Goal: Task Accomplishment & Management: Use online tool/utility

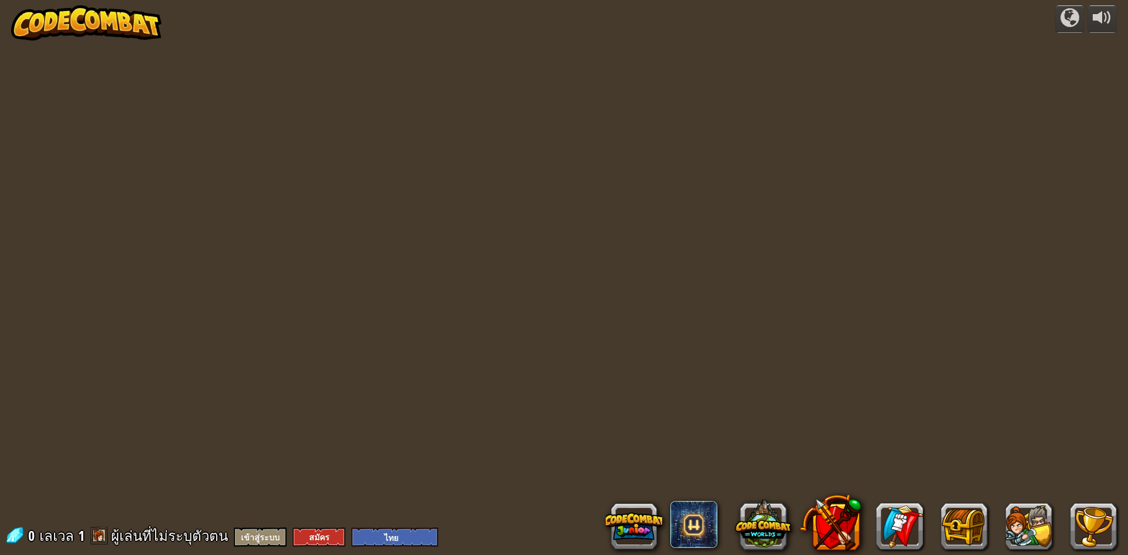
select select "th"
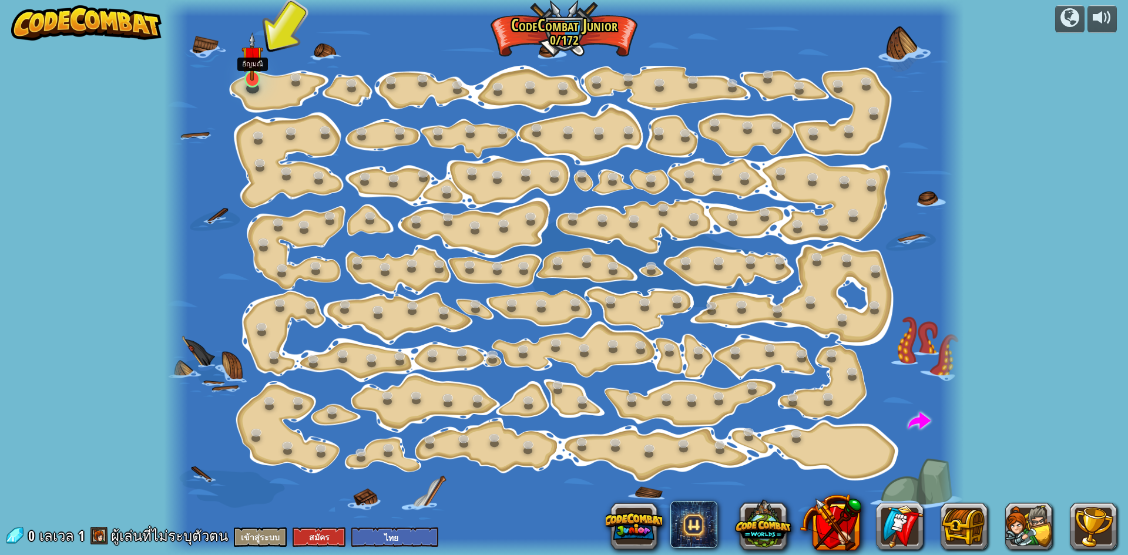
click at [256, 78] on img at bounding box center [251, 56] width 21 height 49
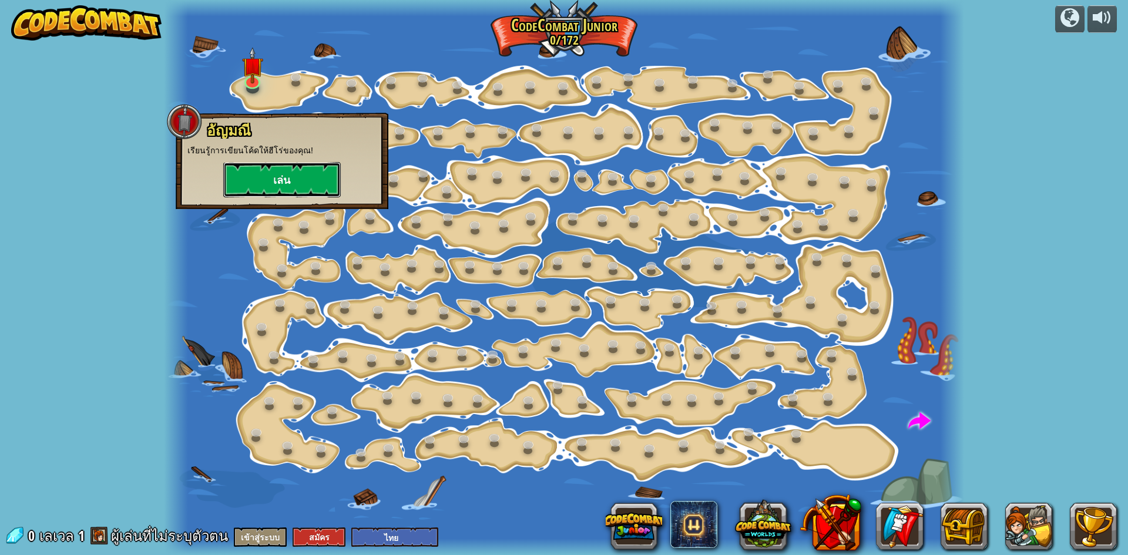
click at [281, 177] on button "เล่น" at bounding box center [282, 179] width 118 height 35
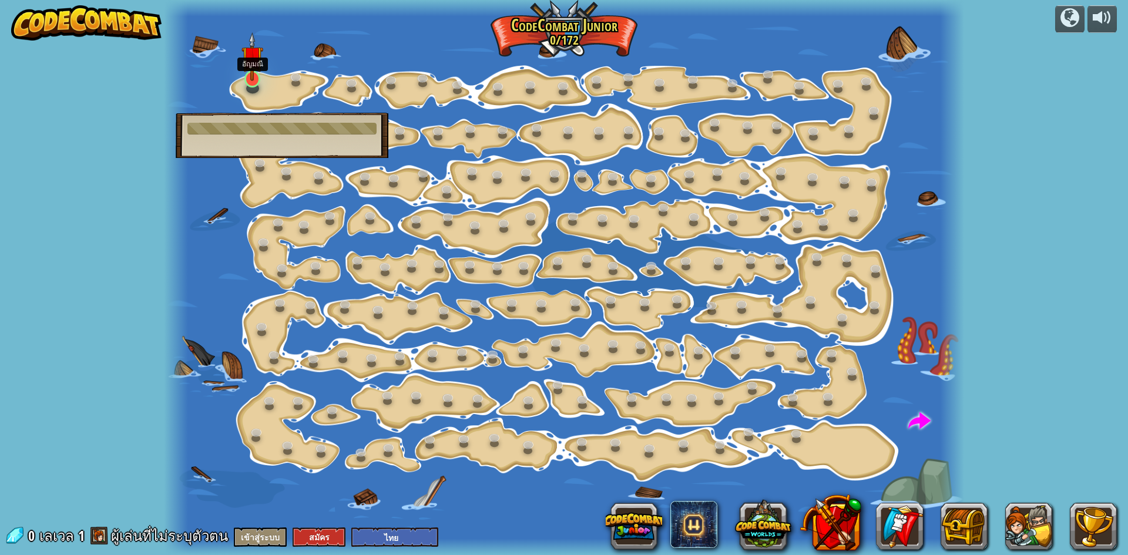
click at [244, 76] on img at bounding box center [251, 56] width 21 height 49
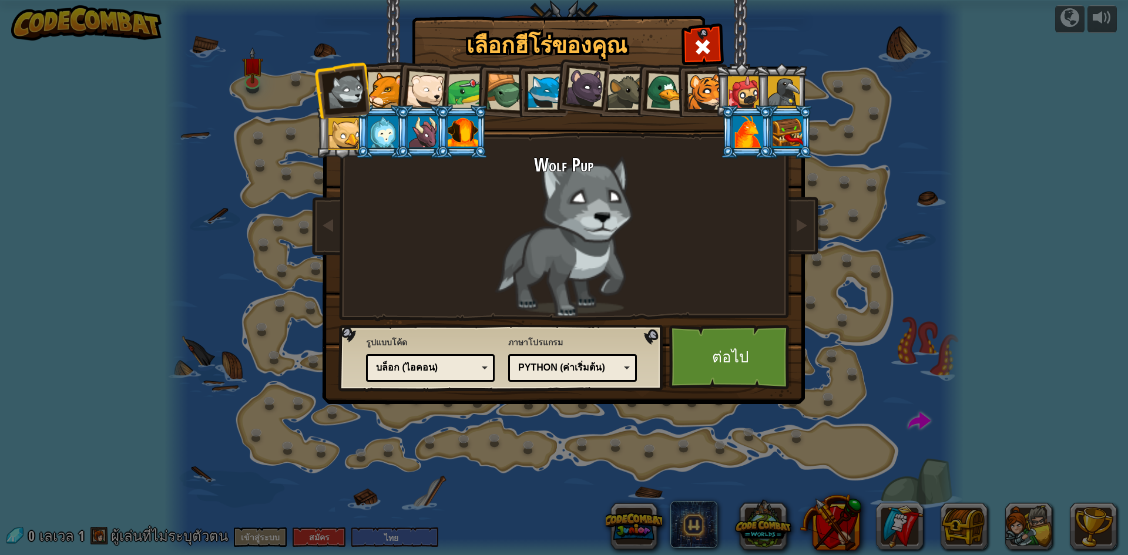
click at [427, 78] on div at bounding box center [425, 90] width 39 height 39
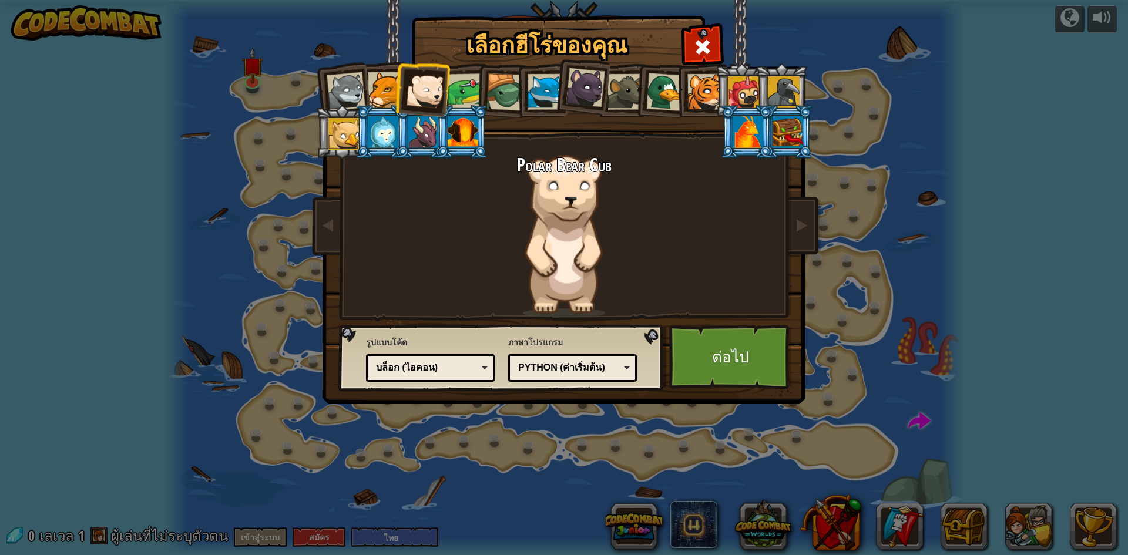
click at [731, 90] on div at bounding box center [744, 92] width 32 height 32
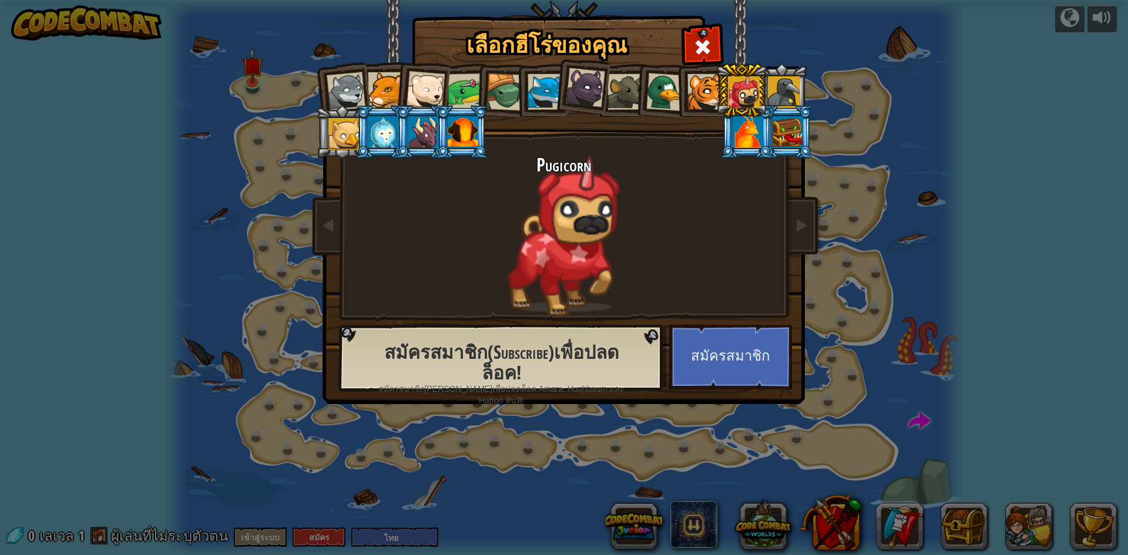
click at [352, 131] on div at bounding box center [344, 134] width 32 height 32
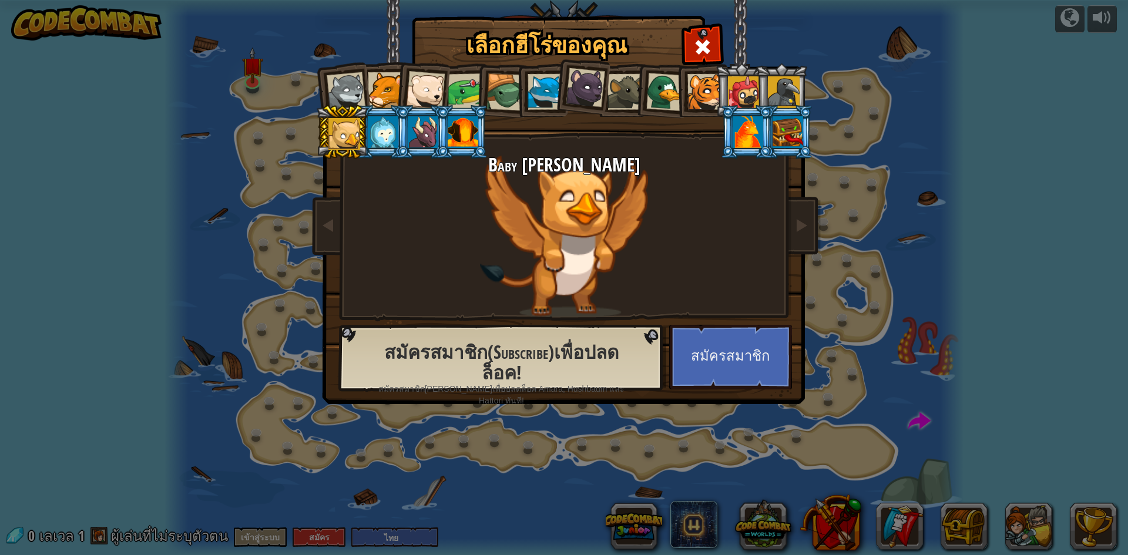
click at [386, 139] on div at bounding box center [383, 132] width 31 height 32
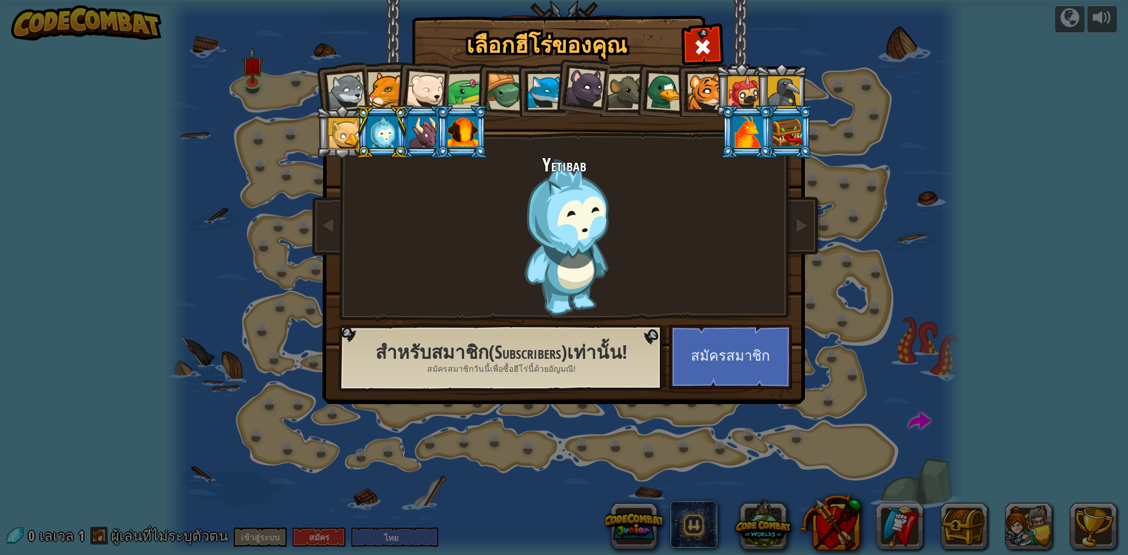
drag, startPoint x: 787, startPoint y: 115, endPoint x: 787, endPoint y: 130, distance: 14.7
click at [787, 119] on li at bounding box center [786, 131] width 53 height 53
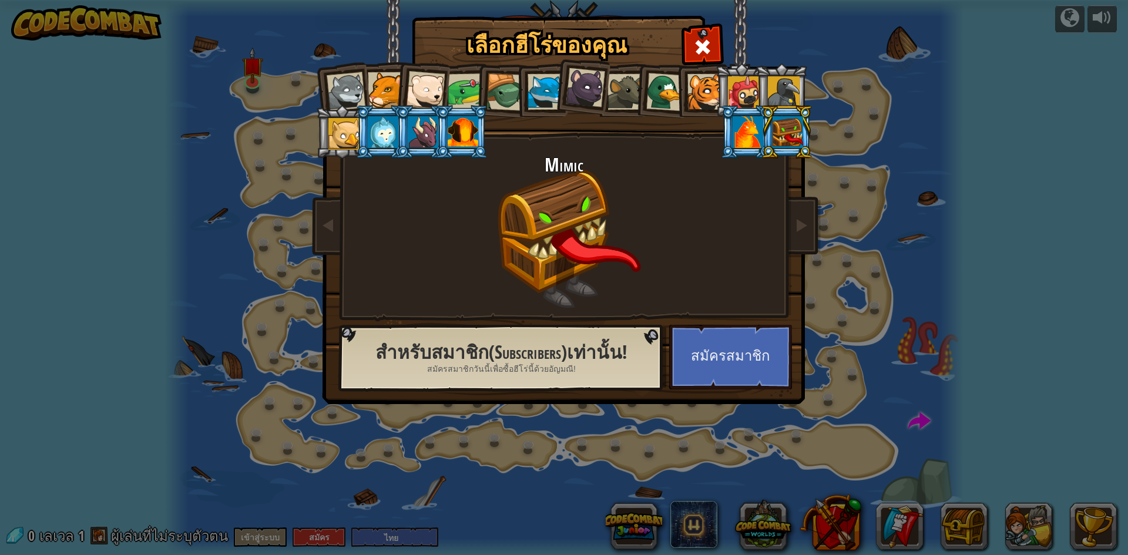
click at [743, 136] on div at bounding box center [748, 132] width 31 height 32
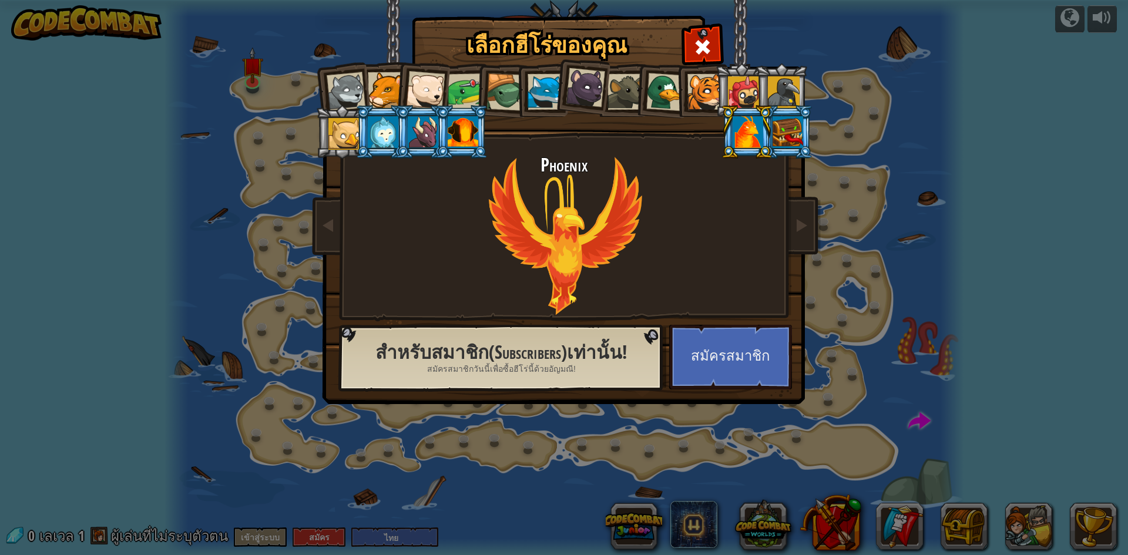
click at [778, 90] on div at bounding box center [784, 92] width 32 height 32
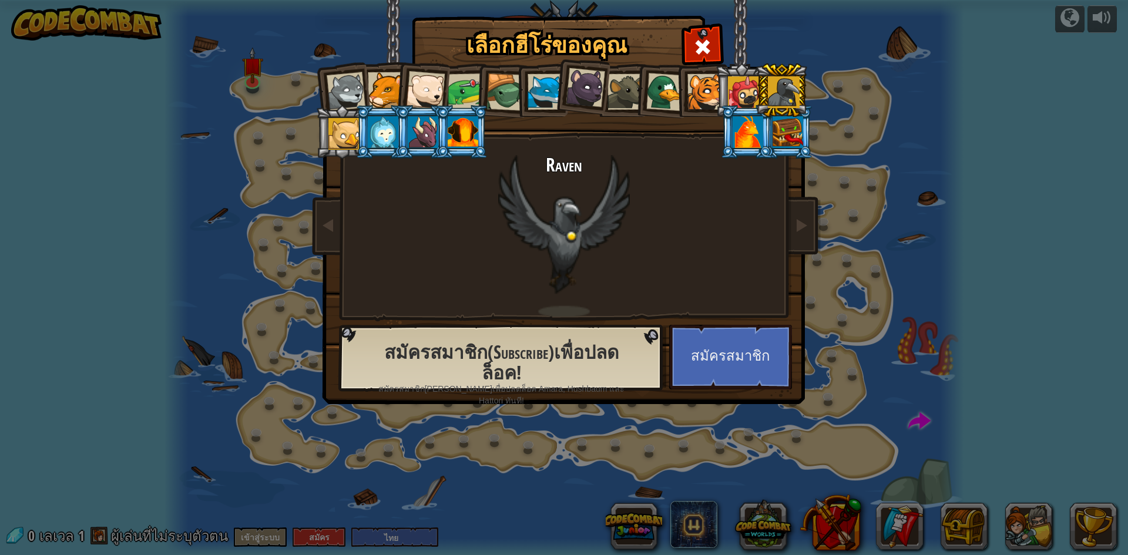
click at [773, 127] on div at bounding box center [788, 132] width 31 height 32
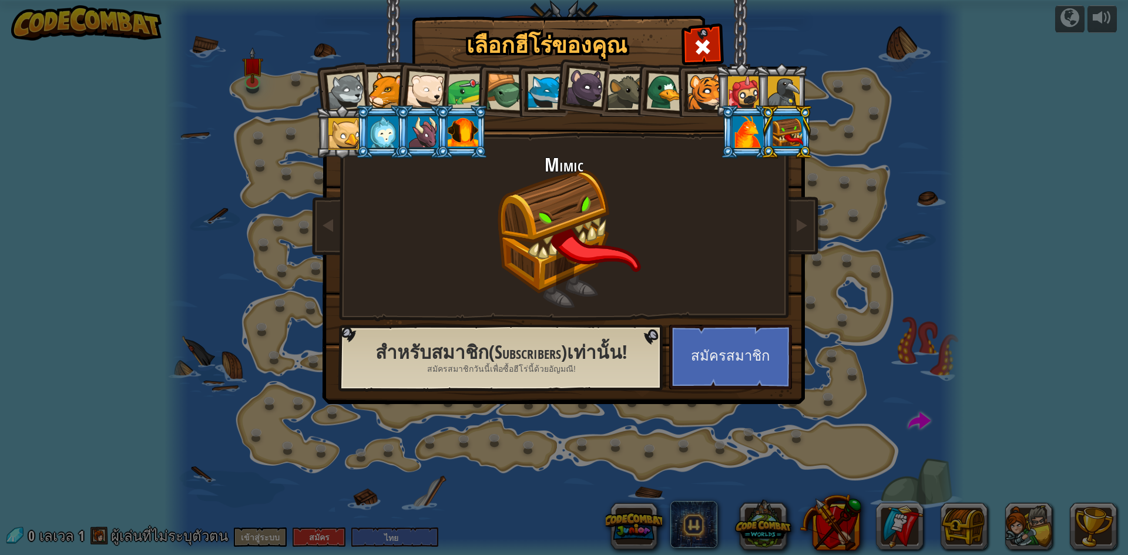
click at [388, 135] on div at bounding box center [383, 132] width 31 height 32
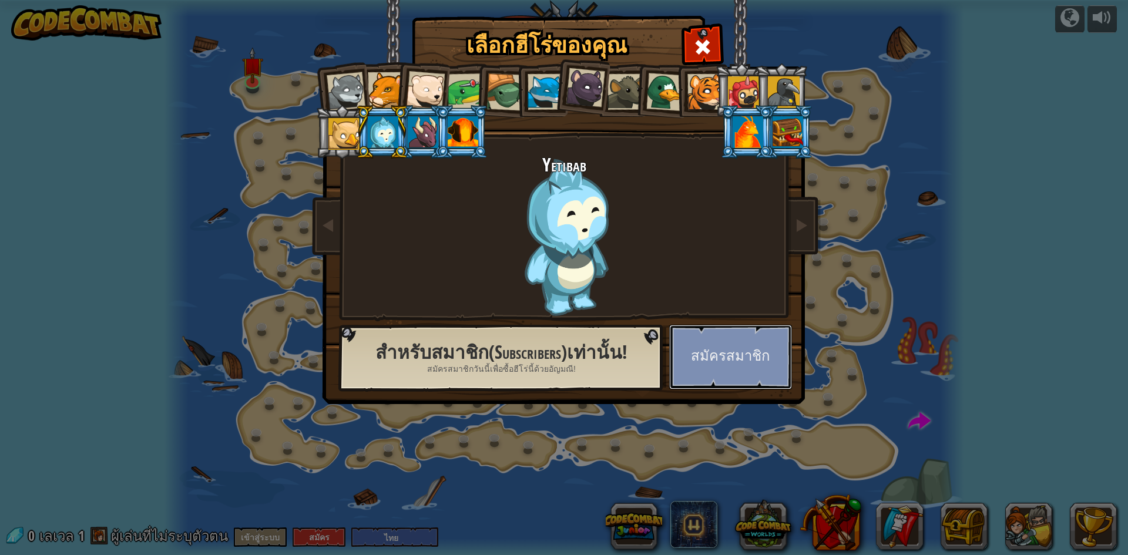
click at [721, 355] on button "สมัครสมาชิก" at bounding box center [730, 357] width 123 height 65
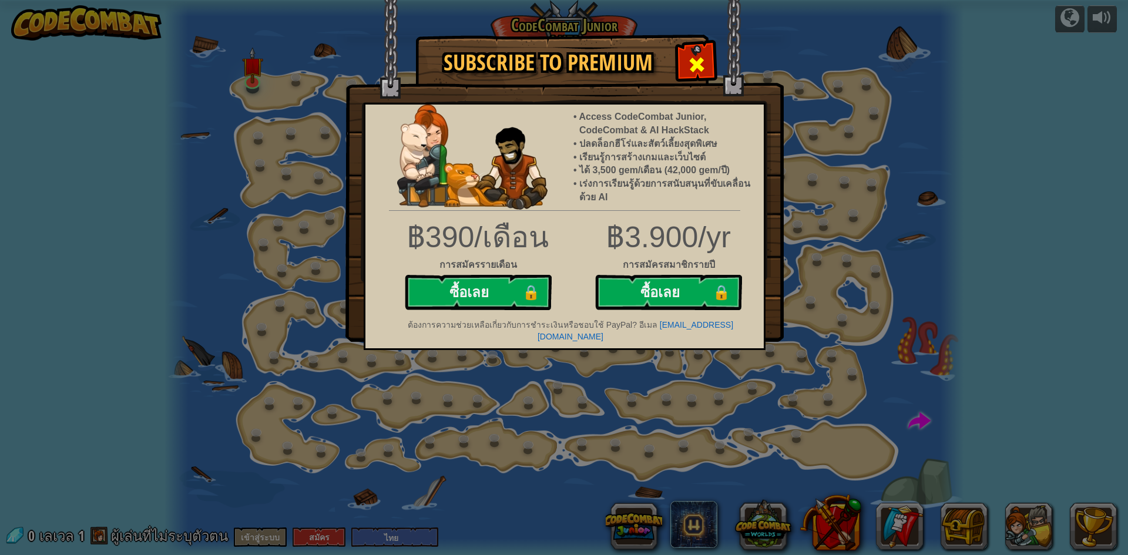
click at [692, 64] on span at bounding box center [696, 64] width 19 height 19
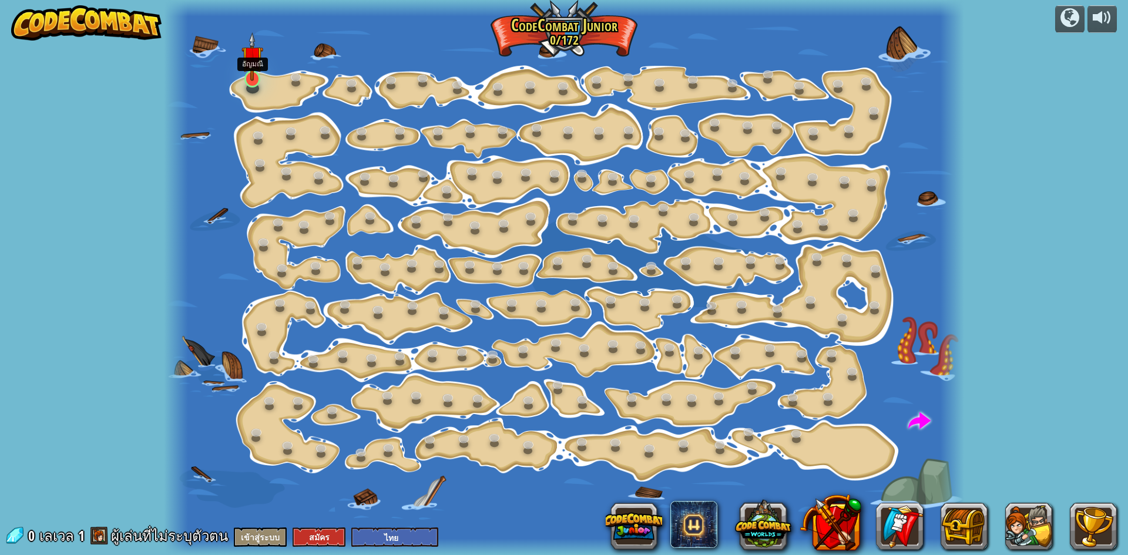
click at [254, 73] on img at bounding box center [251, 56] width 21 height 49
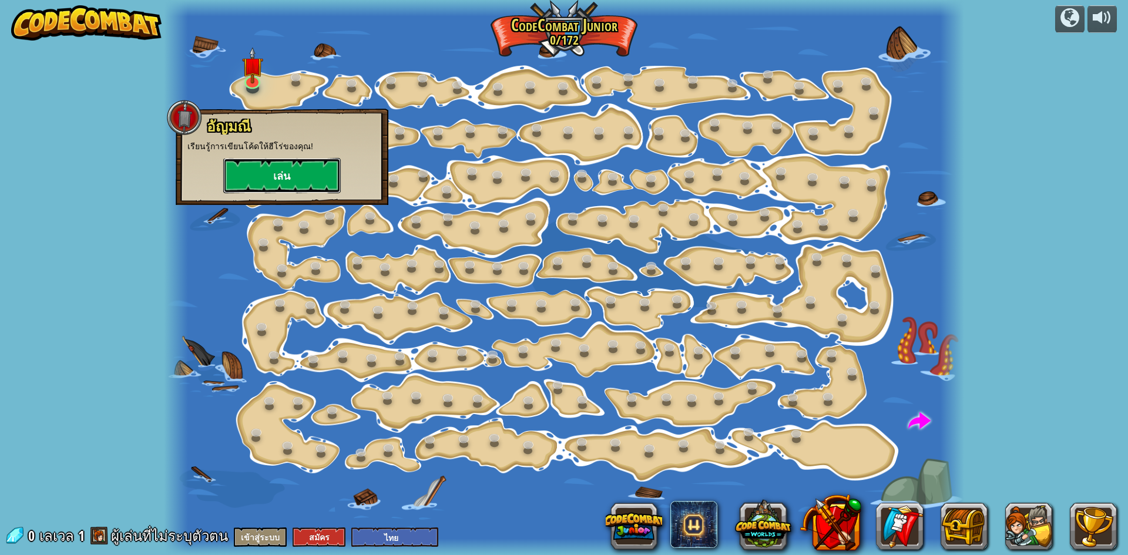
click at [286, 176] on button "เล่น" at bounding box center [282, 175] width 118 height 35
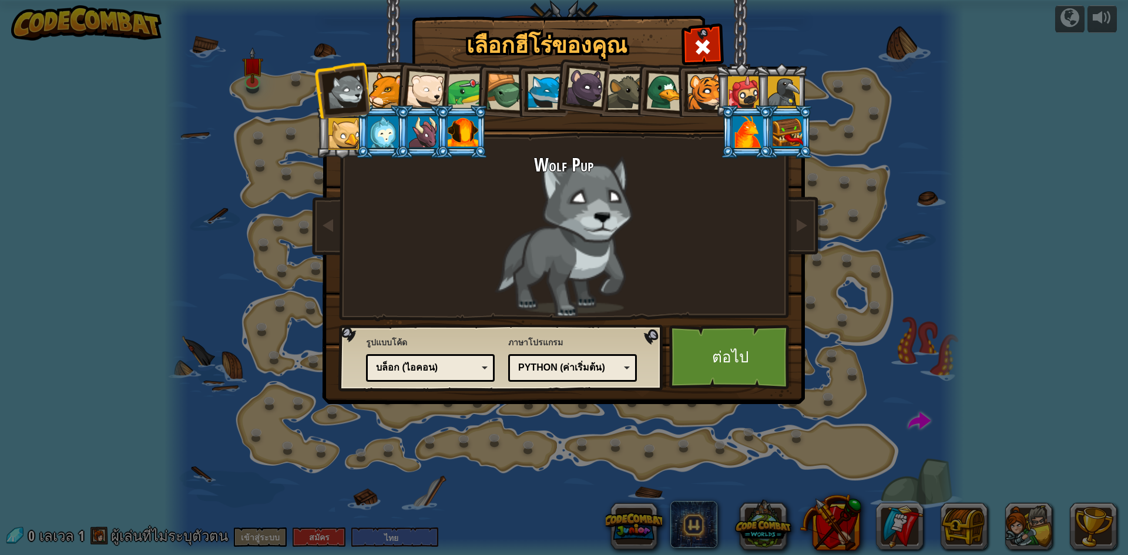
click at [582, 97] on div at bounding box center [585, 87] width 39 height 39
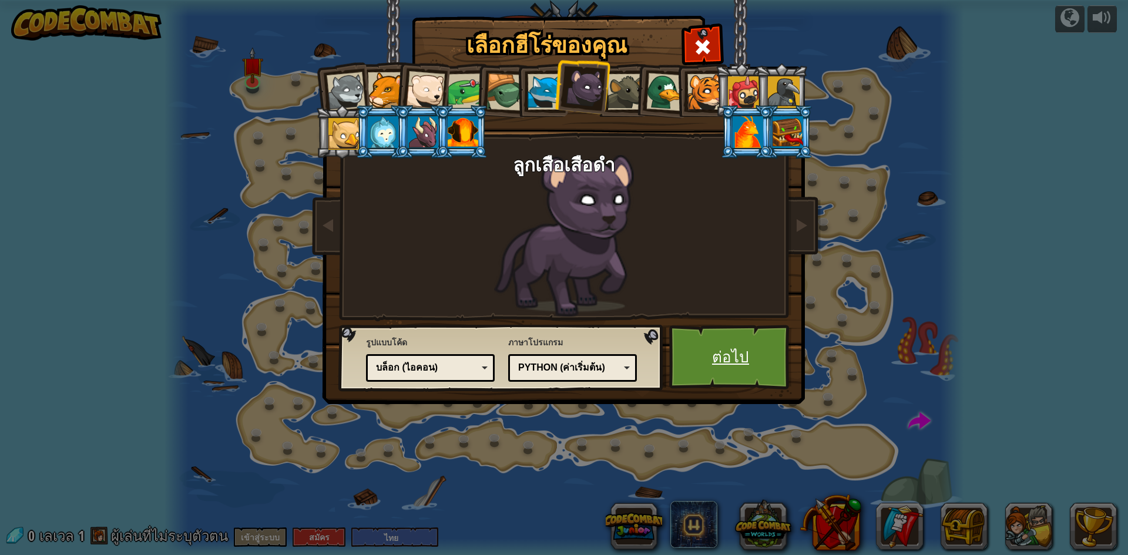
click at [699, 372] on link "ต่อไป" at bounding box center [730, 357] width 123 height 65
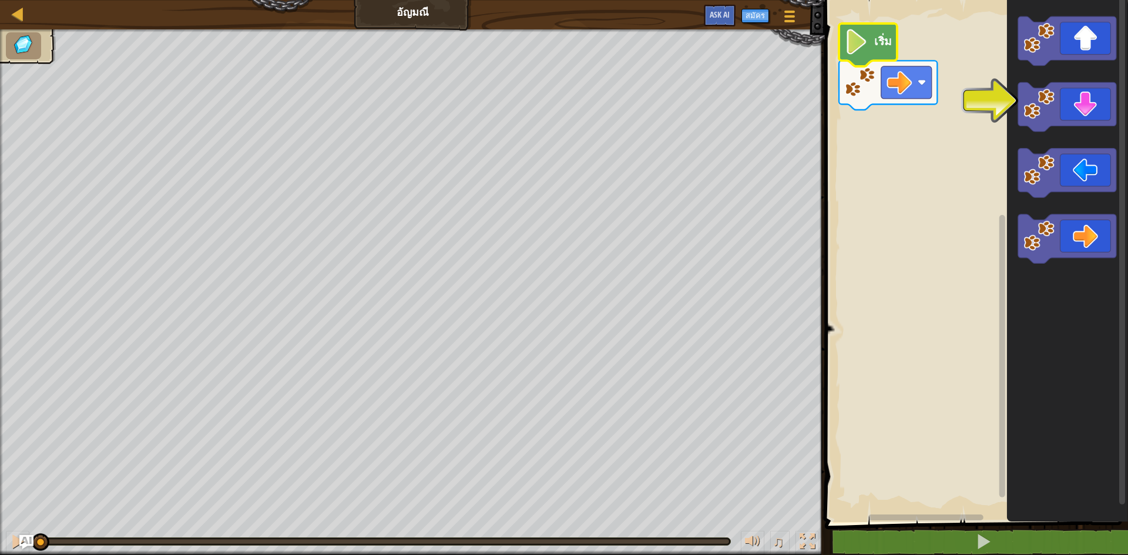
click at [856, 43] on image "พื้นที่ทำงาน Blockly" at bounding box center [857, 41] width 24 height 25
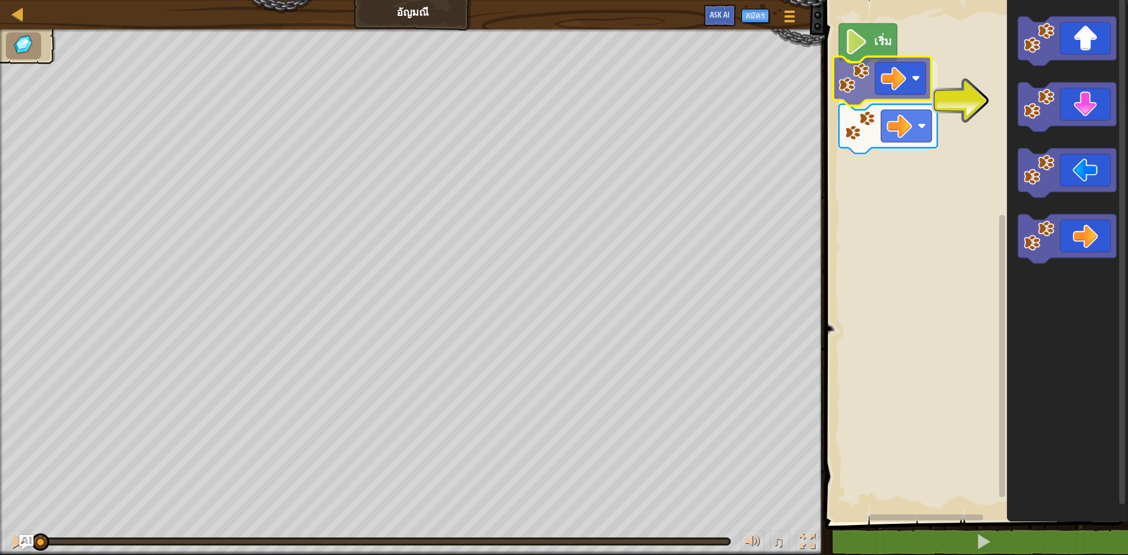
click at [898, 78] on div "เริ่ม" at bounding box center [974, 258] width 307 height 528
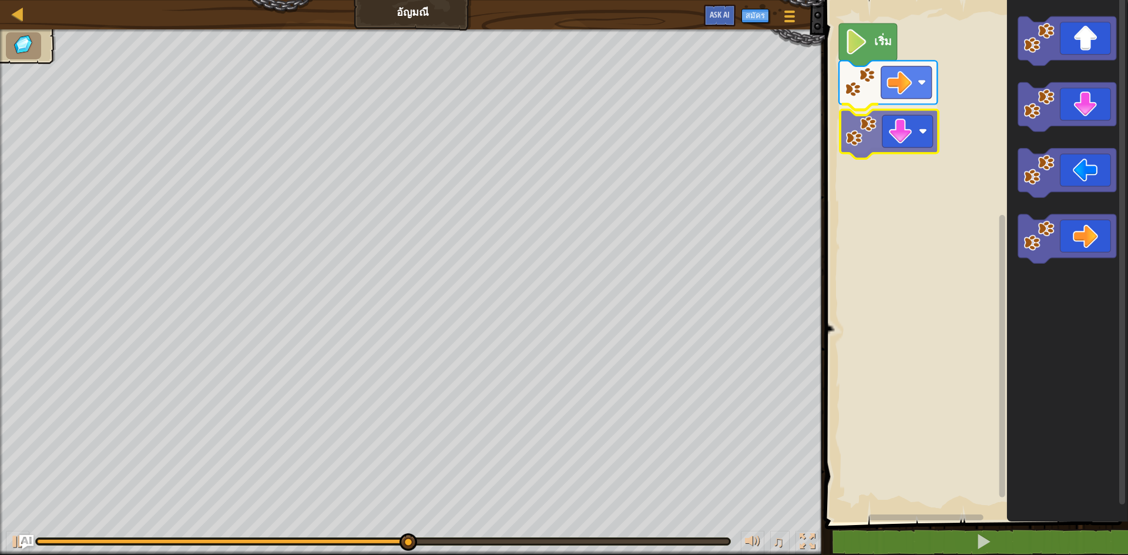
click at [877, 139] on div "เริ่ม" at bounding box center [974, 258] width 307 height 528
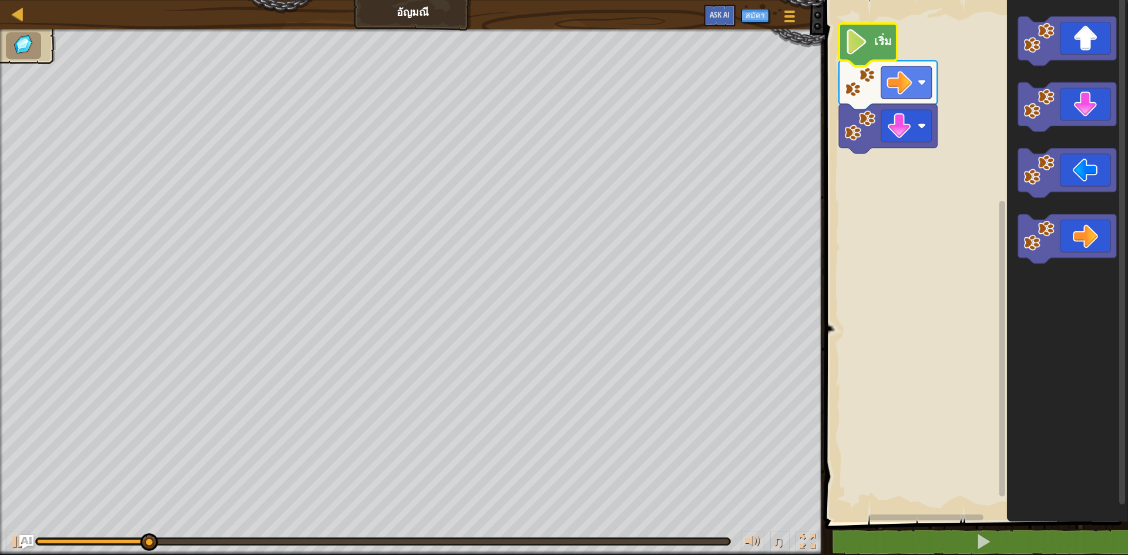
click at [840, 35] on icon "พื้นที่ทำงาน Blockly" at bounding box center [868, 45] width 58 height 43
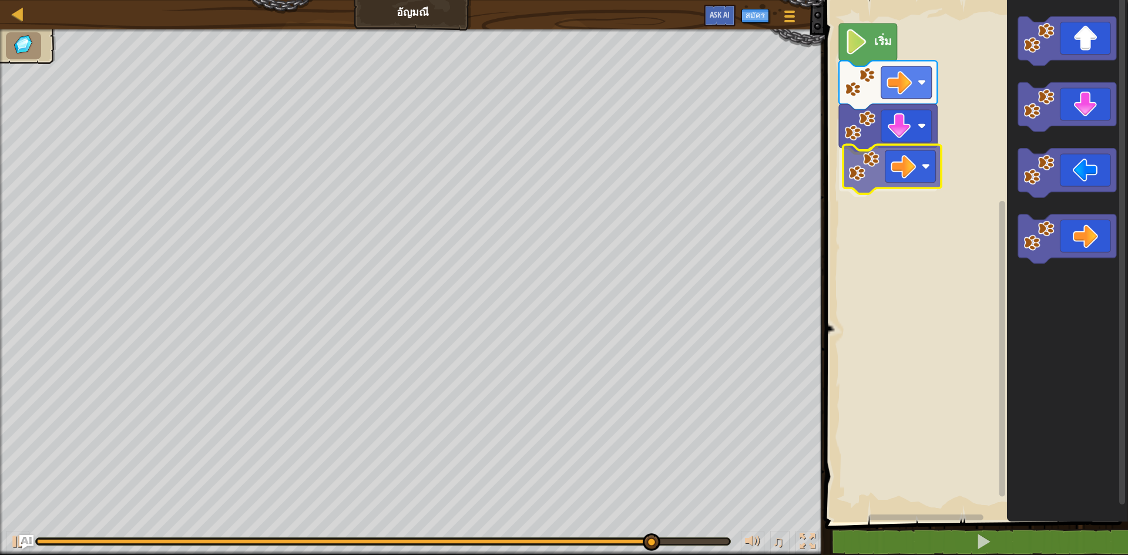
click at [869, 177] on div "เริ่ม" at bounding box center [974, 258] width 307 height 528
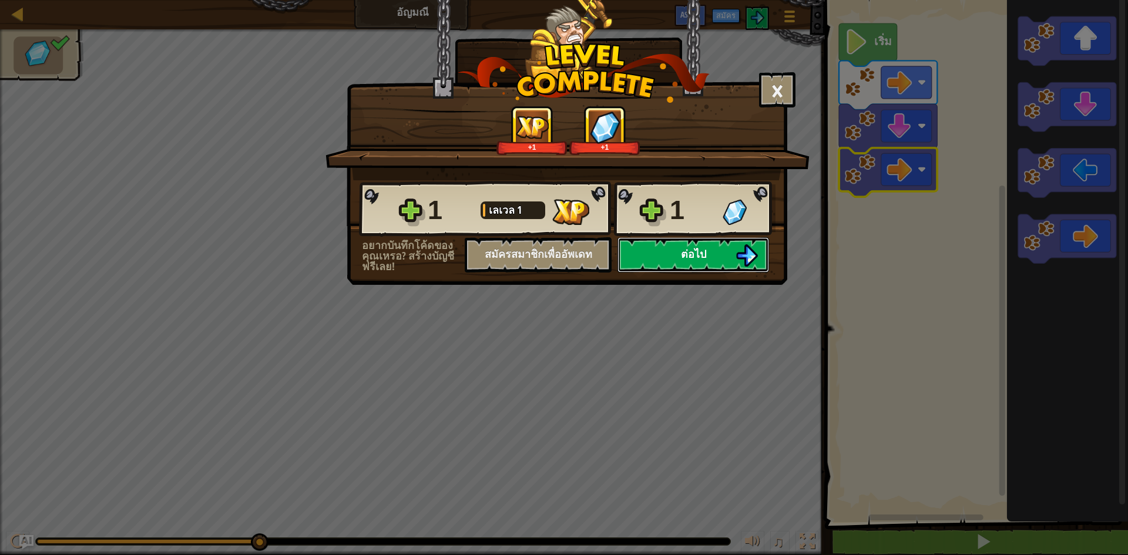
click at [690, 253] on span "ต่อไป" at bounding box center [693, 254] width 25 height 15
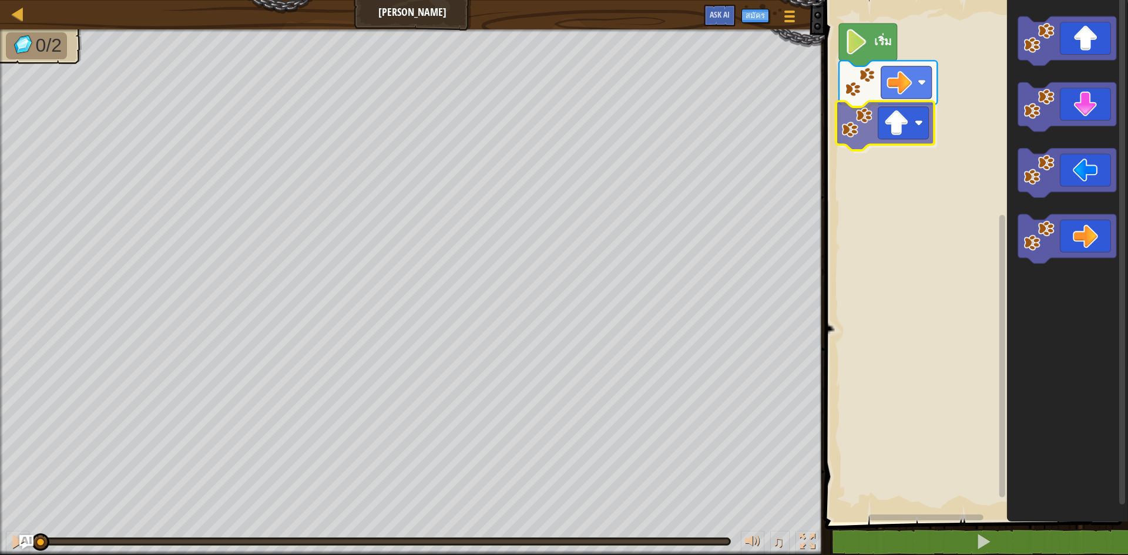
click at [907, 130] on div "เริ่ม" at bounding box center [974, 258] width 307 height 528
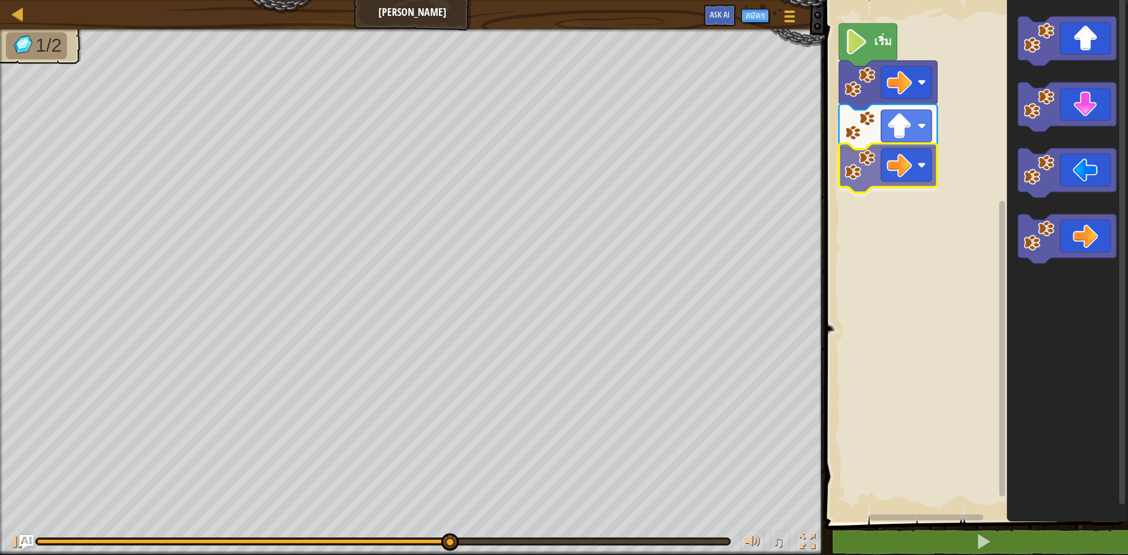
click at [901, 168] on div "เริ่ม" at bounding box center [974, 258] width 307 height 528
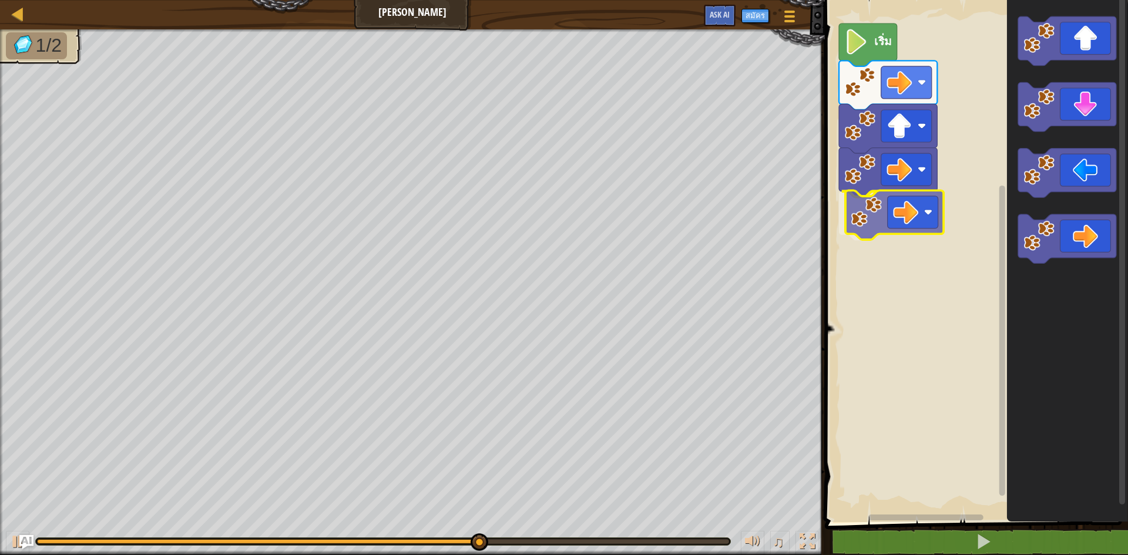
click at [894, 199] on div "เริ่ม" at bounding box center [974, 258] width 307 height 528
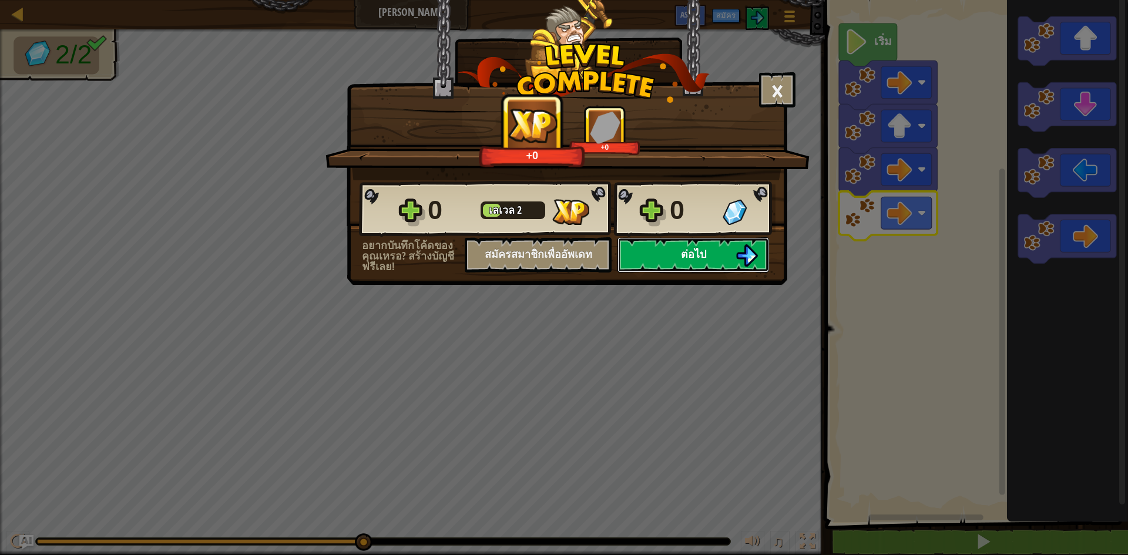
click at [694, 243] on button "ต่อไป" at bounding box center [693, 254] width 152 height 35
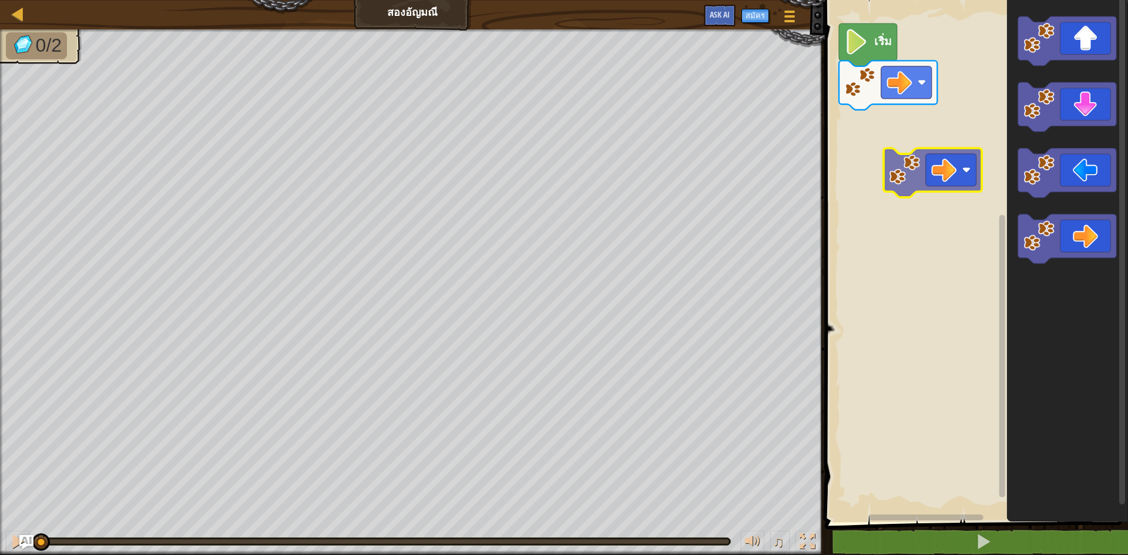
click at [939, 166] on div "เริ่ม" at bounding box center [974, 258] width 307 height 528
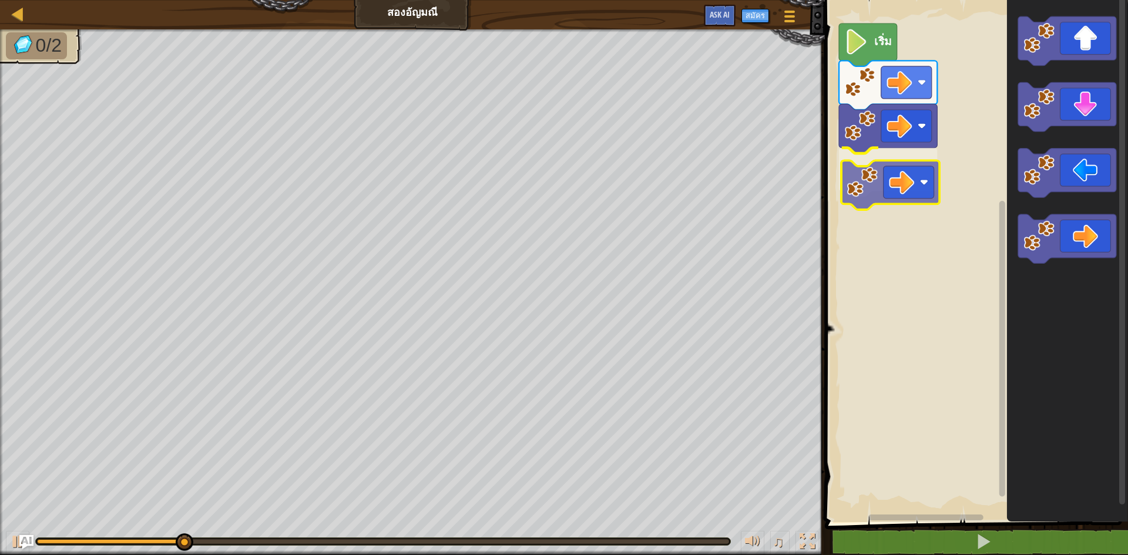
click at [907, 195] on div "เริ่ม" at bounding box center [974, 258] width 307 height 528
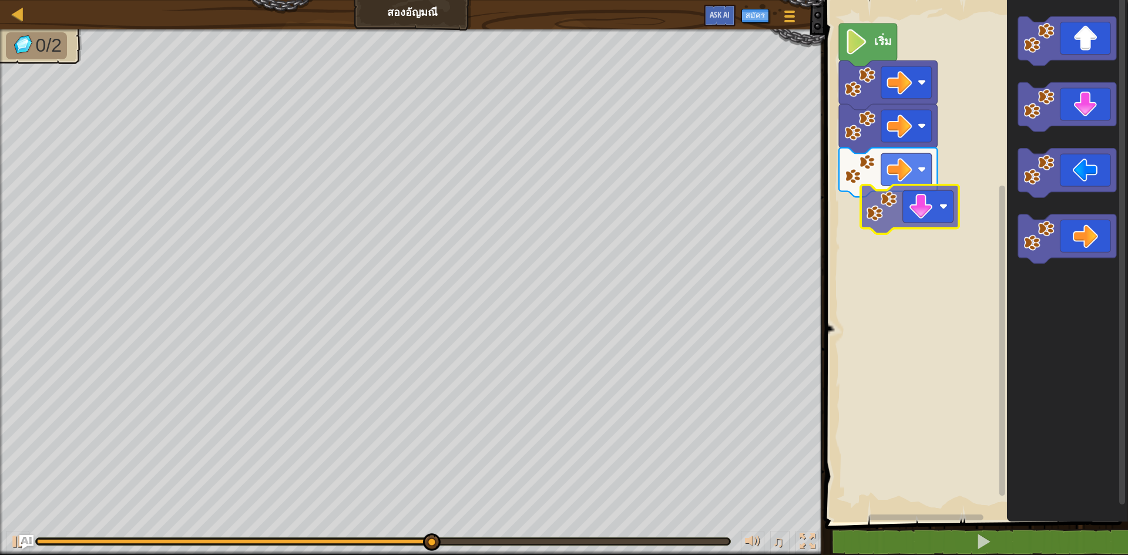
click at [891, 218] on div "เริ่ม" at bounding box center [974, 258] width 307 height 528
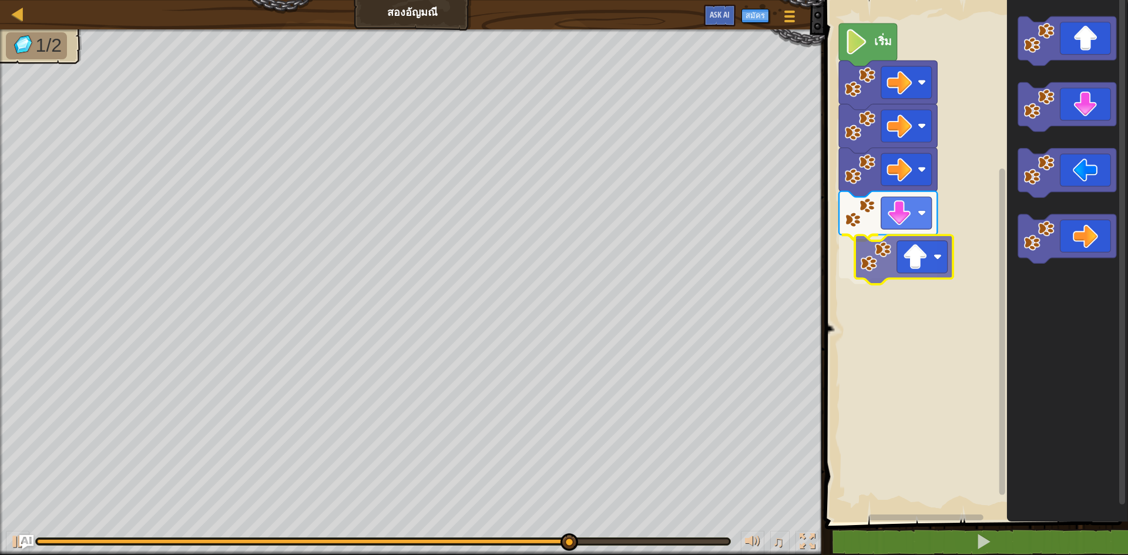
click at [890, 273] on div "เริ่ม" at bounding box center [974, 258] width 307 height 528
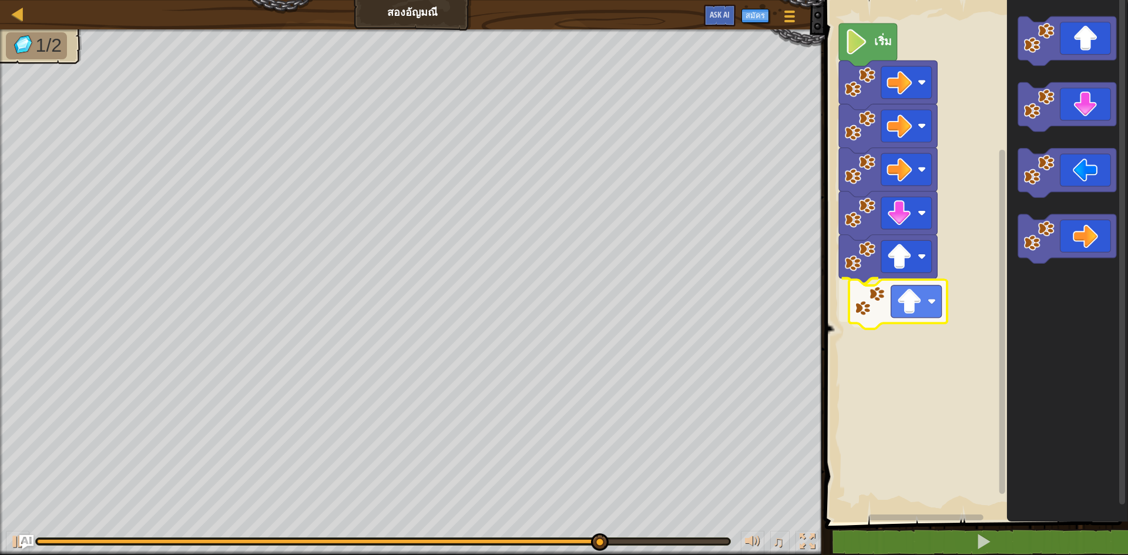
click at [897, 293] on div "เริ่ม" at bounding box center [974, 258] width 307 height 528
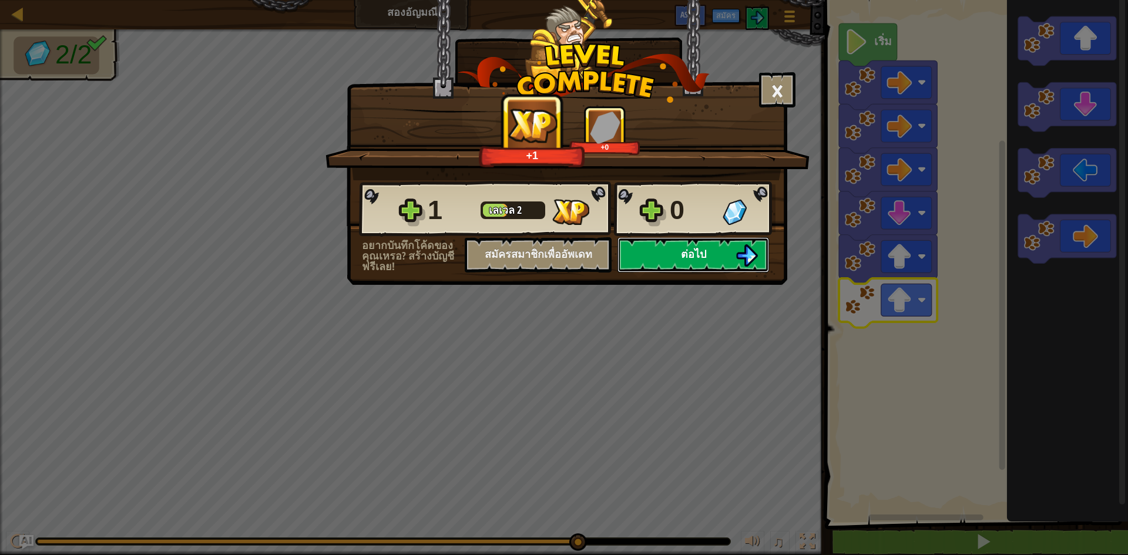
click at [657, 254] on button "ต่อไป" at bounding box center [693, 254] width 152 height 35
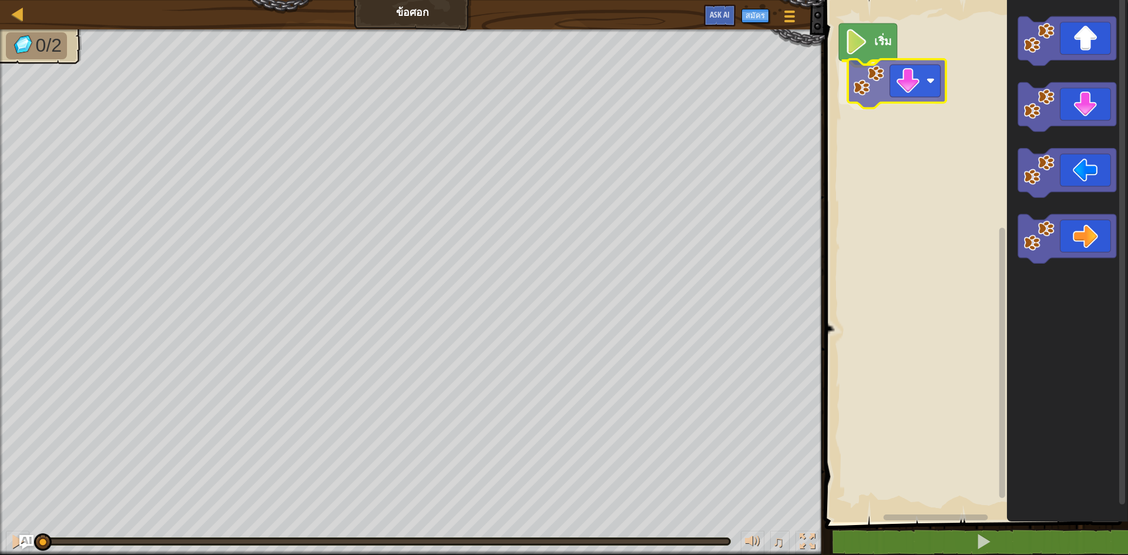
click at [927, 92] on div "เริ่ม" at bounding box center [974, 258] width 307 height 528
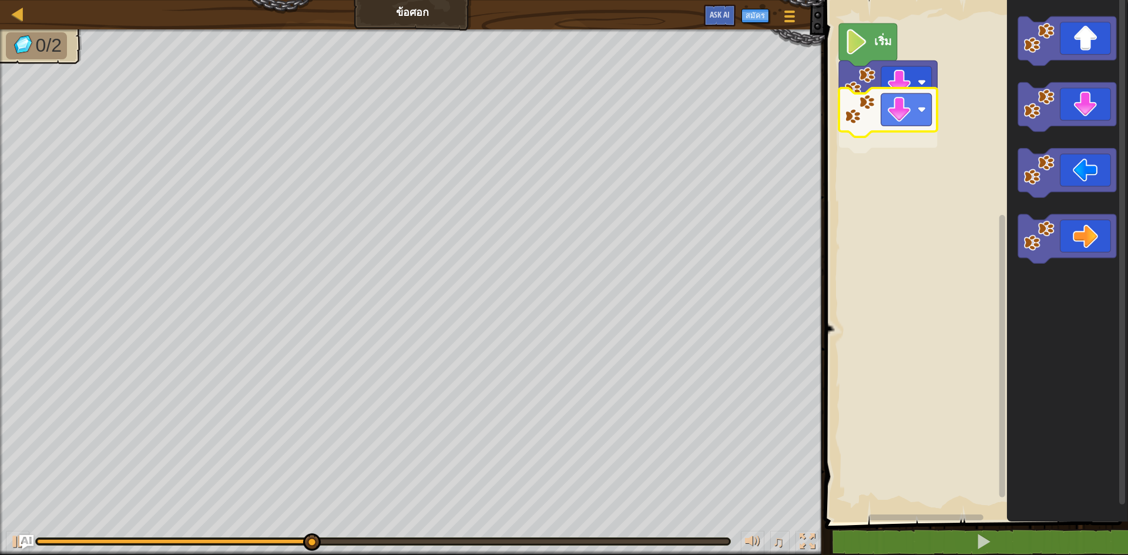
click at [922, 115] on div "เริ่ม" at bounding box center [974, 258] width 307 height 528
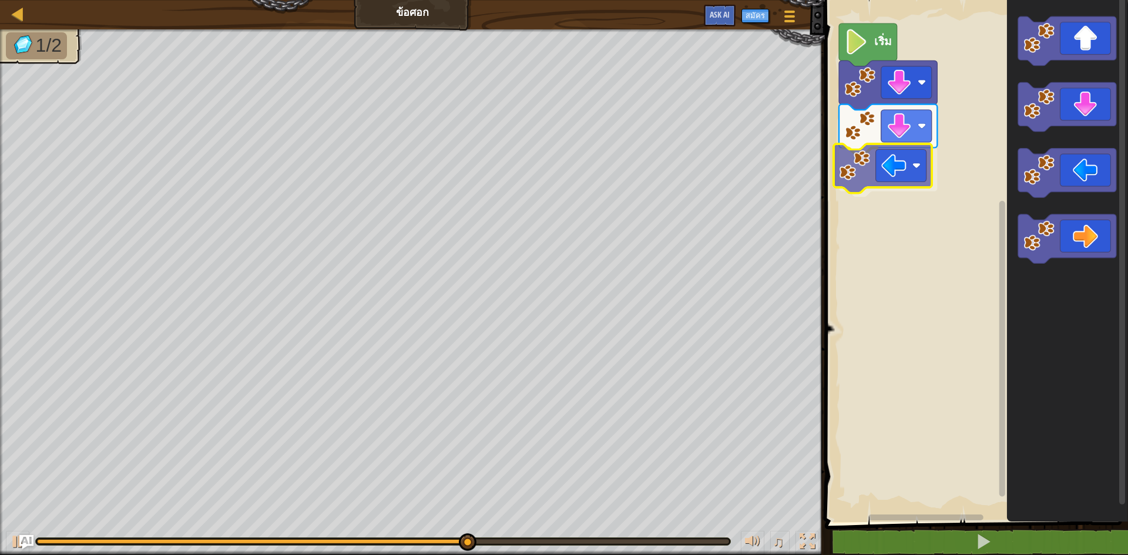
click at [907, 178] on div "เริ่ม" at bounding box center [974, 258] width 307 height 528
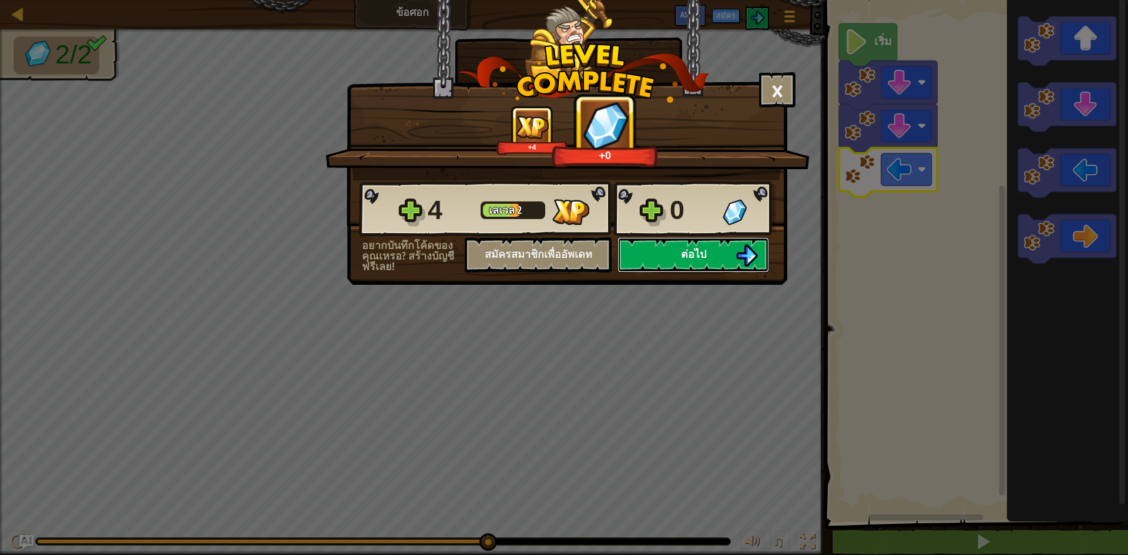
click at [707, 253] on button "ต่อไป" at bounding box center [693, 254] width 152 height 35
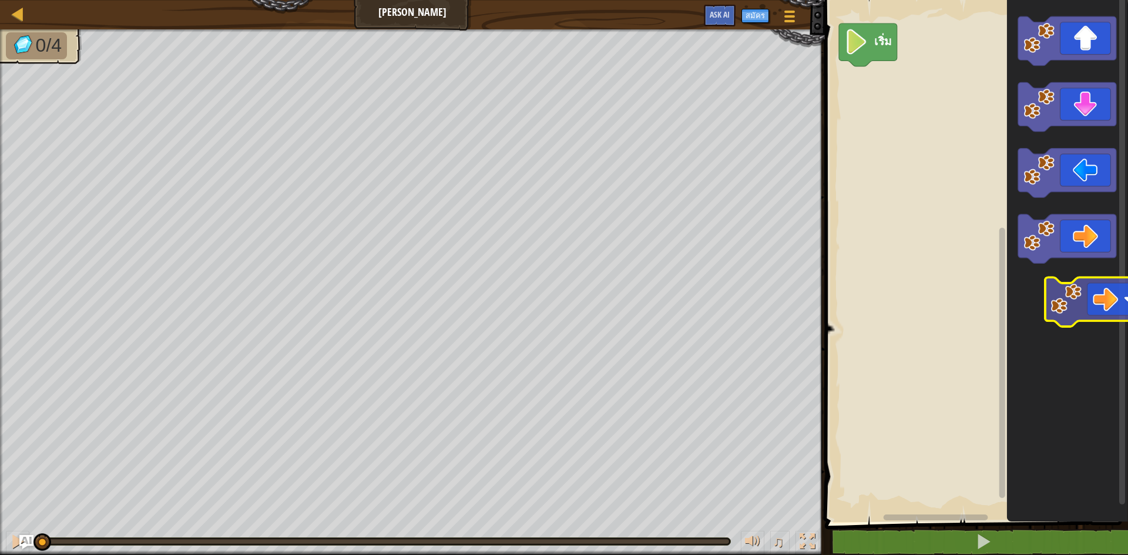
click at [1092, 274] on icon "พื้นที่ทำงาน Blockly" at bounding box center [1067, 258] width 121 height 528
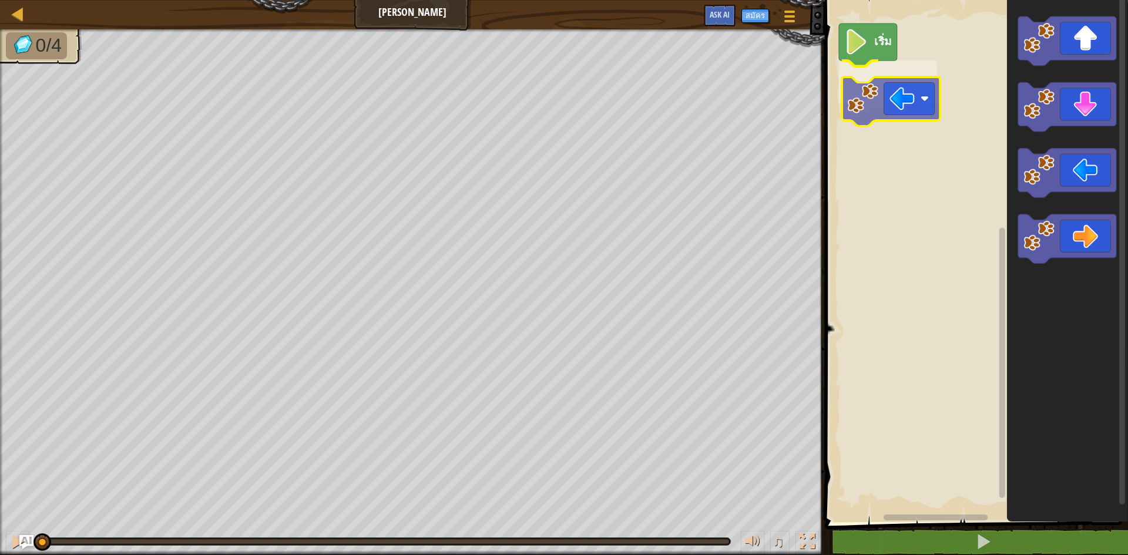
click at [886, 122] on div "เริ่ม" at bounding box center [974, 258] width 307 height 528
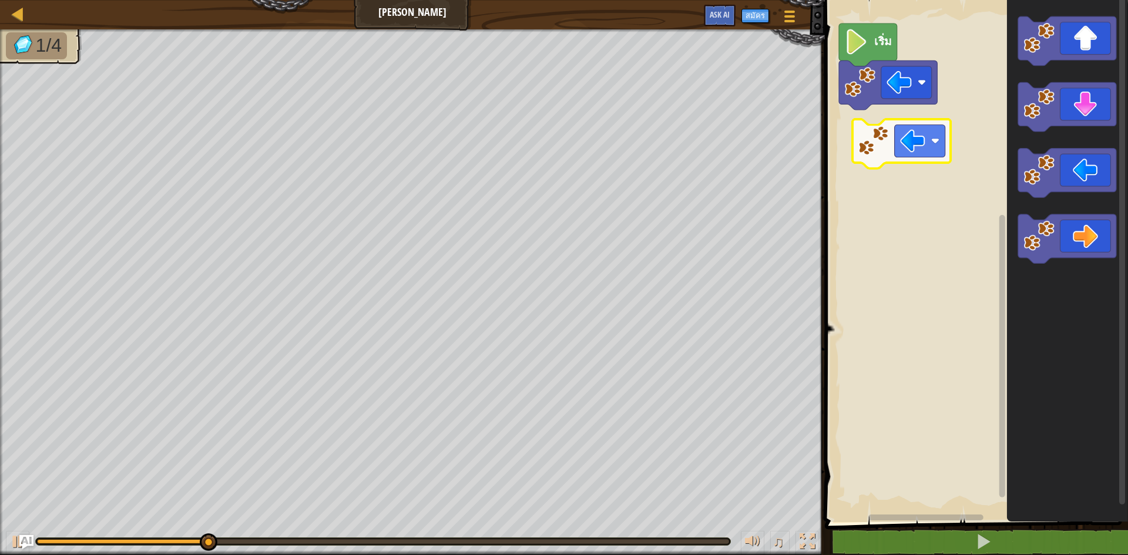
click at [911, 143] on div "เริ่ม" at bounding box center [974, 258] width 307 height 528
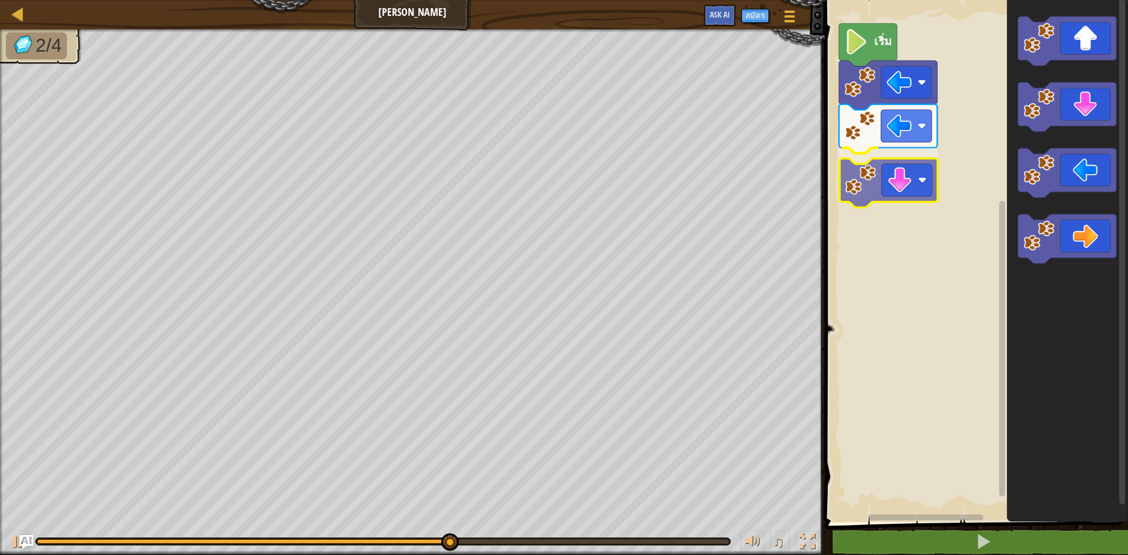
click at [876, 180] on div "เริ่ม" at bounding box center [974, 258] width 307 height 528
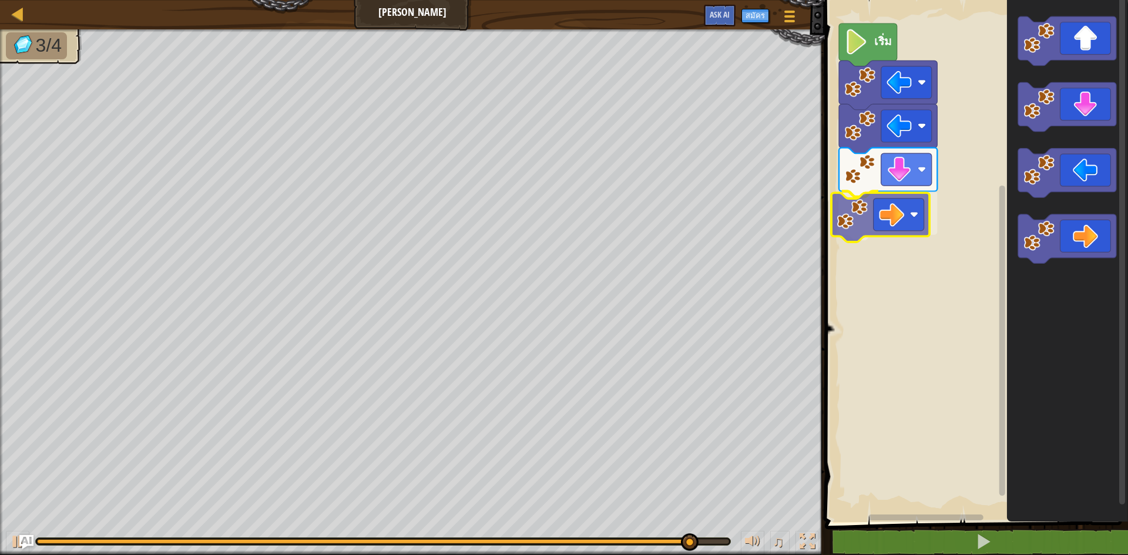
click at [883, 211] on div "เริ่ม" at bounding box center [974, 258] width 307 height 528
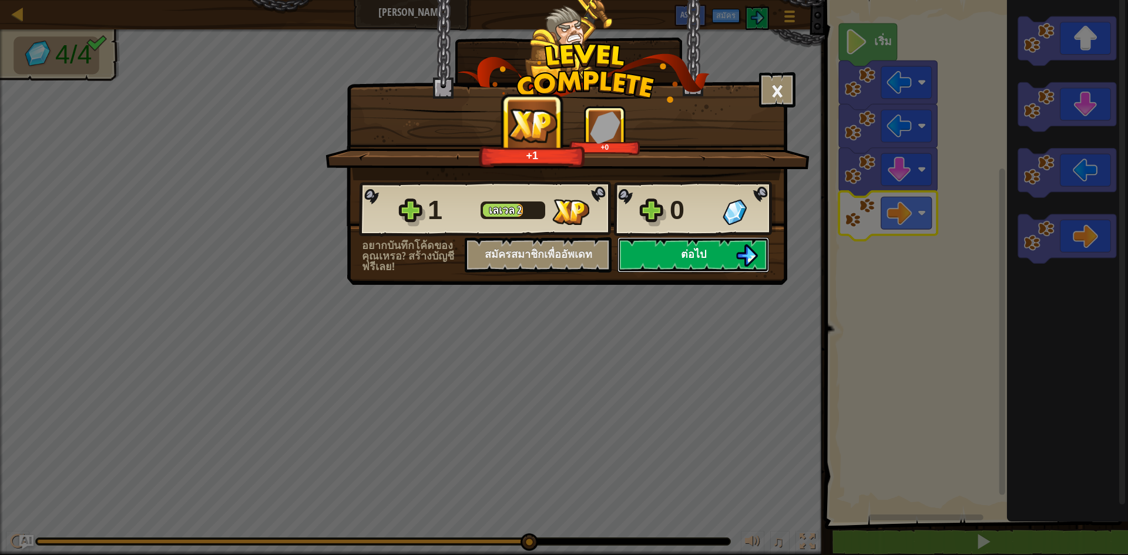
click at [696, 256] on span "ต่อไป" at bounding box center [693, 254] width 25 height 15
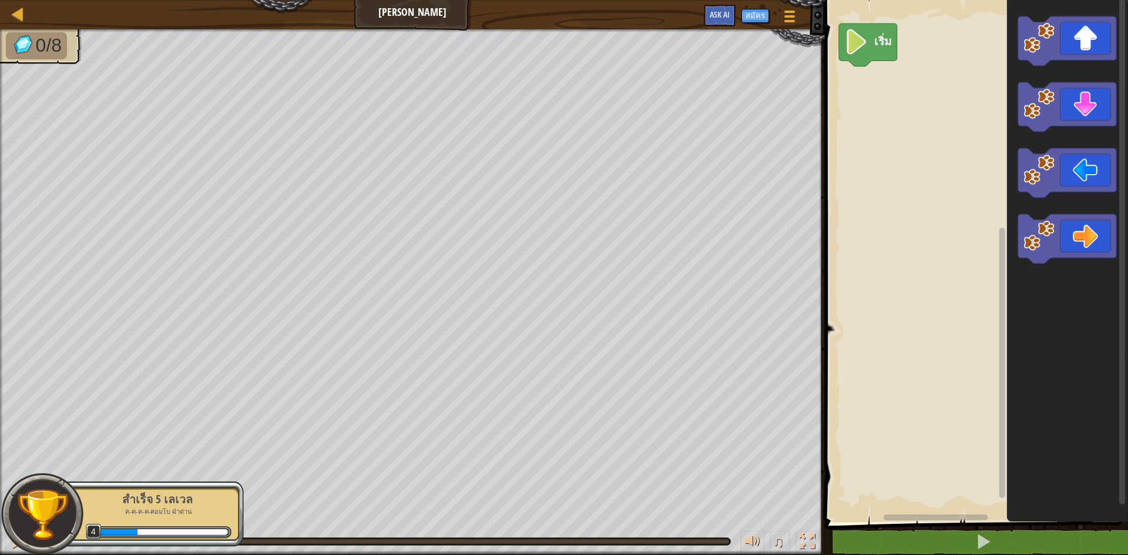
click at [1026, 116] on g "พื้นที่ทำงาน Blockly" at bounding box center [1067, 107] width 98 height 49
click at [897, 85] on div "เริ่ม" at bounding box center [974, 258] width 307 height 528
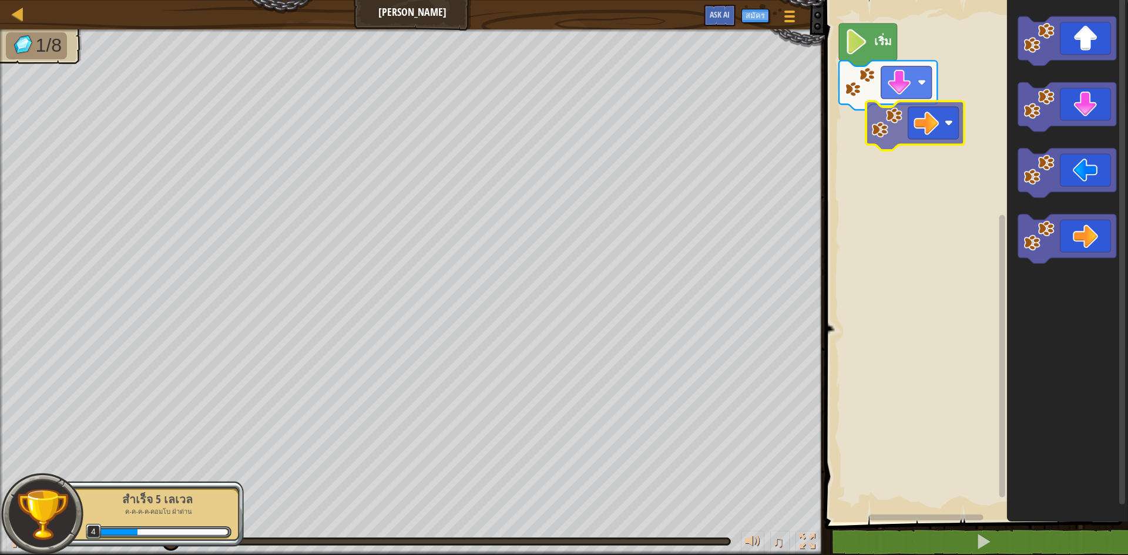
click at [924, 132] on div "เริ่ม" at bounding box center [974, 258] width 307 height 528
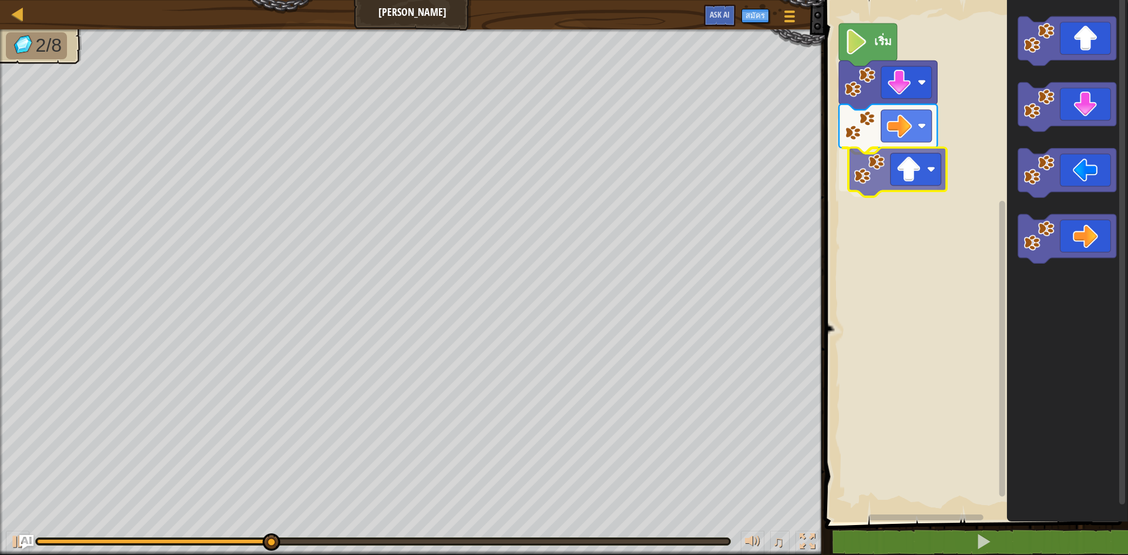
click at [898, 173] on div "เริ่ม" at bounding box center [974, 258] width 307 height 528
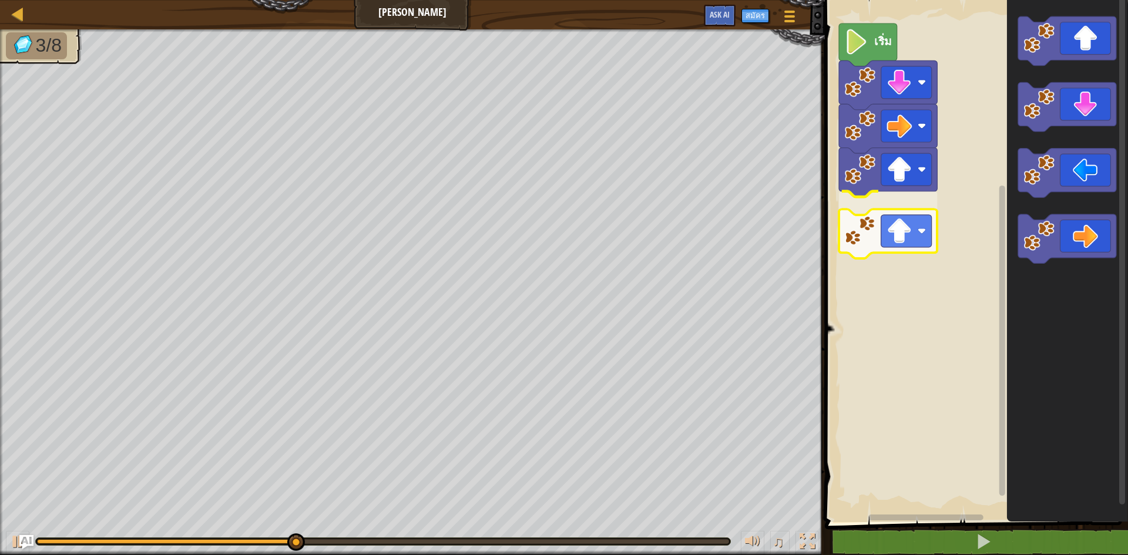
click at [893, 228] on div "เริ่ม" at bounding box center [974, 258] width 307 height 528
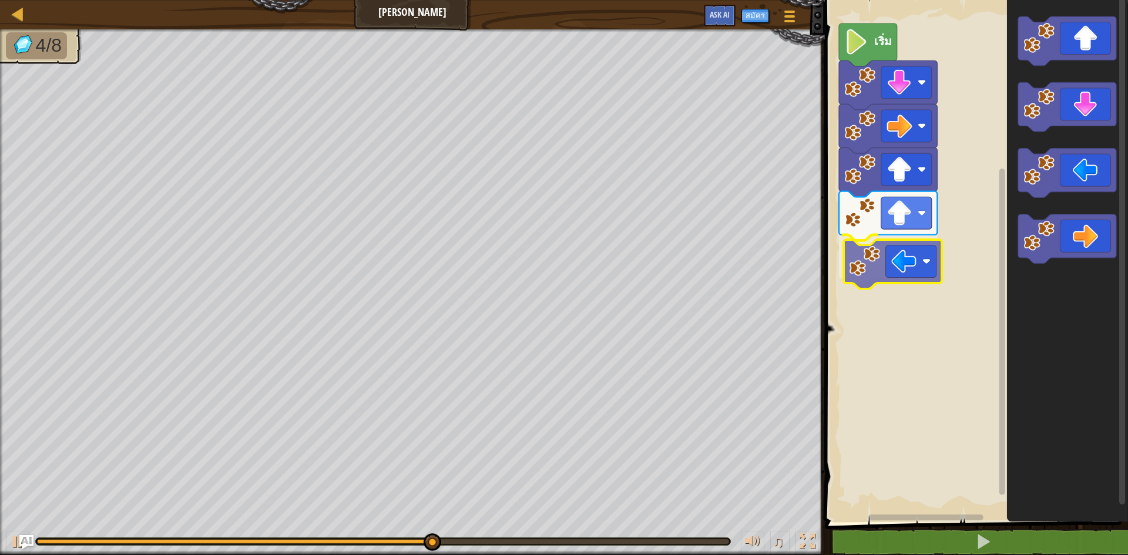
click at [887, 270] on div "เริ่ม" at bounding box center [974, 258] width 307 height 528
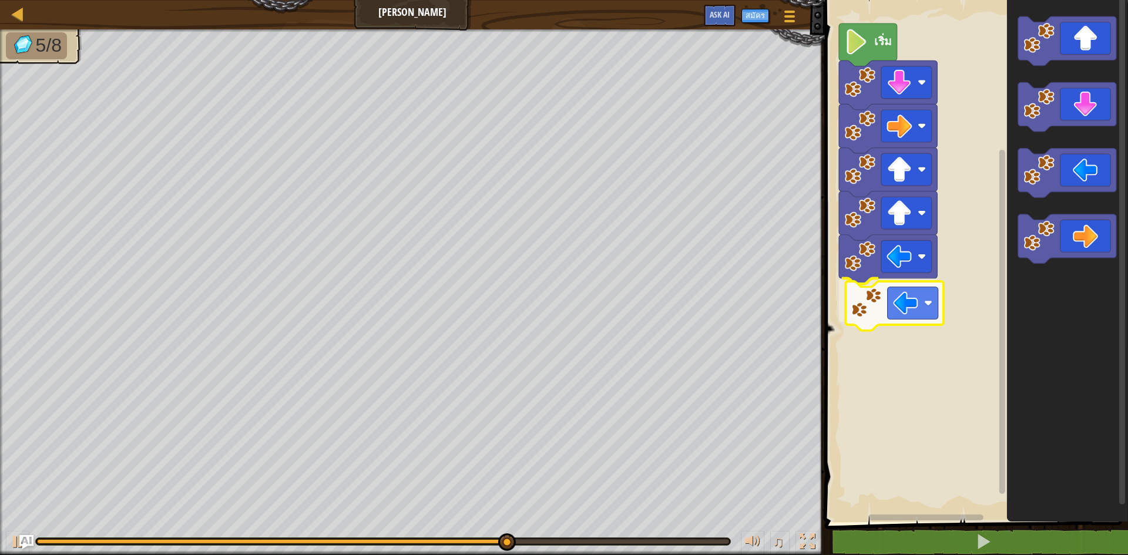
click at [887, 308] on div "เริ่ม" at bounding box center [974, 258] width 307 height 528
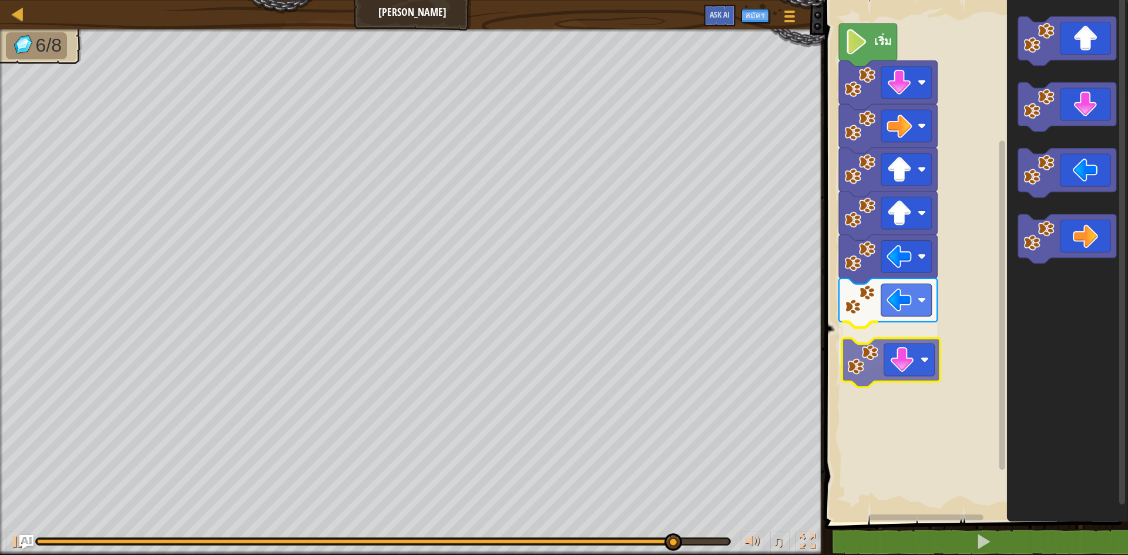
click at [901, 374] on div "เริ่ม" at bounding box center [974, 258] width 307 height 528
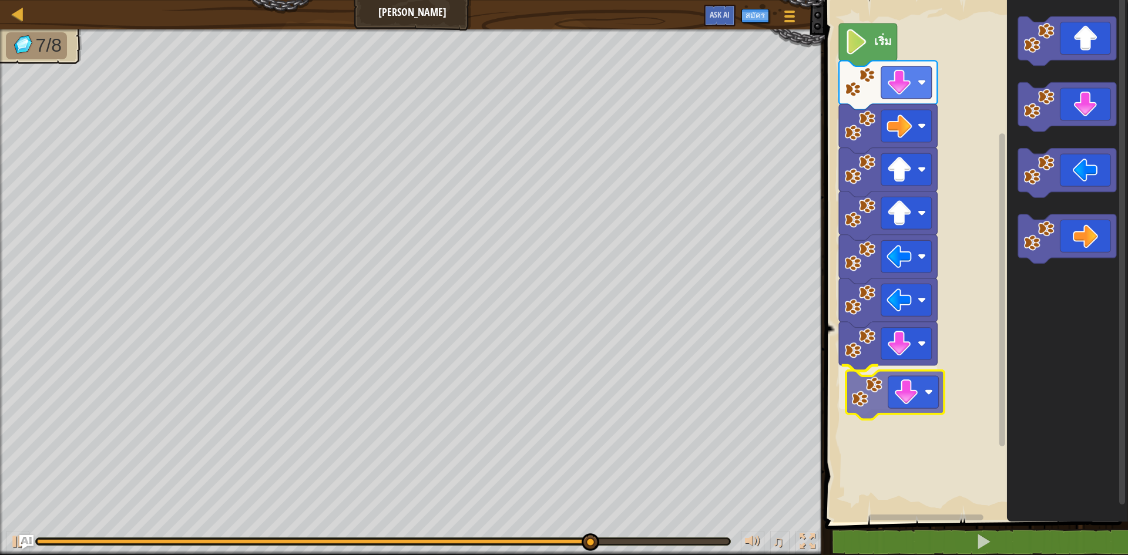
click at [915, 398] on div "เริ่ม" at bounding box center [974, 258] width 307 height 528
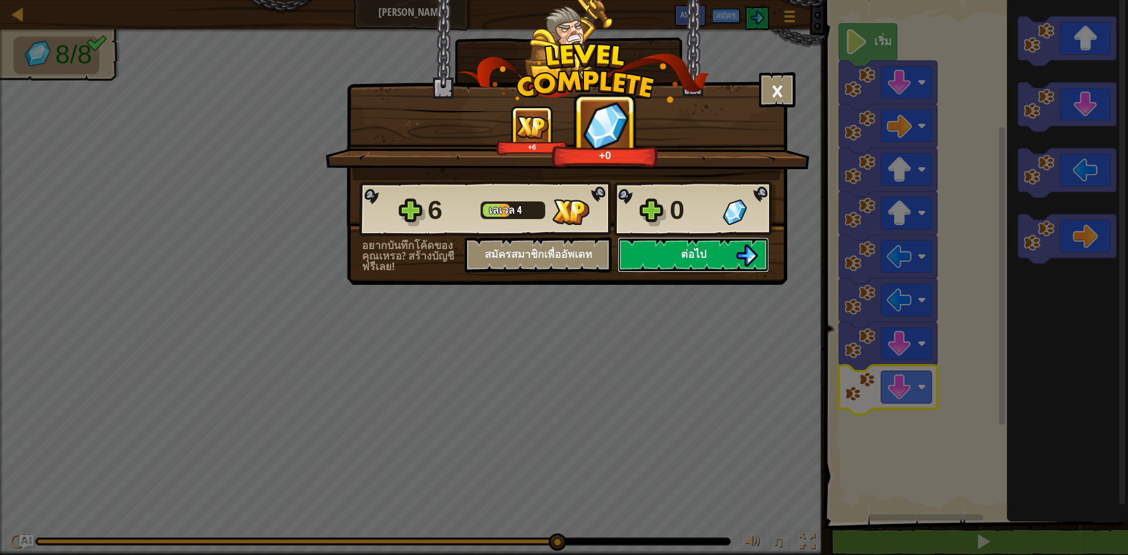
click at [647, 244] on button "ต่อไป" at bounding box center [693, 254] width 152 height 35
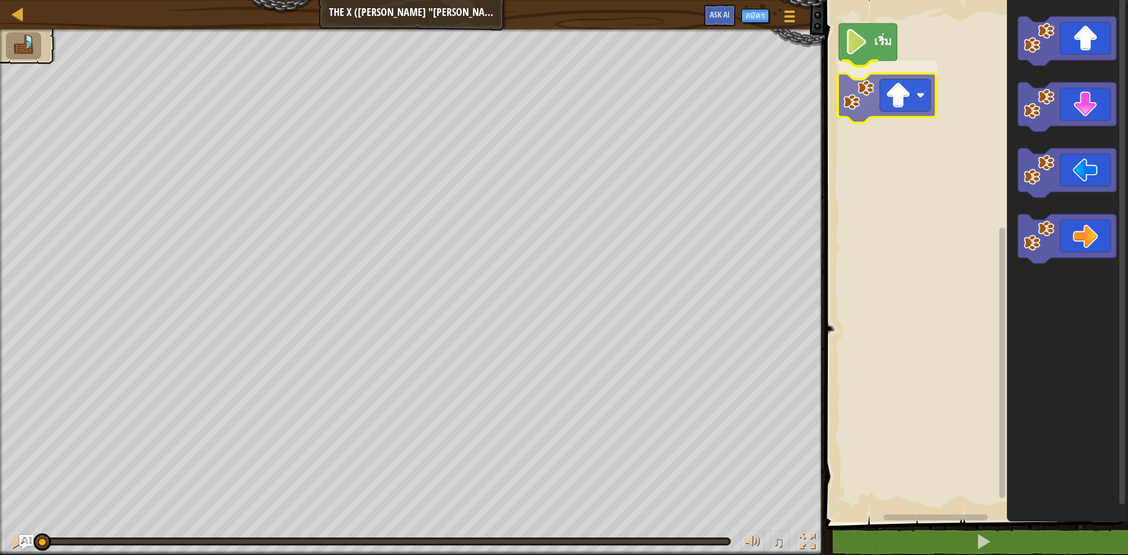
click at [882, 95] on div "เริ่ม" at bounding box center [974, 258] width 307 height 528
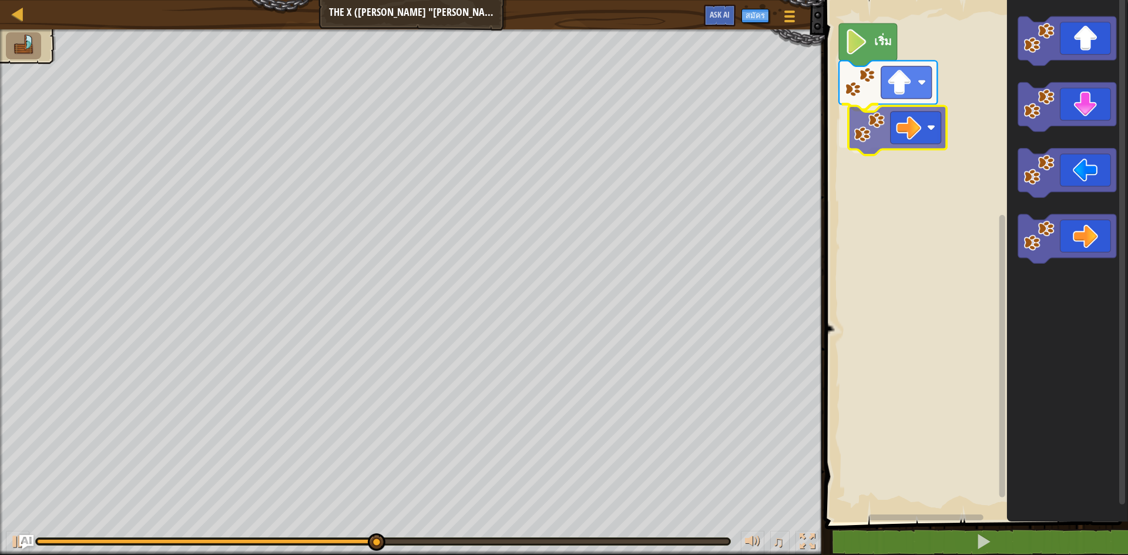
click at [913, 130] on div "เริ่ม" at bounding box center [974, 258] width 307 height 528
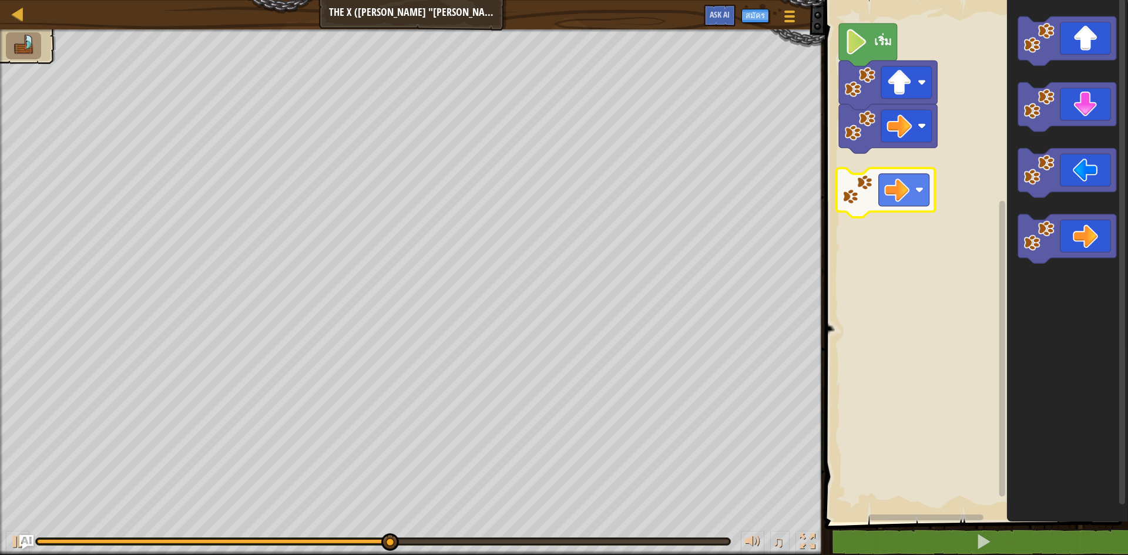
click at [899, 186] on div "เริ่ม" at bounding box center [974, 258] width 307 height 528
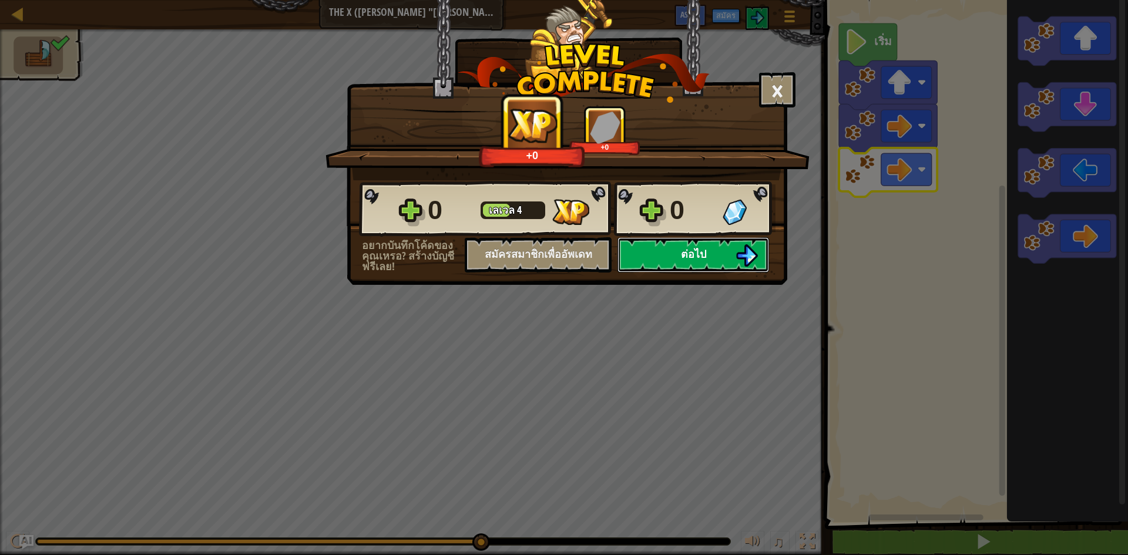
click at [704, 260] on span "ต่อไป" at bounding box center [693, 254] width 25 height 15
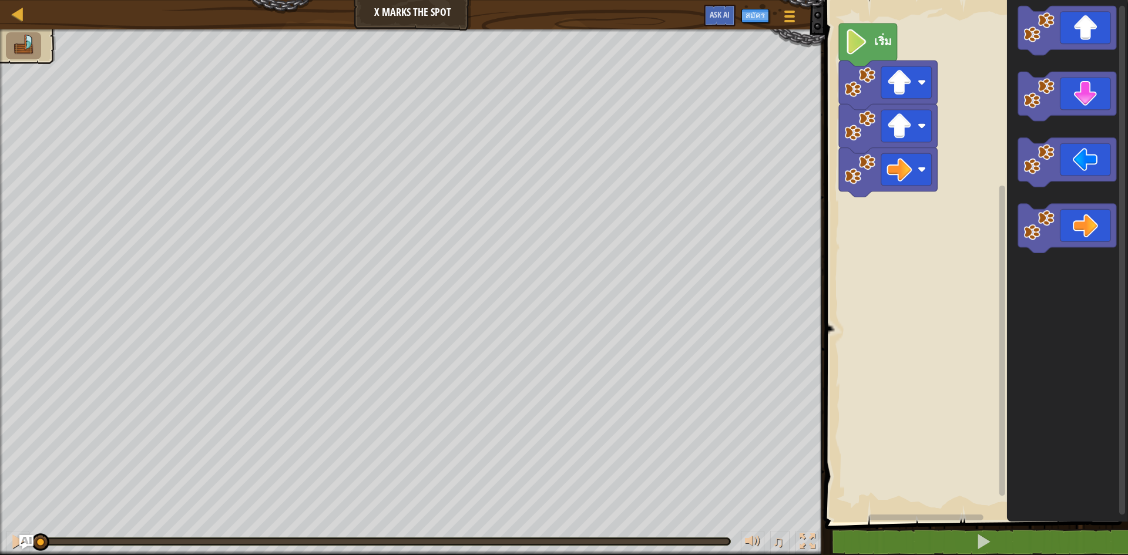
click at [1036, 214] on icon "พื้นที่ทำงาน Blockly" at bounding box center [1067, 258] width 121 height 528
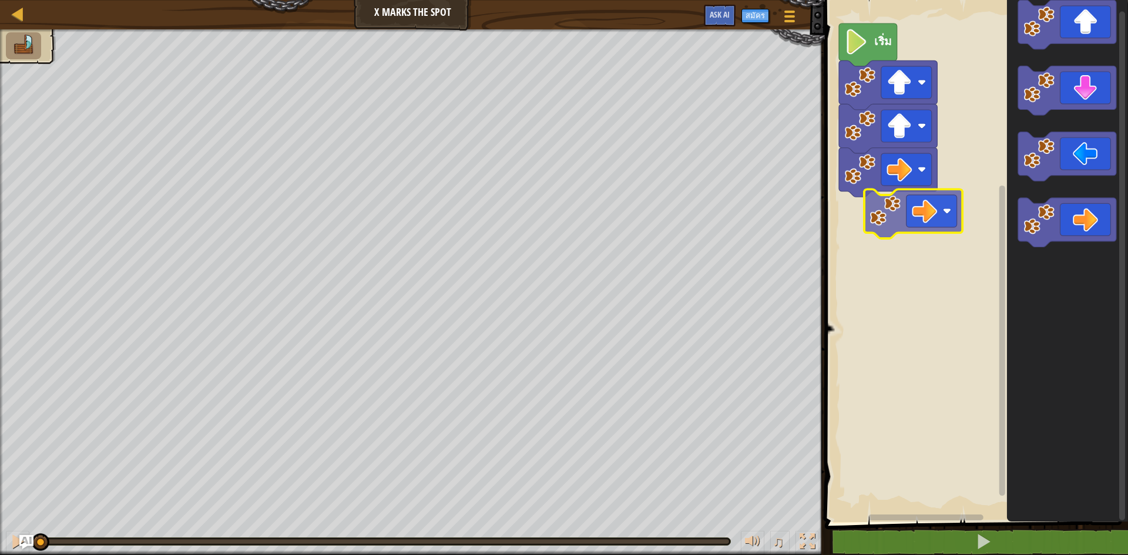
click at [901, 212] on div "เริ่ม" at bounding box center [974, 258] width 307 height 528
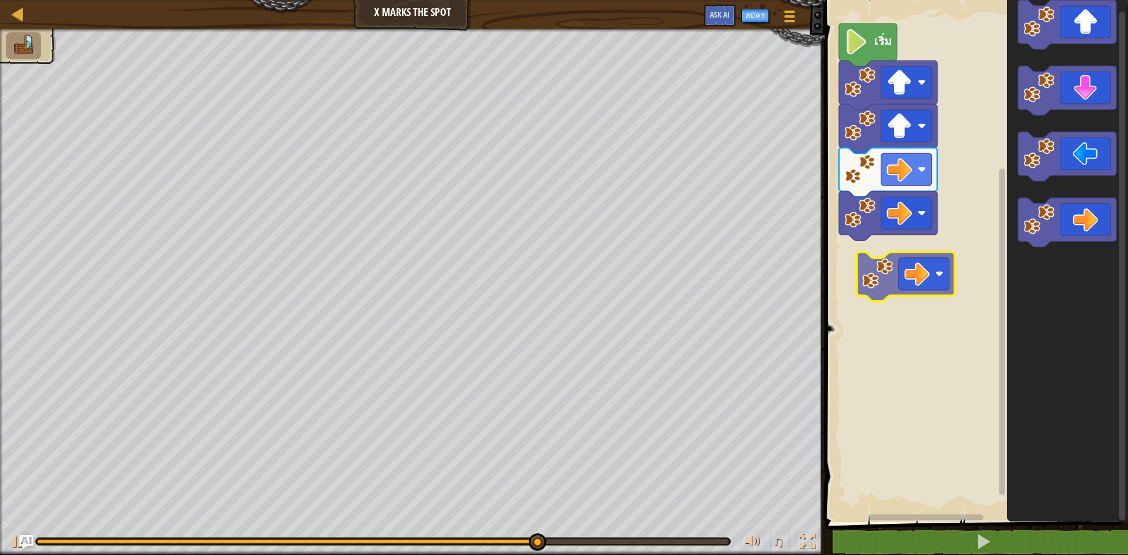
click at [928, 276] on div "เริ่ม" at bounding box center [974, 258] width 307 height 528
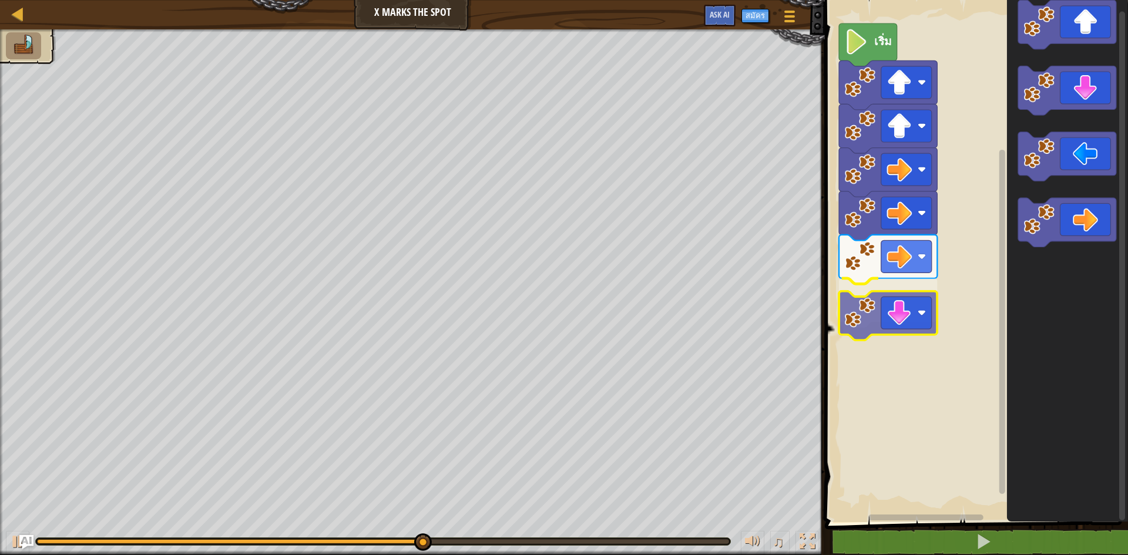
click at [944, 295] on div "เริ่ม" at bounding box center [974, 258] width 307 height 528
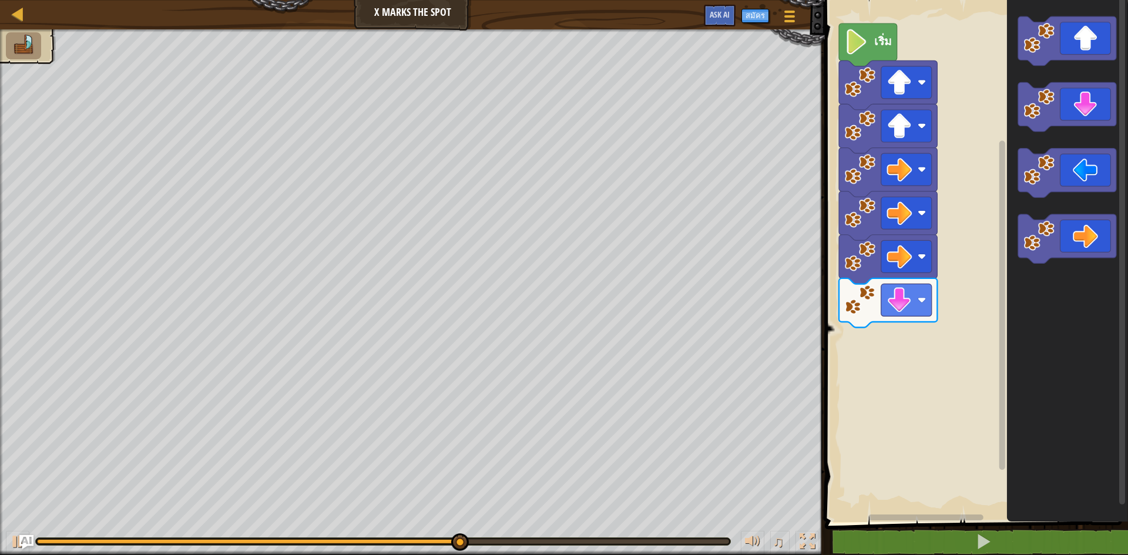
click at [972, 301] on div "เริ่ม" at bounding box center [974, 258] width 307 height 528
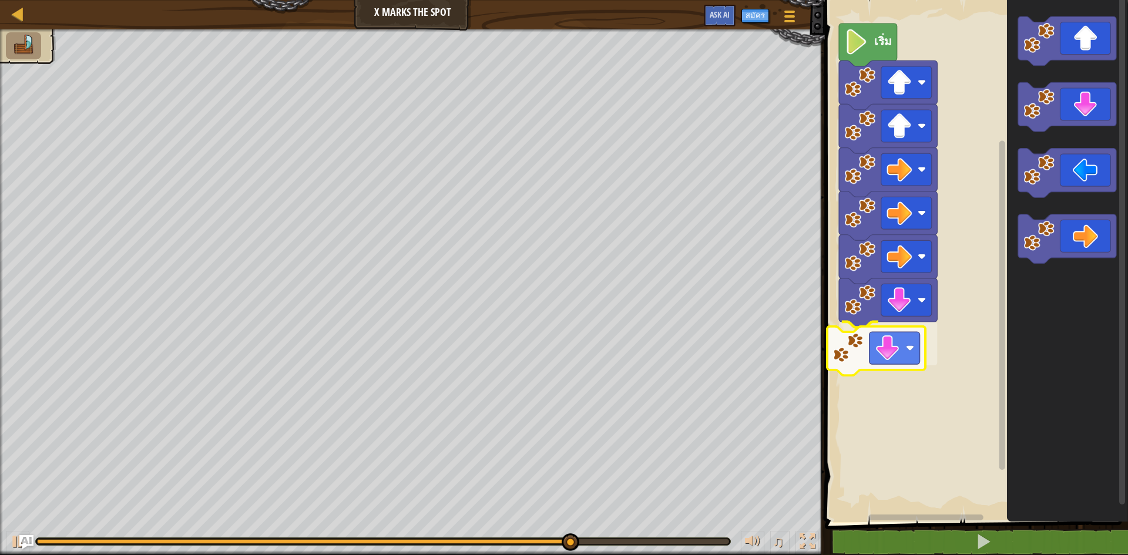
click at [874, 354] on div "เริ่ม" at bounding box center [974, 258] width 307 height 528
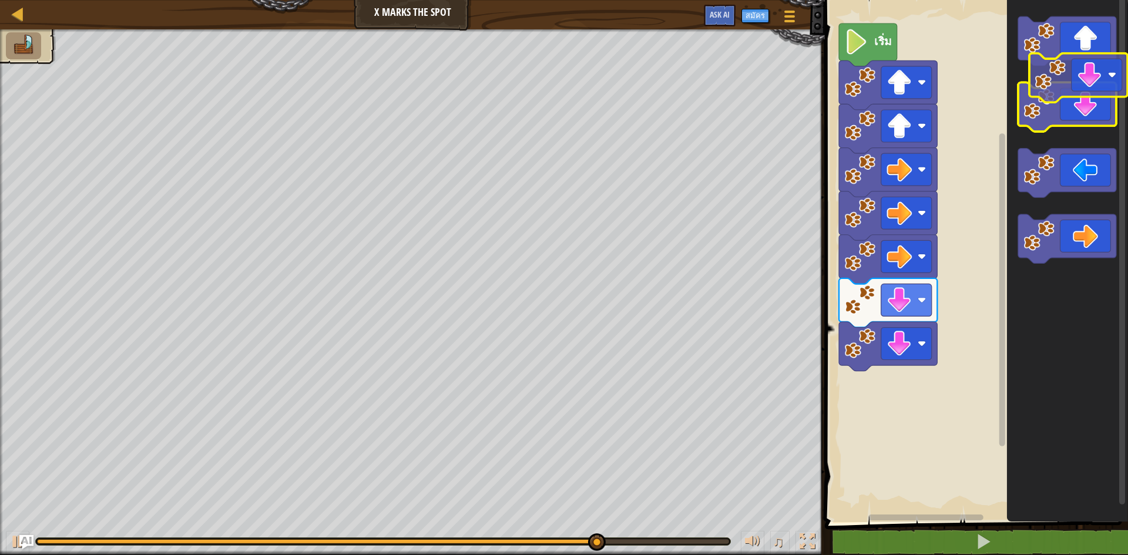
click at [1083, 89] on icon "พื้นที่ทำงาน Blockly" at bounding box center [1067, 107] width 98 height 49
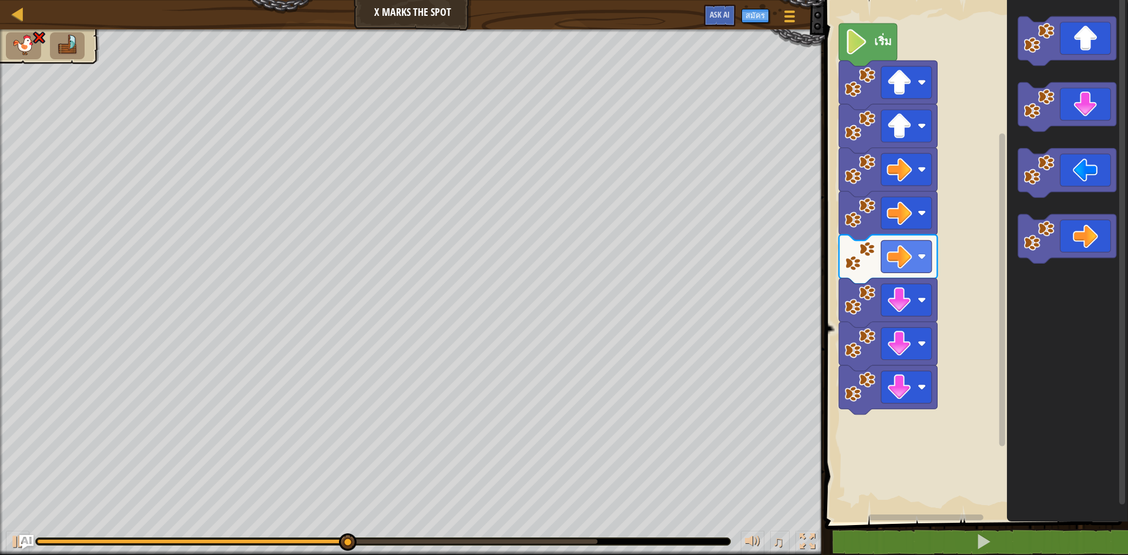
click at [972, 374] on div "เริ่ม" at bounding box center [974, 258] width 307 height 528
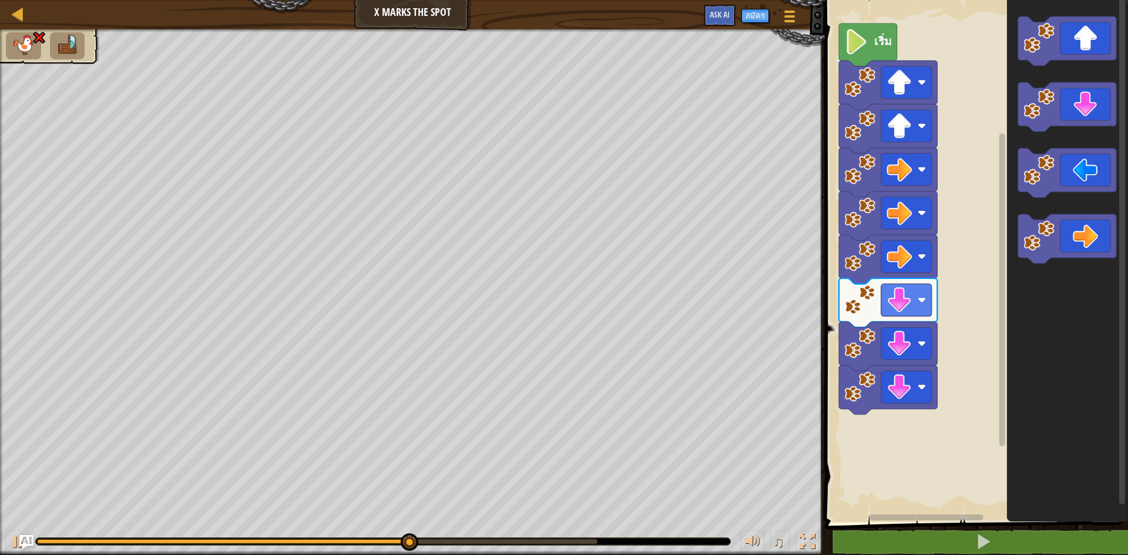
click at [1038, 241] on g "พื้นที่ทำงาน Blockly" at bounding box center [1067, 139] width 98 height 247
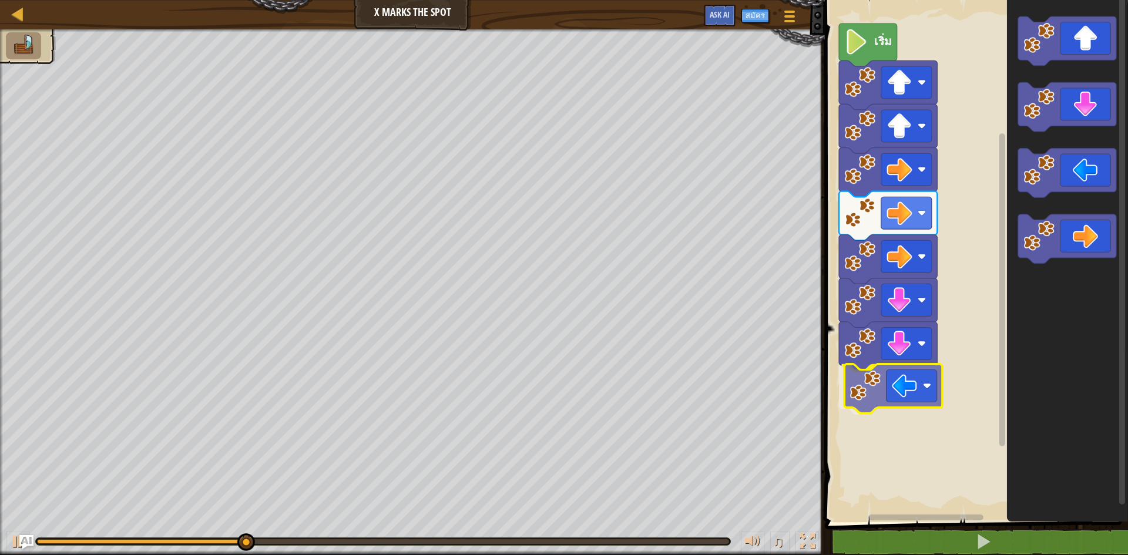
click at [894, 397] on div "เริ่ม" at bounding box center [974, 258] width 307 height 528
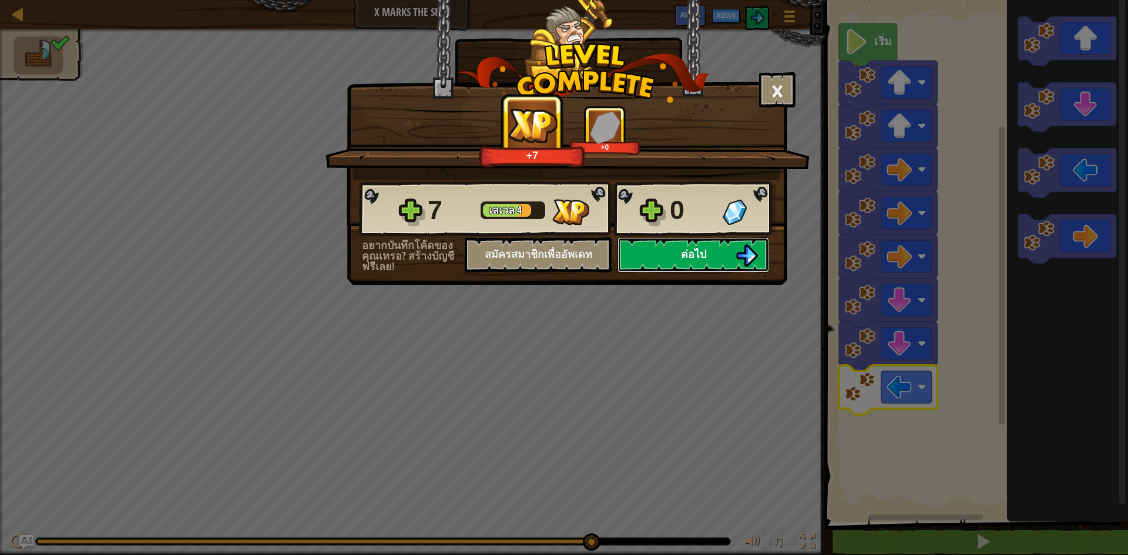
click at [682, 260] on span "ต่อไป" at bounding box center [693, 254] width 25 height 15
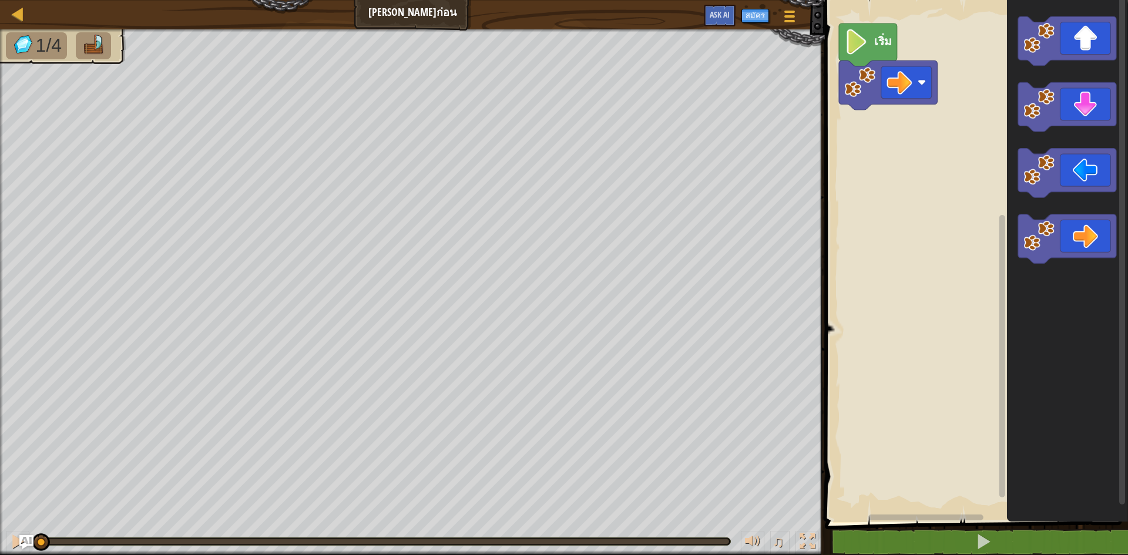
click at [974, 146] on div "เริ่ม" at bounding box center [974, 258] width 307 height 528
click at [869, 133] on div "เริ่ม" at bounding box center [974, 258] width 307 height 528
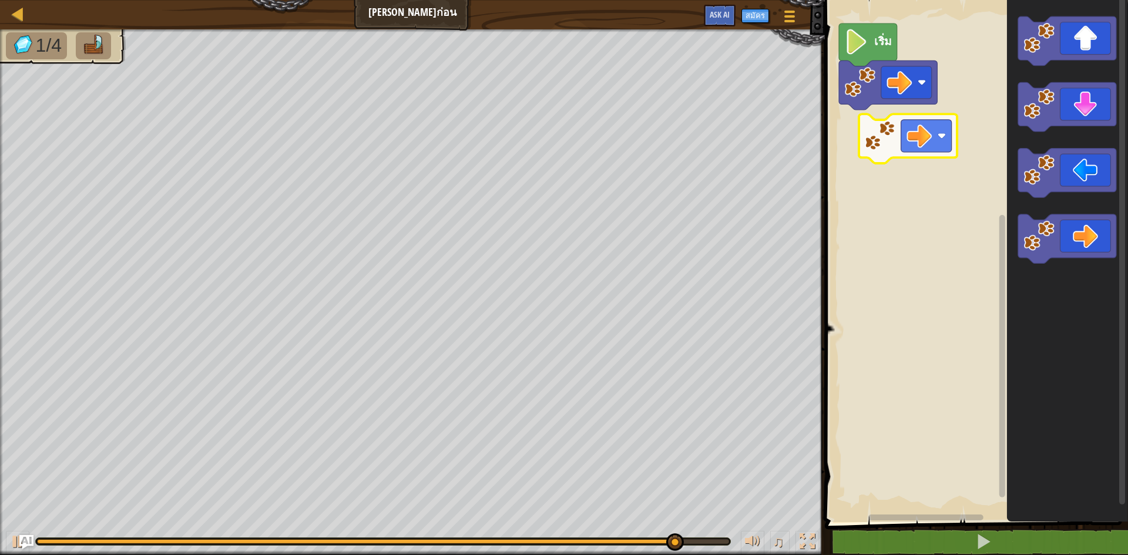
click at [901, 131] on div "เริ่ม" at bounding box center [974, 258] width 307 height 528
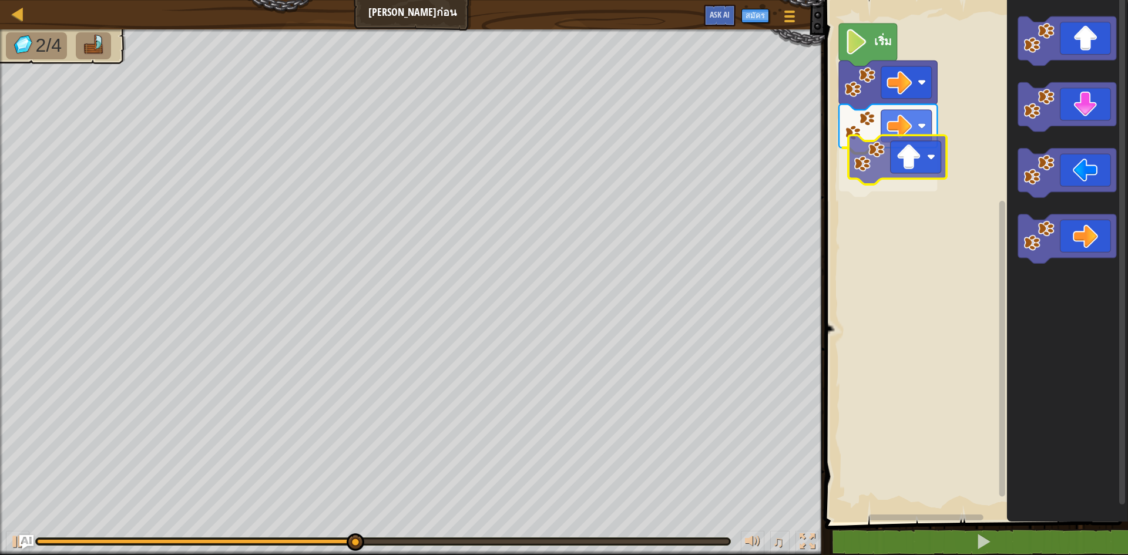
click at [882, 156] on div "เริ่ม" at bounding box center [974, 258] width 307 height 528
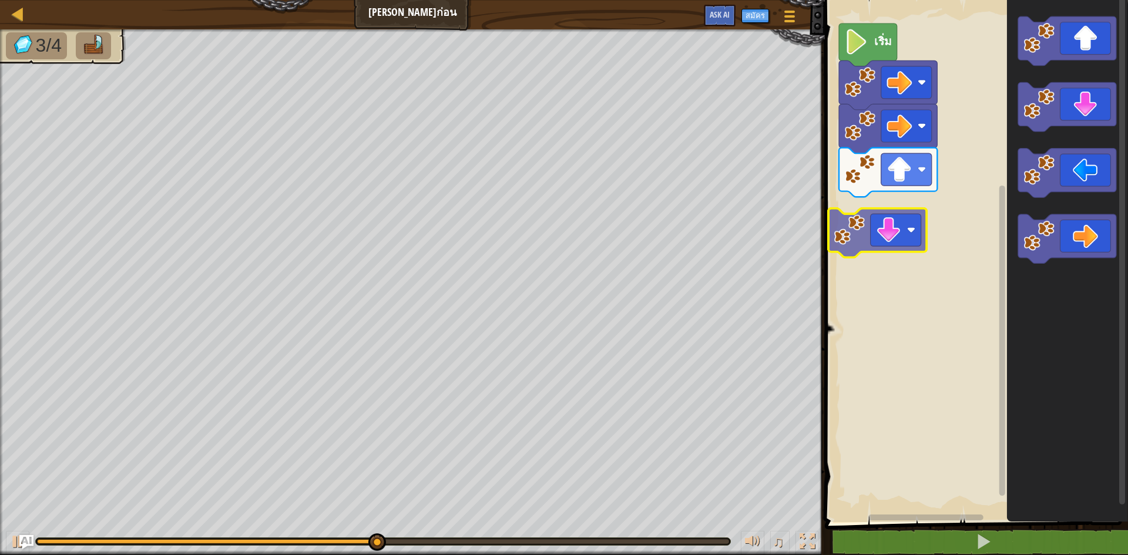
click at [901, 245] on div "เริ่ม" at bounding box center [974, 258] width 307 height 528
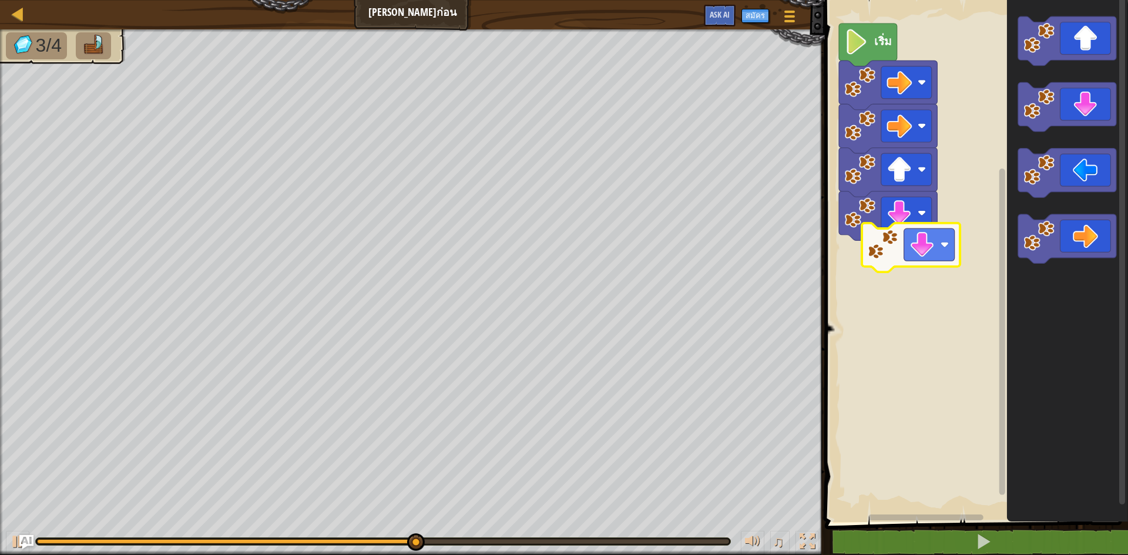
click at [939, 251] on div "เริ่ม" at bounding box center [974, 258] width 307 height 528
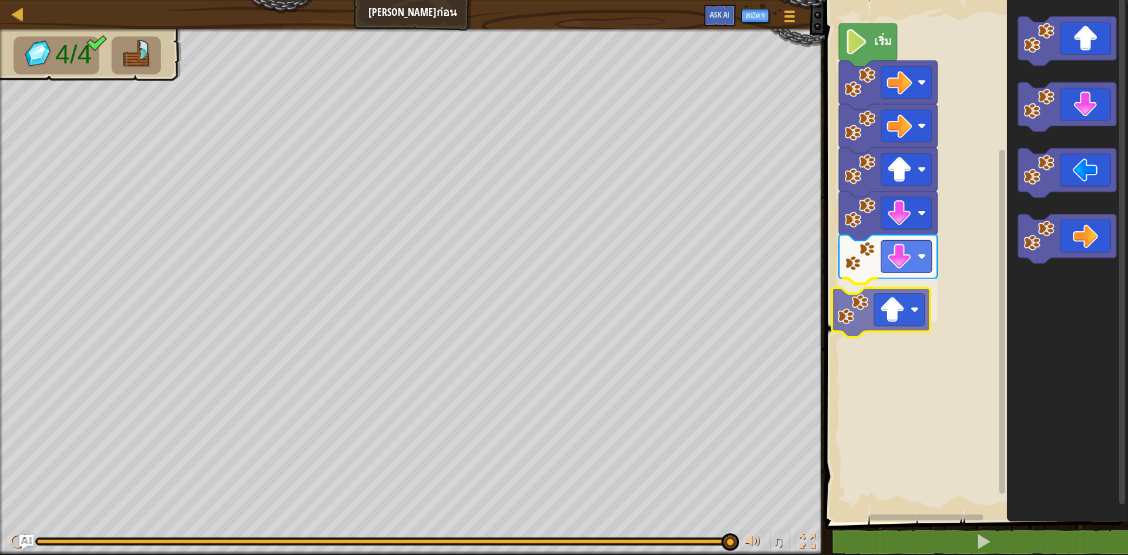
click at [888, 310] on div "เริ่ม" at bounding box center [974, 258] width 307 height 528
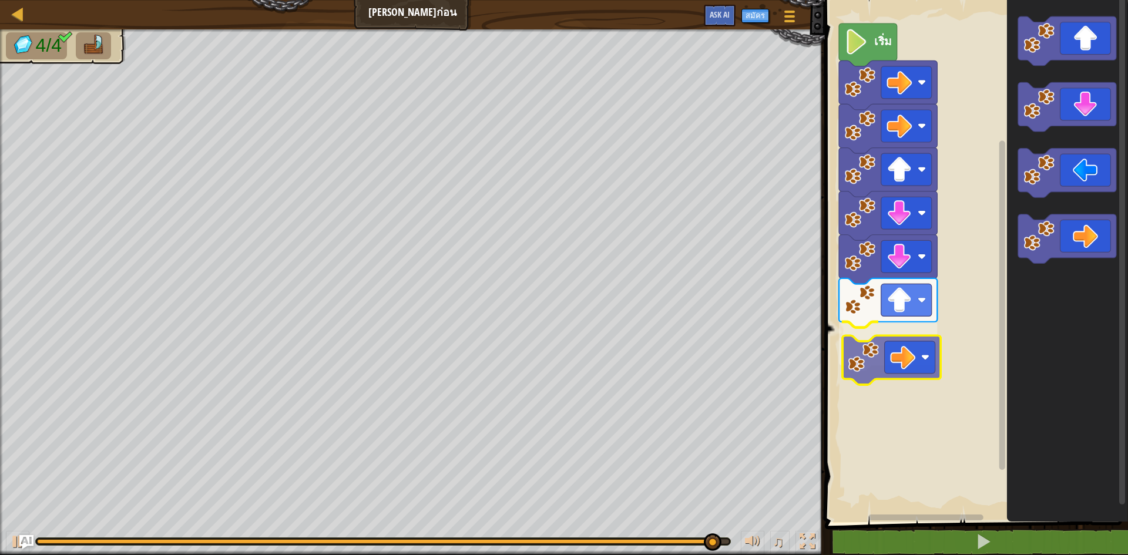
click at [914, 349] on div "เริ่ม" at bounding box center [974, 258] width 307 height 528
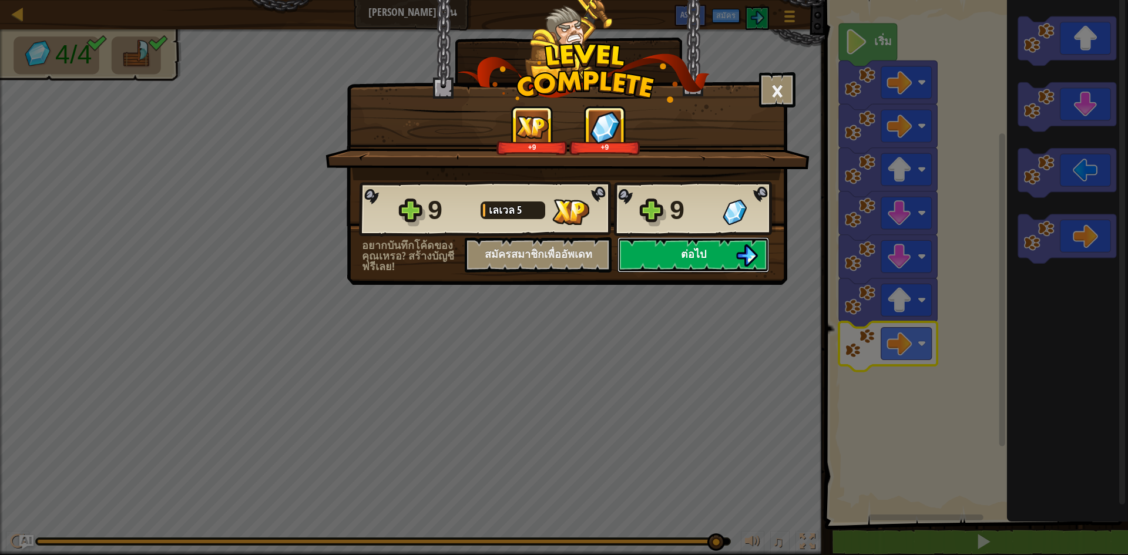
click at [671, 253] on button "ต่อไป" at bounding box center [693, 254] width 152 height 35
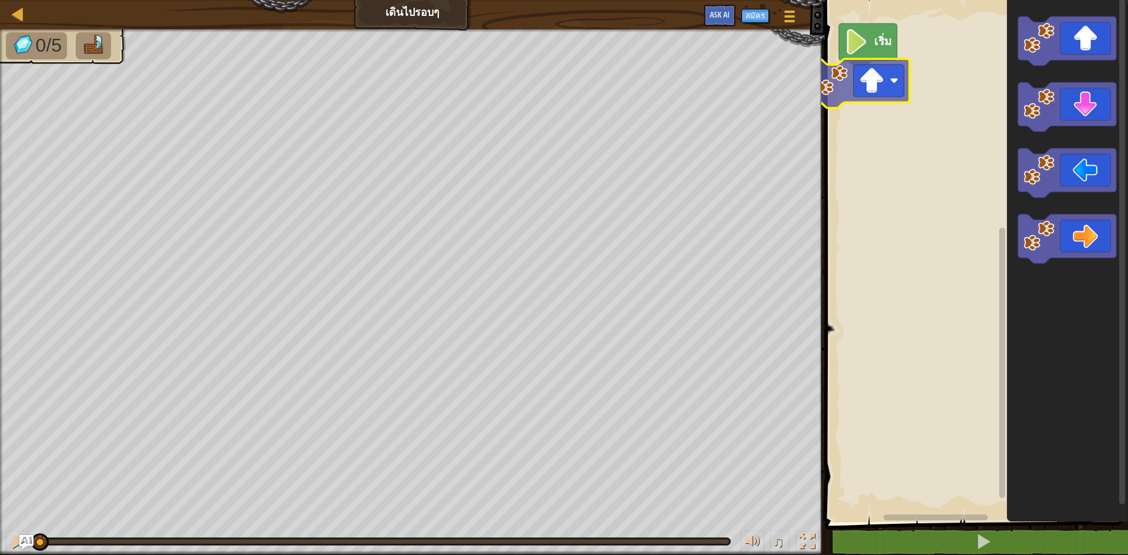
click at [844, 85] on div "เริ่ม" at bounding box center [974, 258] width 307 height 528
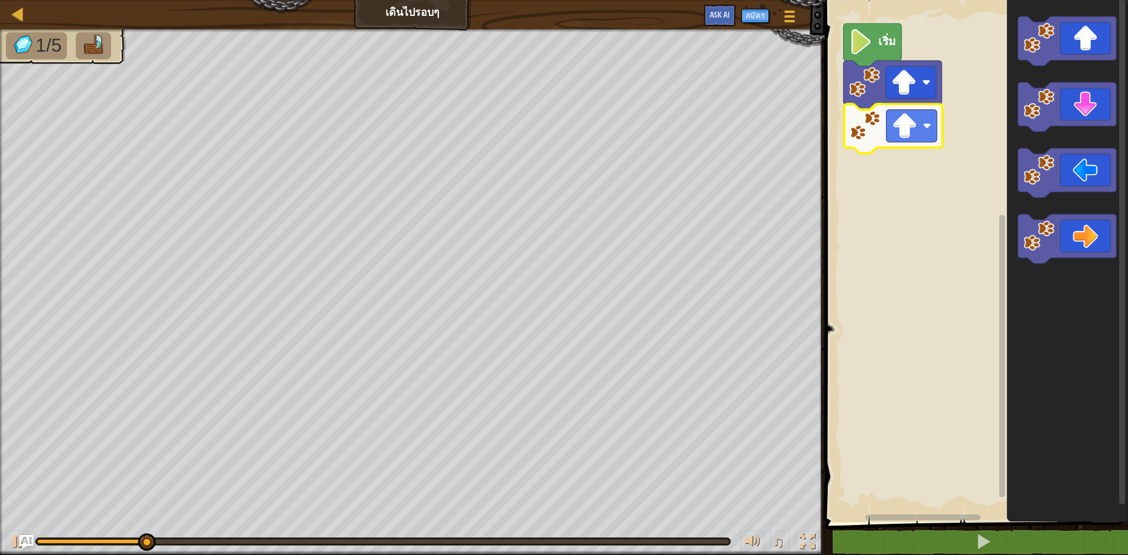
click at [899, 129] on div "เริ่ม" at bounding box center [974, 258] width 307 height 528
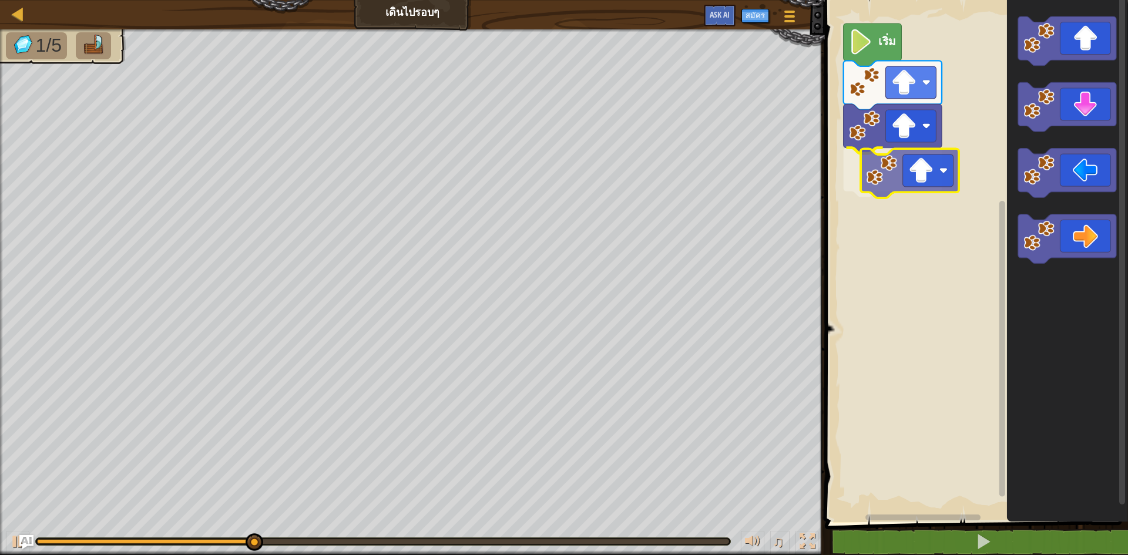
click at [911, 169] on div "เริ่ม" at bounding box center [974, 258] width 307 height 528
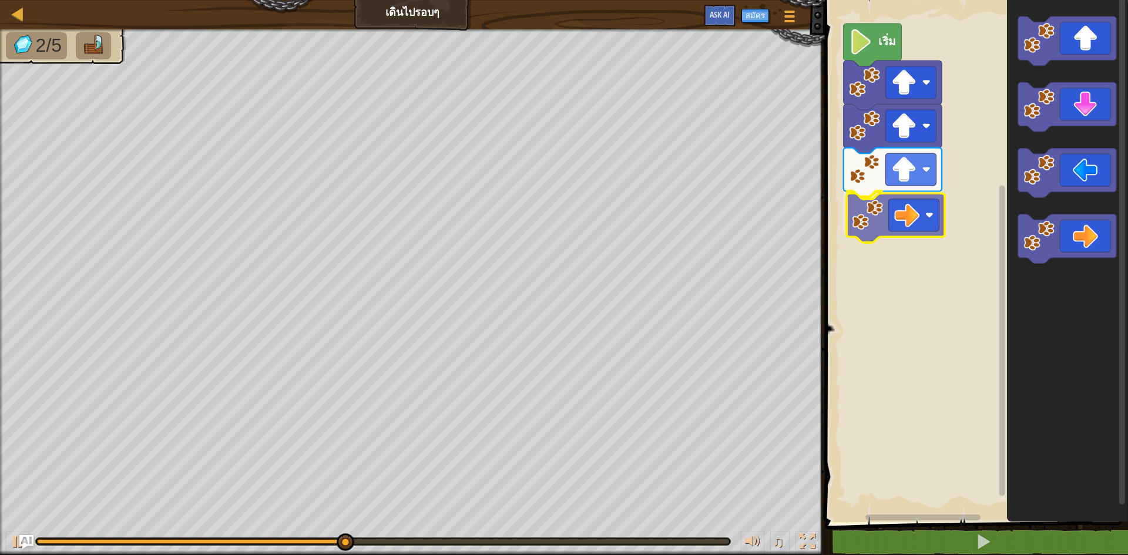
click at [896, 210] on div "เริ่ม" at bounding box center [974, 258] width 307 height 528
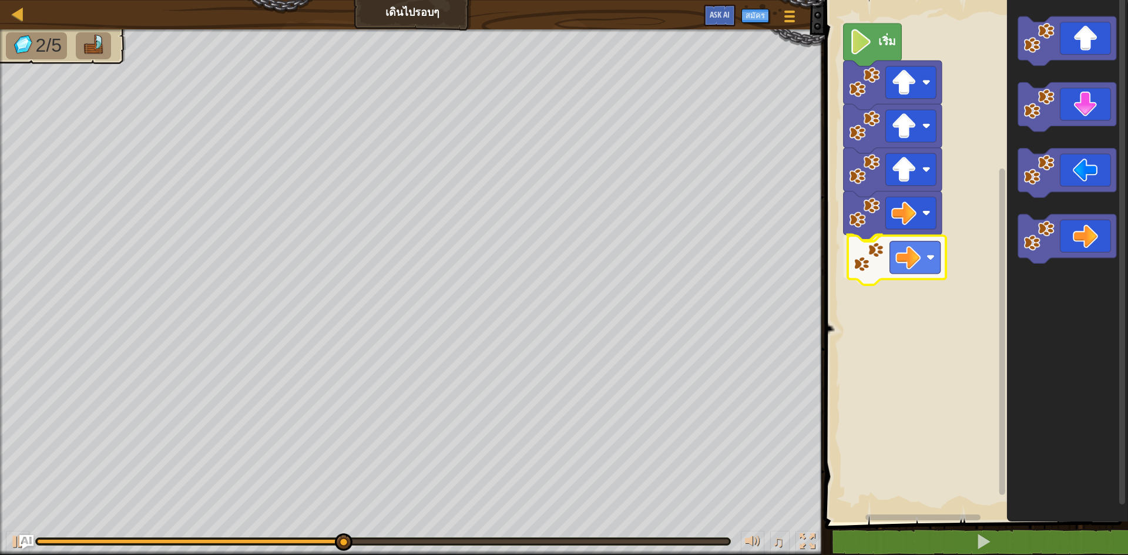
click at [901, 268] on div "เริ่ม" at bounding box center [974, 258] width 307 height 528
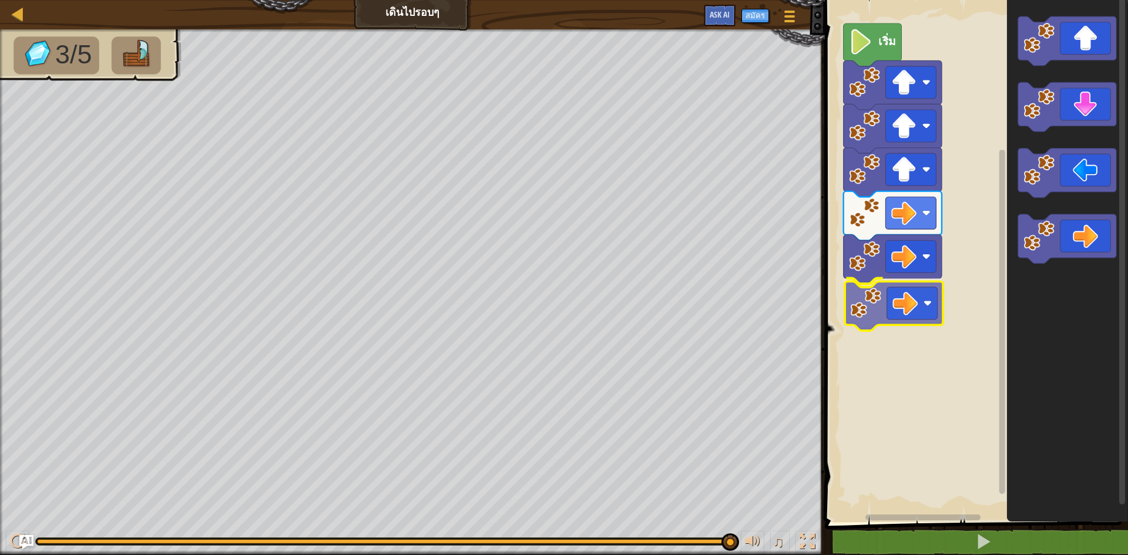
click at [894, 294] on div "เริ่ม" at bounding box center [974, 258] width 307 height 528
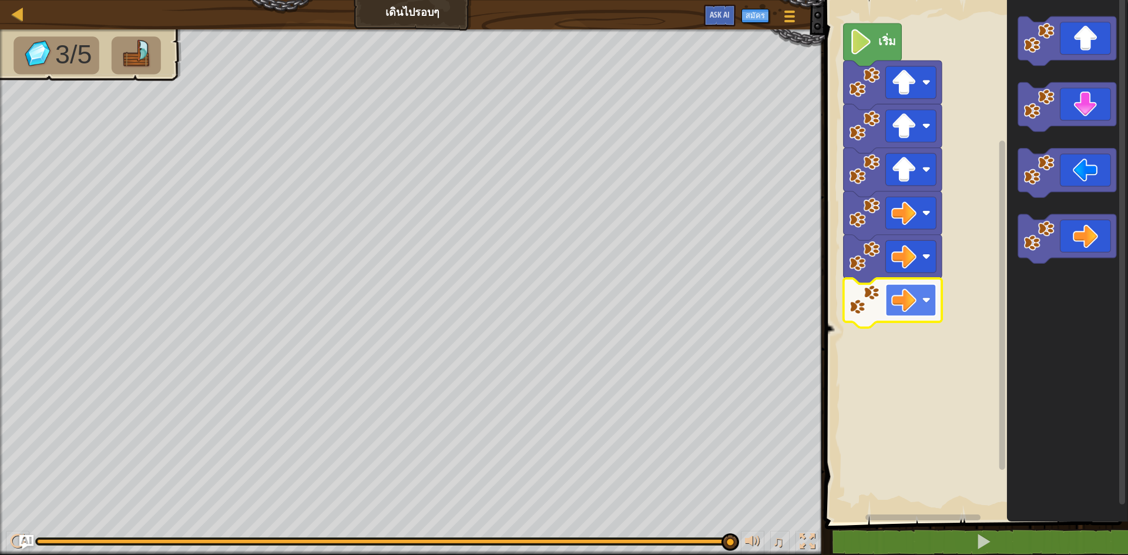
click at [927, 303] on image "พื้นที่ทำงาน Blockly" at bounding box center [926, 300] width 8 height 8
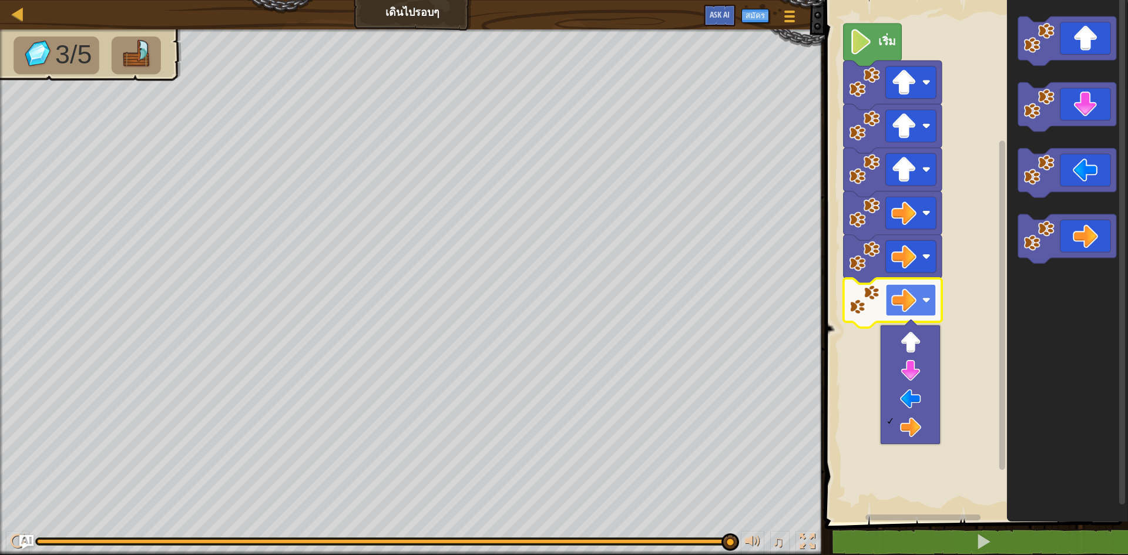
click at [931, 305] on rect "พื้นที่ทำงาน Blockly" at bounding box center [910, 300] width 51 height 32
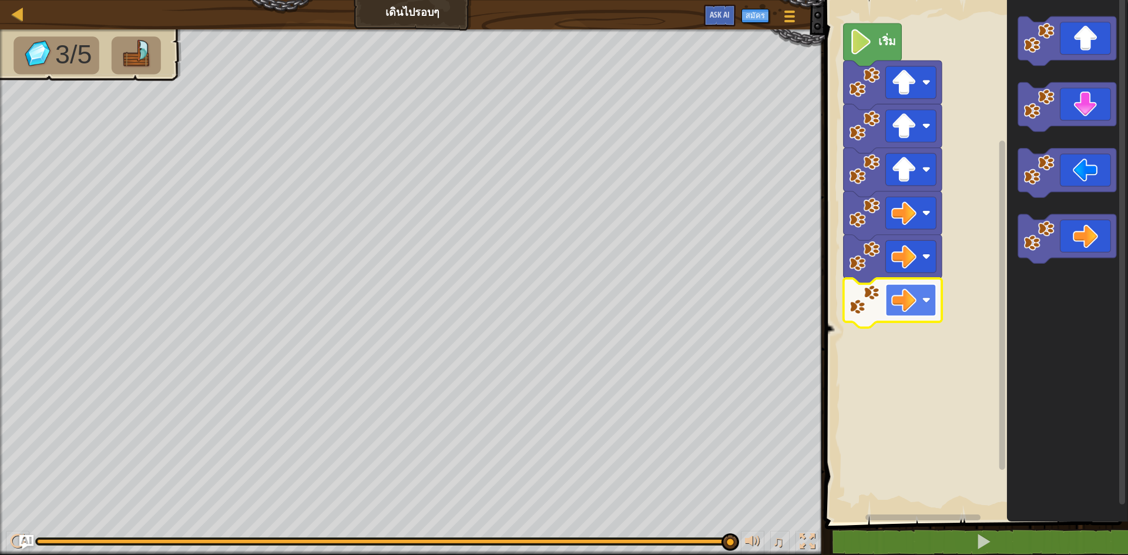
click at [927, 297] on image "พื้นที่ทำงาน Blockly" at bounding box center [926, 300] width 8 height 8
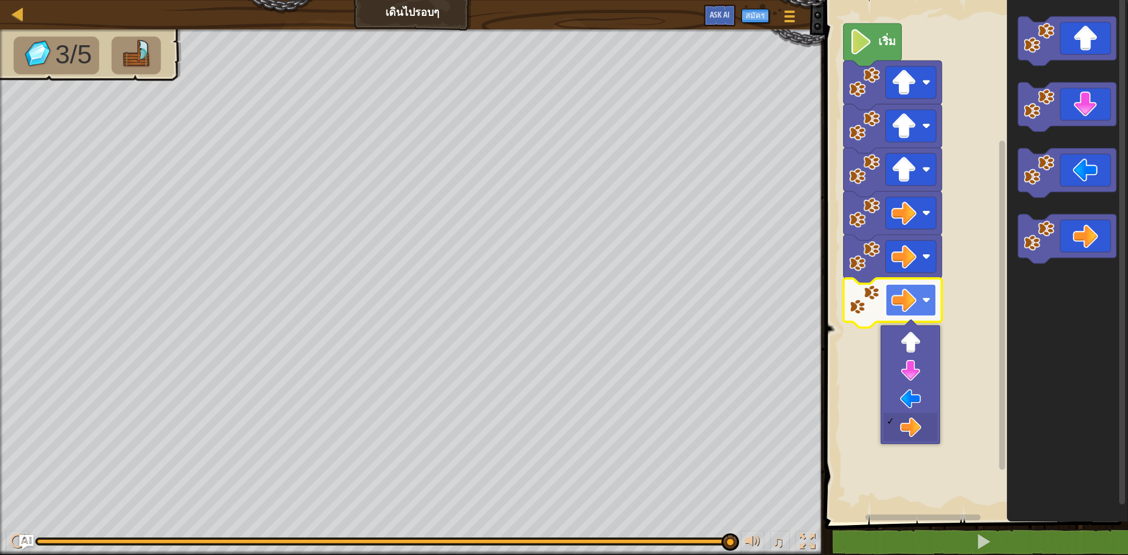
click at [909, 306] on image "พื้นที่ทำงาน Blockly" at bounding box center [903, 299] width 25 height 25
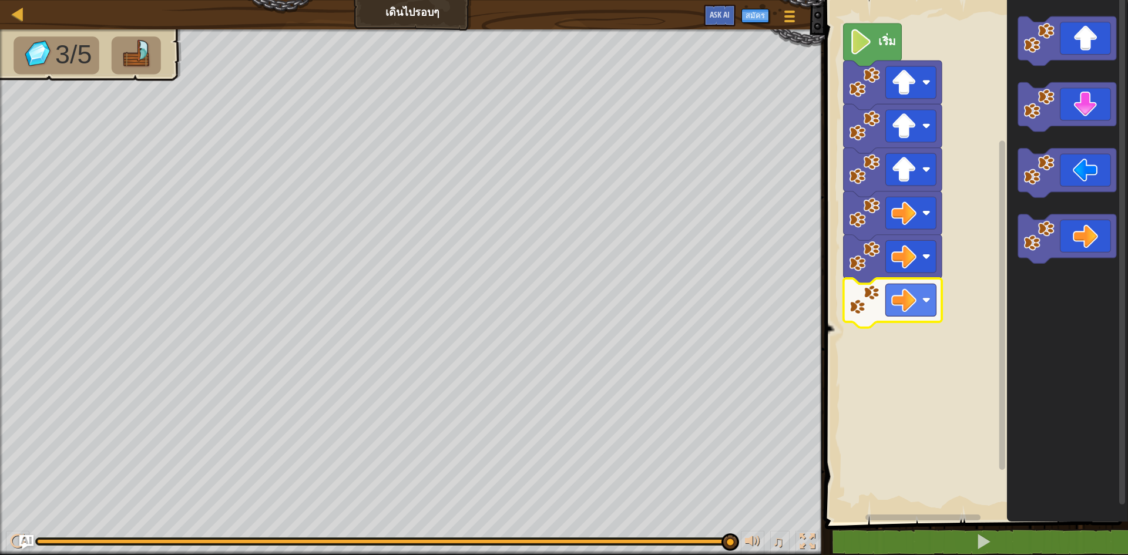
click at [863, 296] on image "พื้นที่ทำงาน Blockly" at bounding box center [864, 299] width 31 height 31
click at [865, 297] on image "พื้นที่ทำงาน Blockly" at bounding box center [864, 299] width 31 height 31
click at [864, 303] on image "พื้นที่ทำงาน Blockly" at bounding box center [864, 299] width 31 height 31
click at [902, 304] on image "พื้นที่ทำงาน Blockly" at bounding box center [903, 299] width 25 height 25
click at [858, 364] on rect "พื้นที่ทำงาน Blockly" at bounding box center [974, 258] width 307 height 528
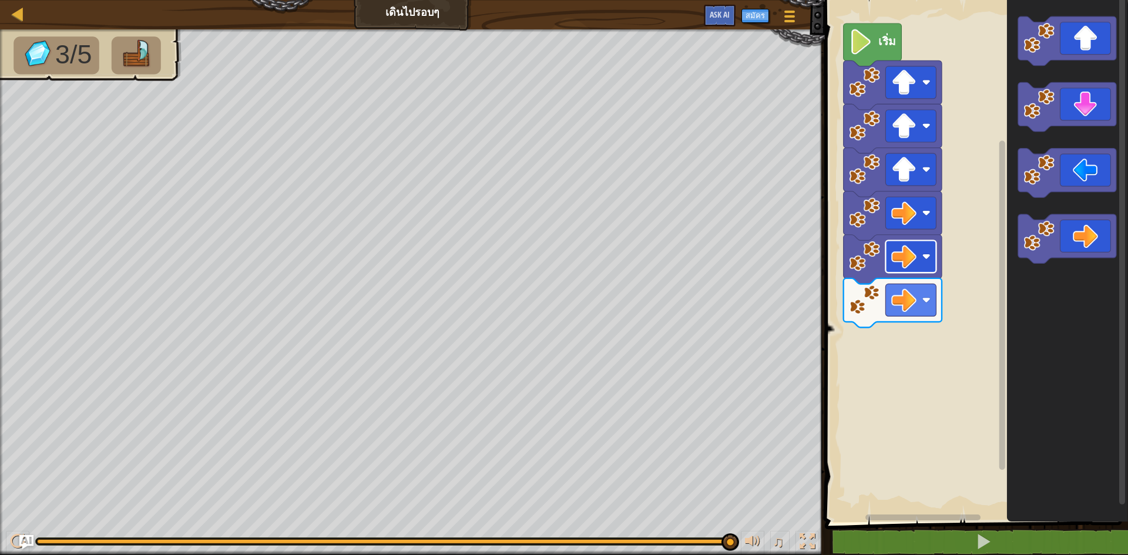
click at [931, 259] on rect "พื้นที่ทำงาน Blockly" at bounding box center [910, 256] width 51 height 32
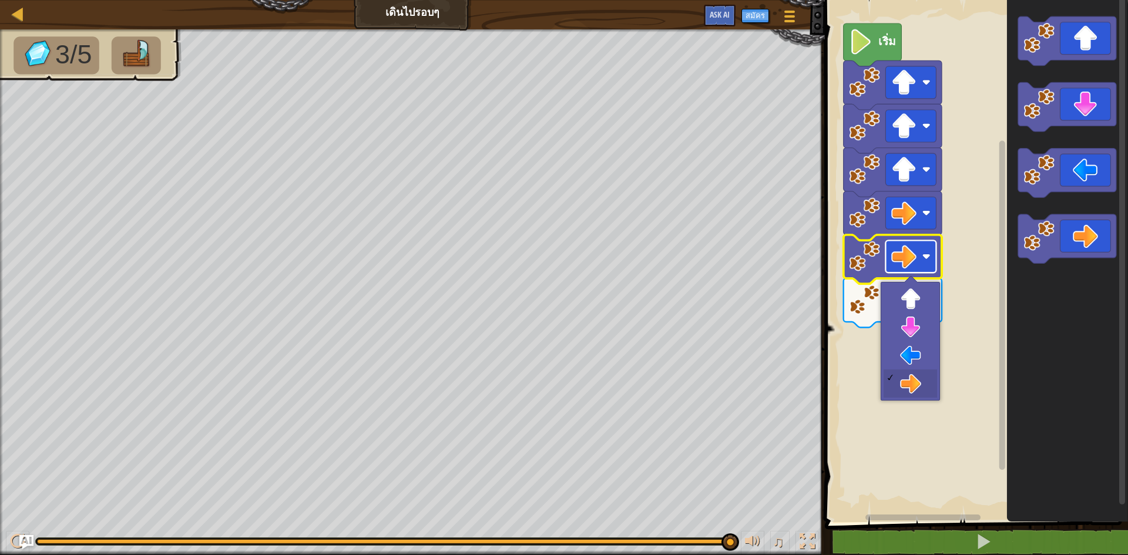
click at [935, 259] on rect "พื้นที่ทำงาน Blockly" at bounding box center [910, 256] width 51 height 32
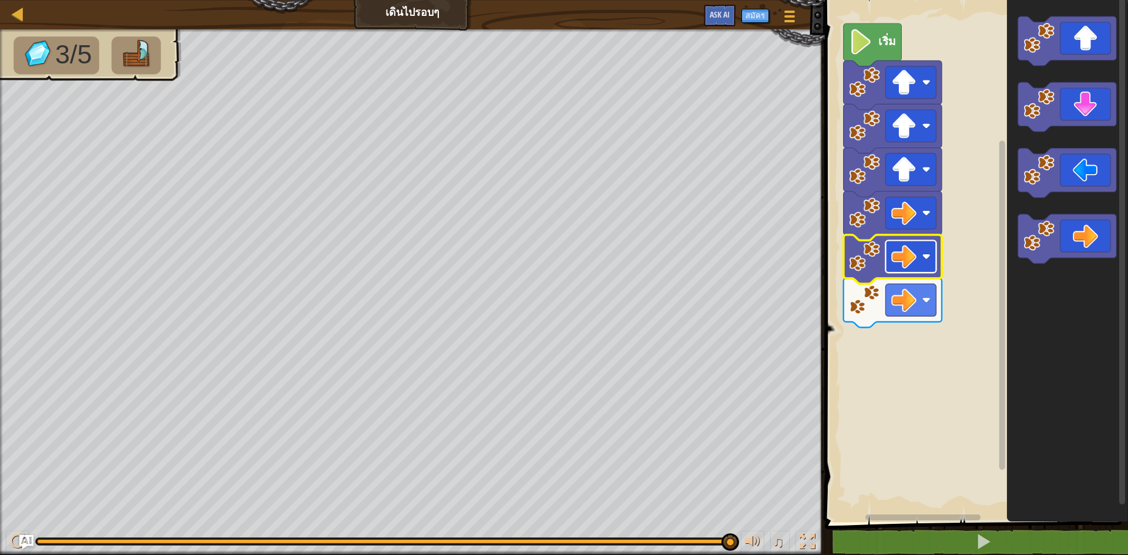
click at [935, 259] on rect "พื้นที่ทำงาน Blockly" at bounding box center [910, 256] width 51 height 32
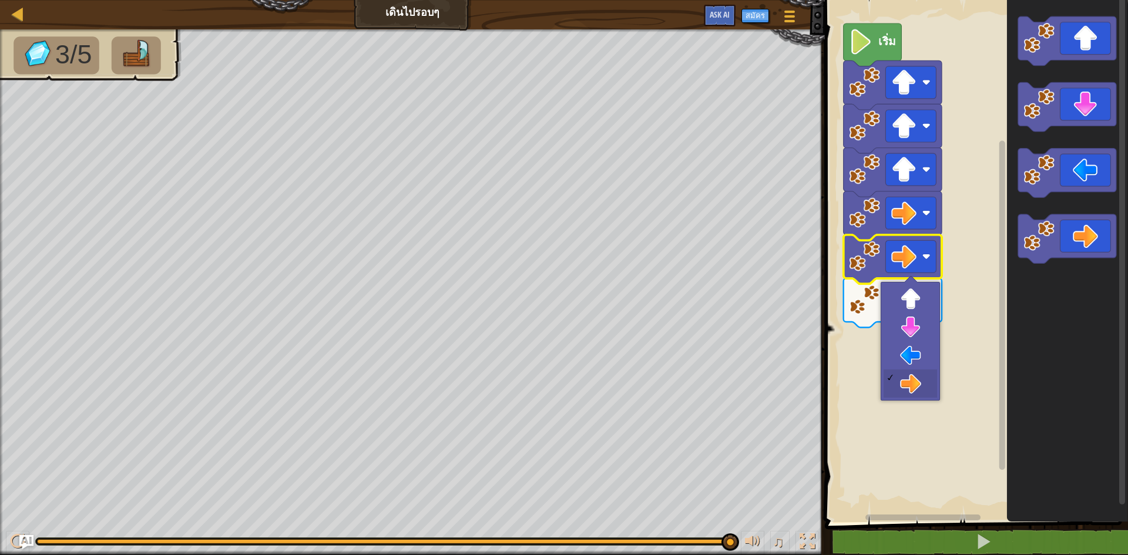
click at [985, 330] on rect "พื้นที่ทำงาน Blockly" at bounding box center [974, 258] width 307 height 528
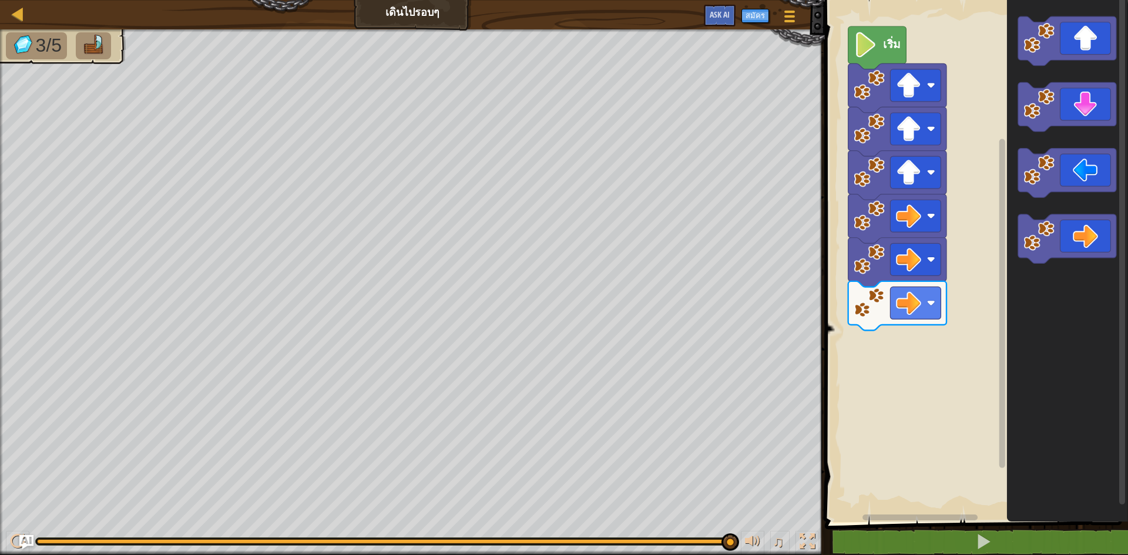
click at [416, 14] on div "แผนที่ เดินไปรอบๆ เมนูเกม สมัคร Ask AI" at bounding box center [412, 14] width 825 height 29
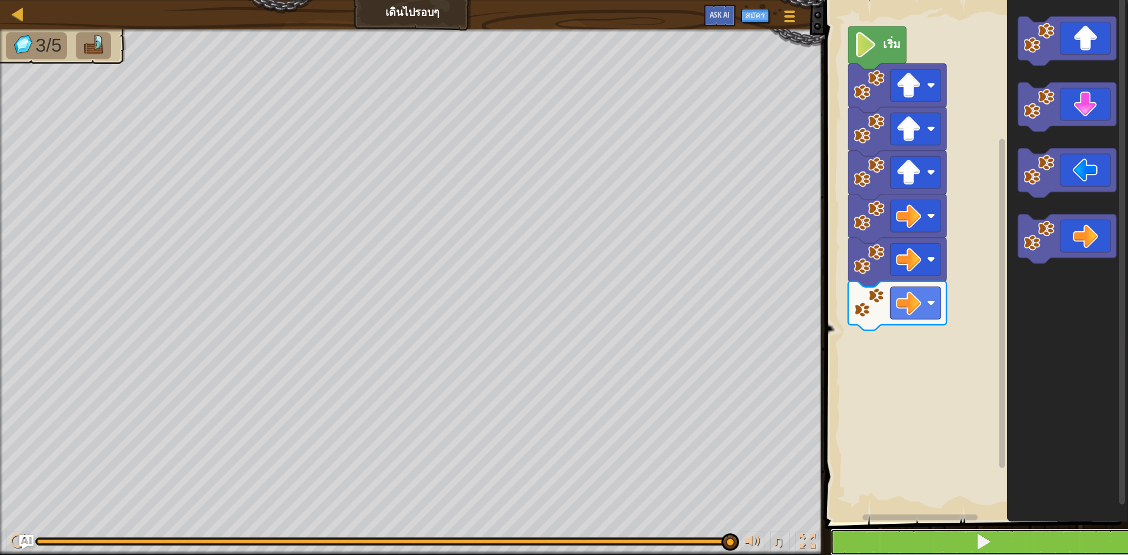
click at [906, 539] on button at bounding box center [983, 542] width 307 height 27
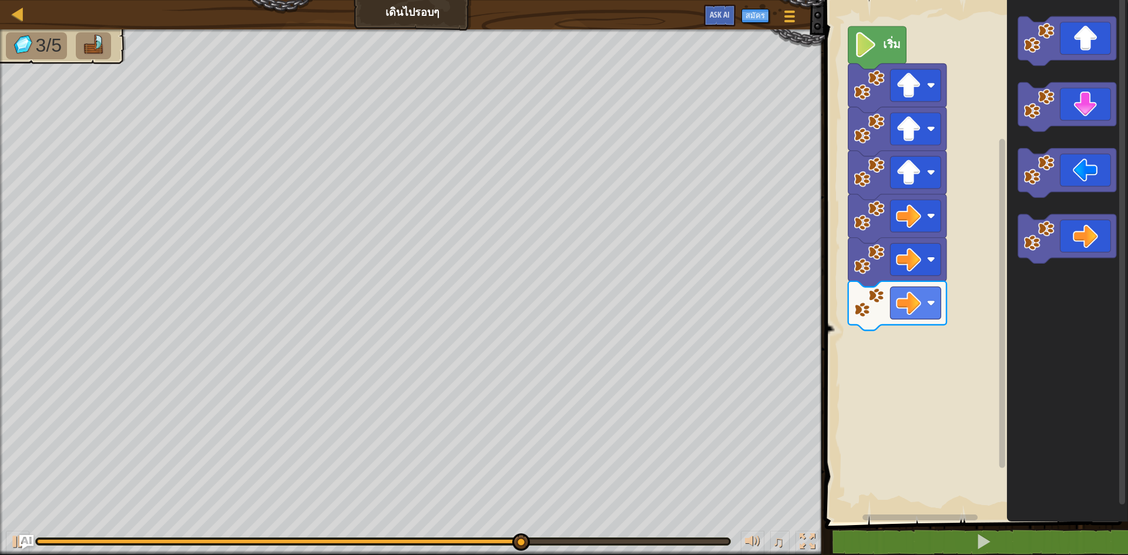
click at [968, 364] on div "เริ่ม" at bounding box center [974, 258] width 307 height 528
click at [1063, 243] on icon "พื้นที่ทำงาน Blockly" at bounding box center [1067, 238] width 98 height 49
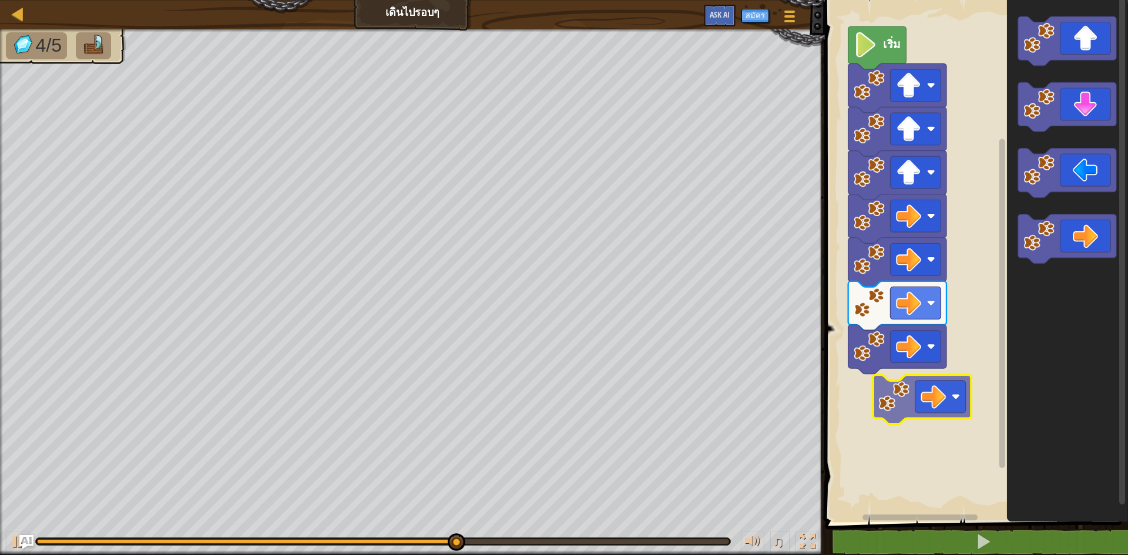
click at [917, 402] on div "เริ่ม" at bounding box center [974, 258] width 307 height 528
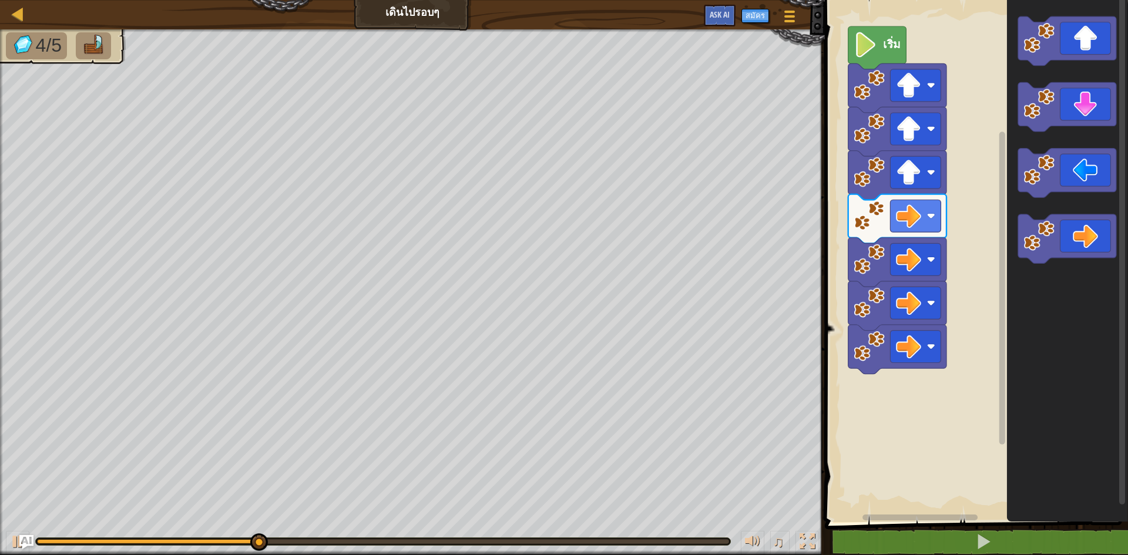
click at [912, 359] on div "เริ่ม" at bounding box center [974, 258] width 307 height 528
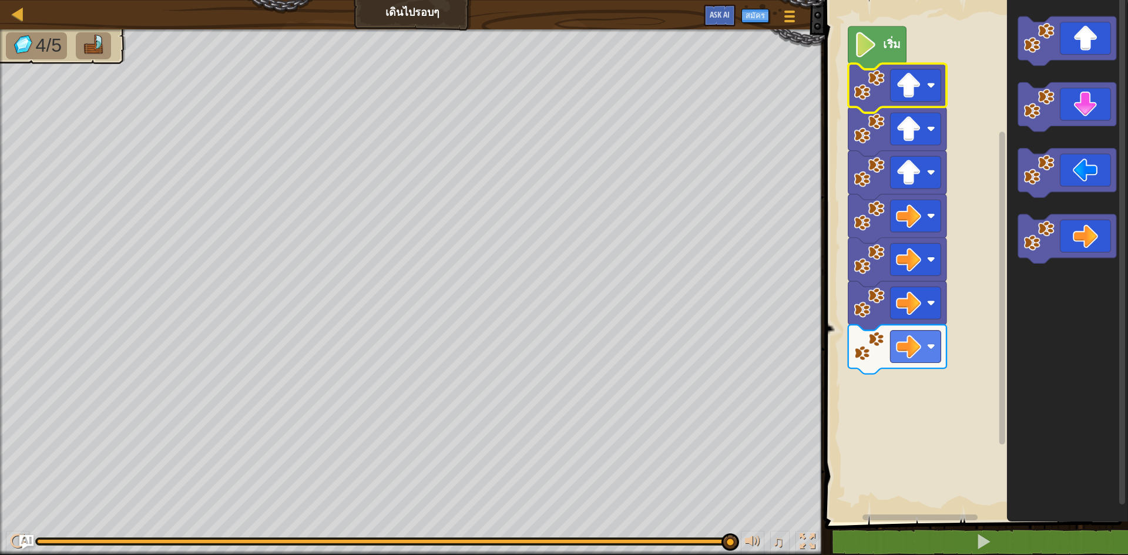
click at [872, 97] on image "พื้นที่ทำงาน Blockly" at bounding box center [869, 85] width 31 height 31
click at [932, 85] on image "พื้นที่ทำงาน Blockly" at bounding box center [931, 85] width 8 height 8
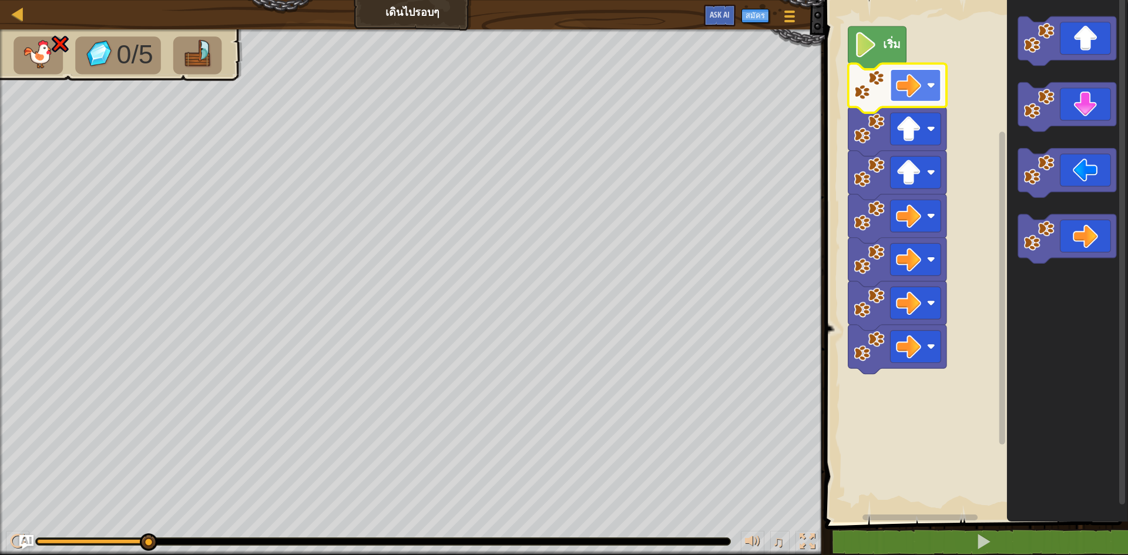
click at [932, 84] on image "พื้นที่ทำงาน Blockly" at bounding box center [931, 85] width 8 height 8
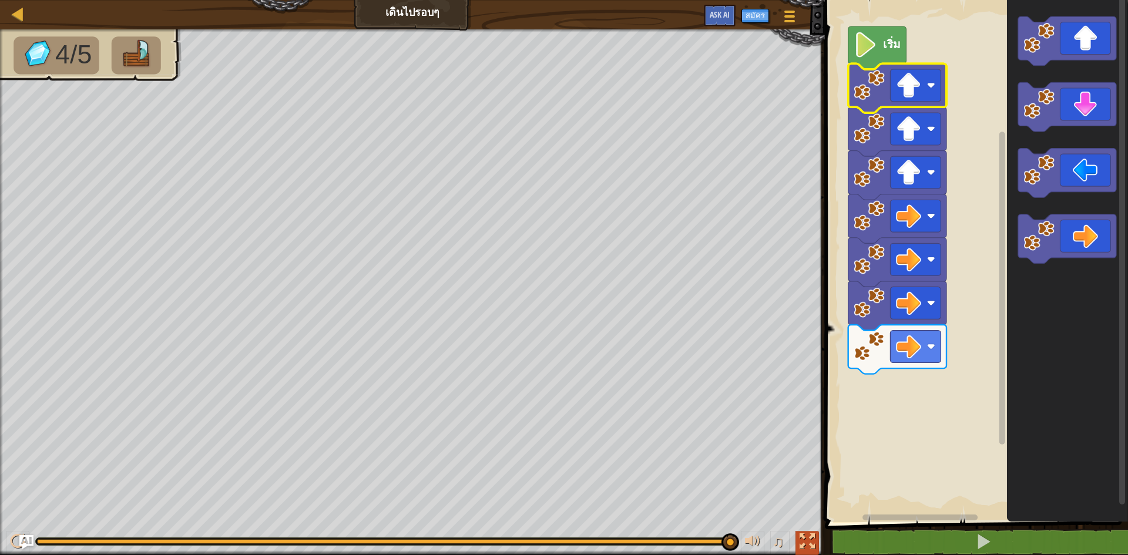
click at [817, 543] on button at bounding box center [808, 543] width 24 height 24
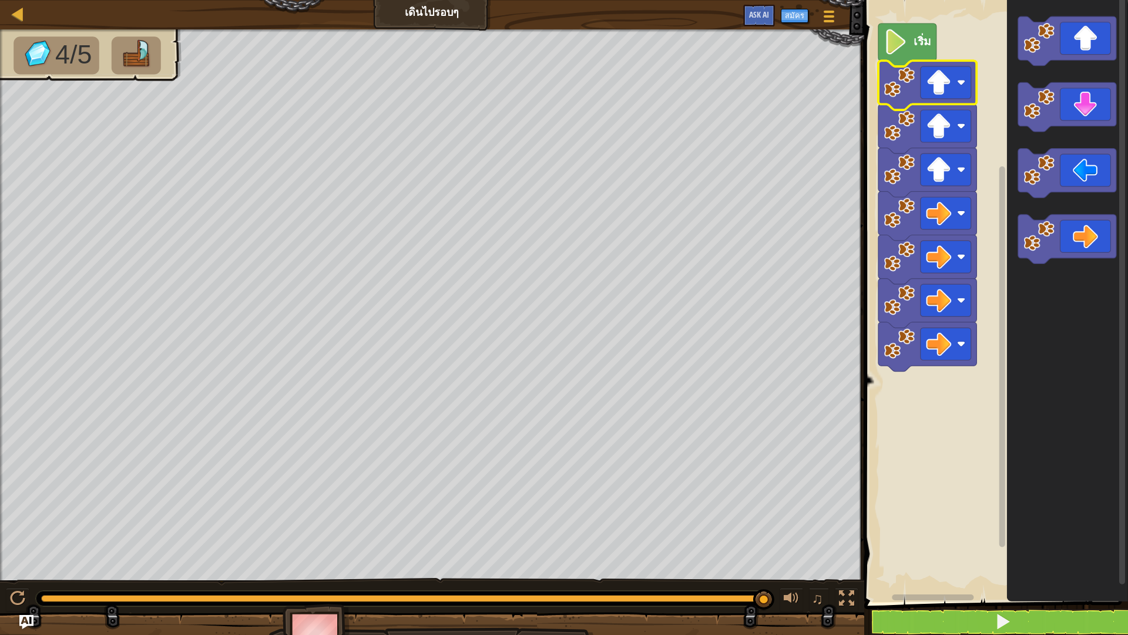
click at [327, 555] on img at bounding box center [317, 635] width 68 height 65
click at [847, 555] on button at bounding box center [847, 600] width 24 height 24
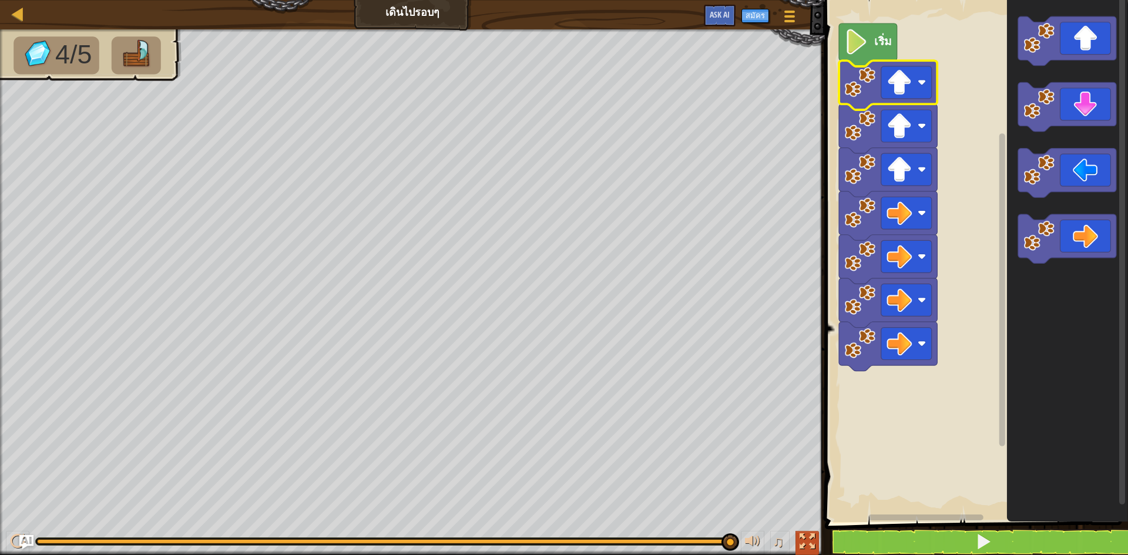
click at [807, 541] on div at bounding box center [807, 541] width 15 height 15
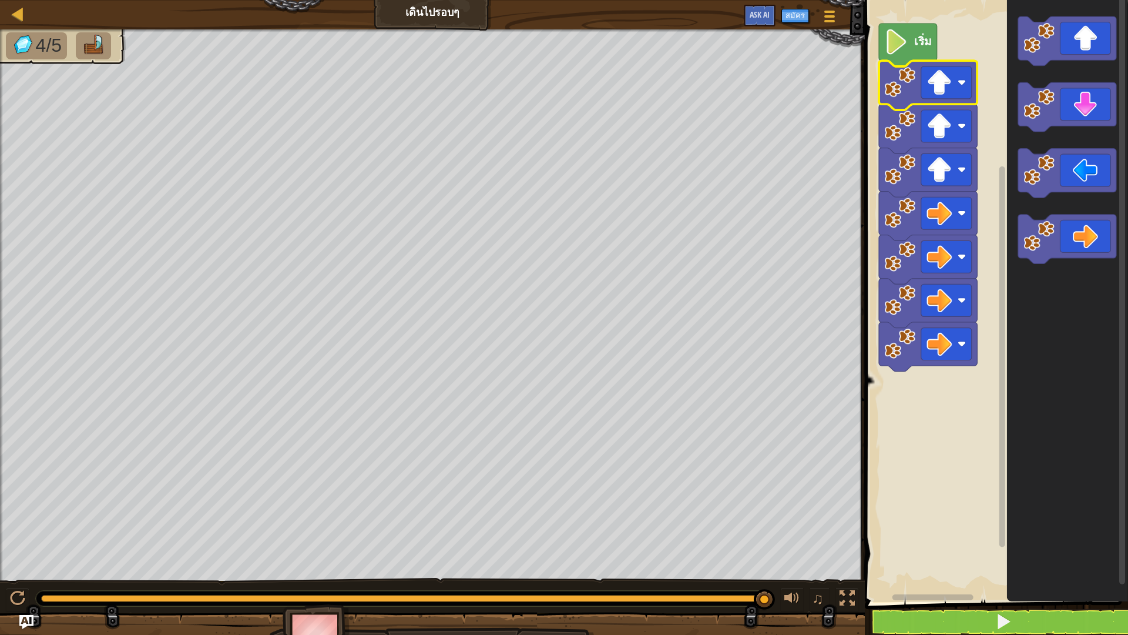
click at [73, 42] on ul "4/5" at bounding box center [63, 45] width 114 height 27
click at [23, 15] on div at bounding box center [18, 13] width 15 height 15
select select "th"
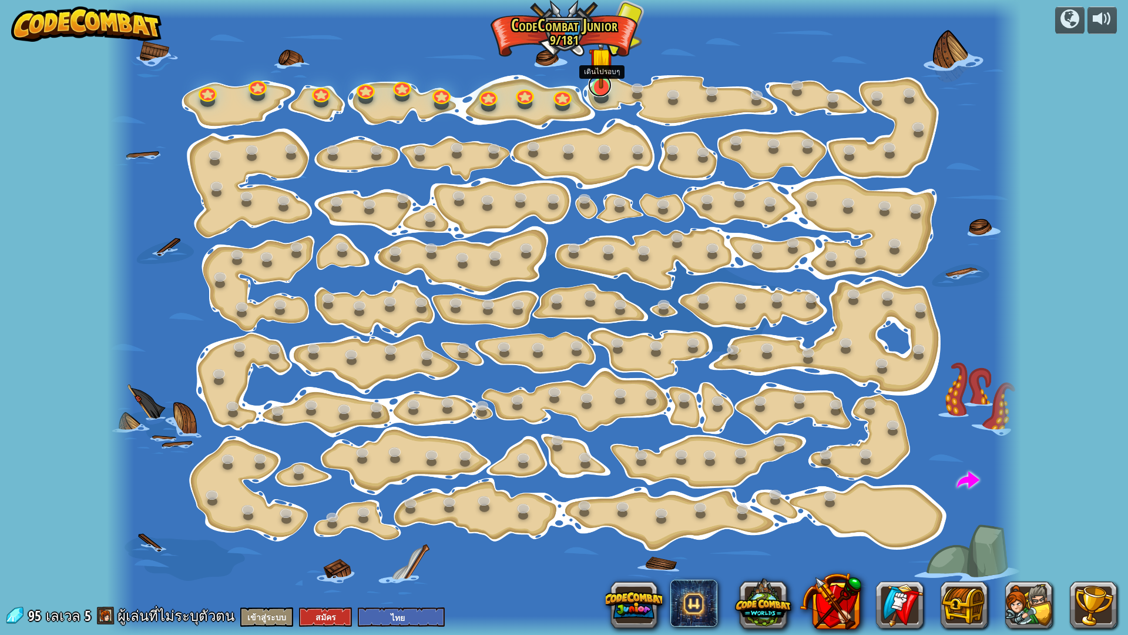
click at [596, 92] on link at bounding box center [600, 85] width 24 height 24
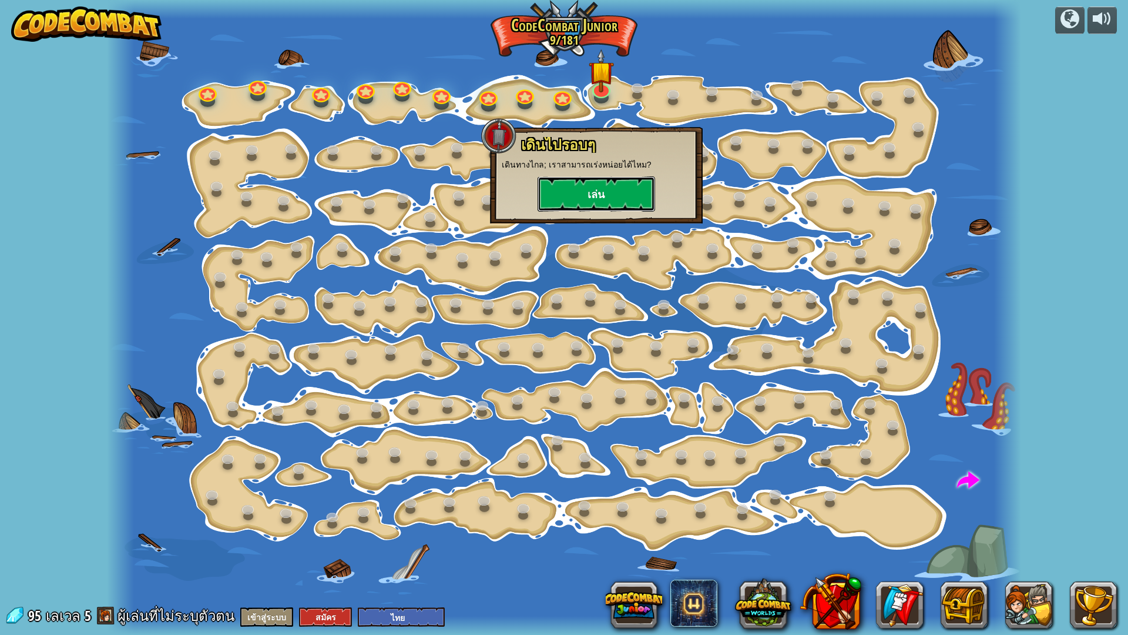
click at [578, 200] on button "เล่น" at bounding box center [597, 193] width 118 height 35
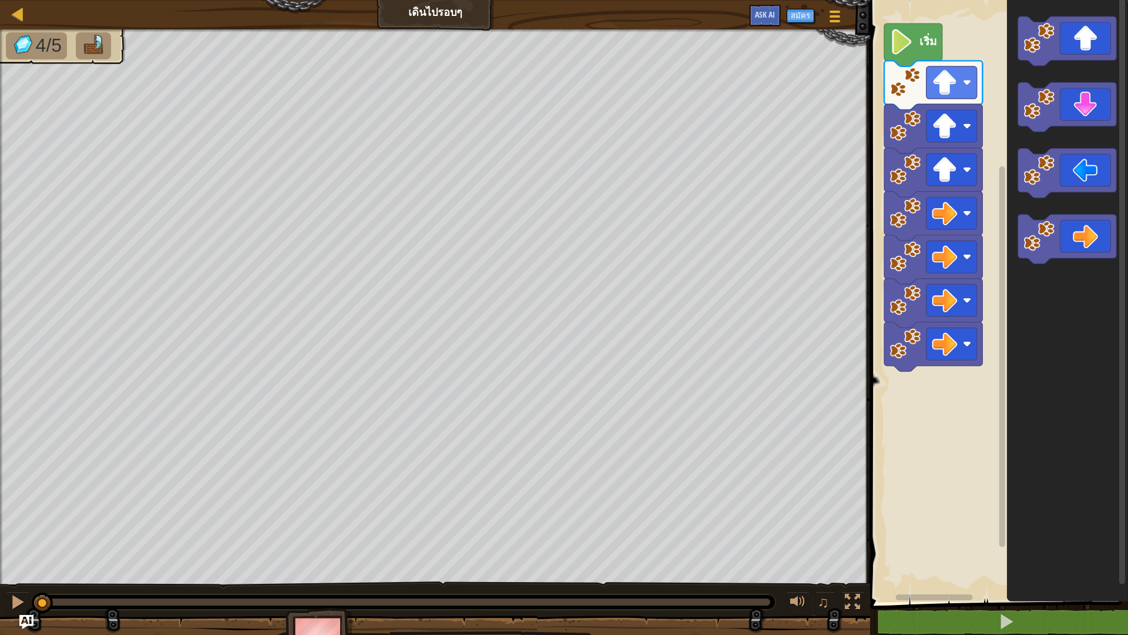
click at [996, 289] on div "เริ่ม" at bounding box center [997, 297] width 261 height 607
click at [1082, 174] on g "พื้นที่ทำงาน Blockly" at bounding box center [1067, 139] width 98 height 247
click at [1053, 57] on icon "พื้นที่ทำงาน Blockly" at bounding box center [1067, 297] width 121 height 607
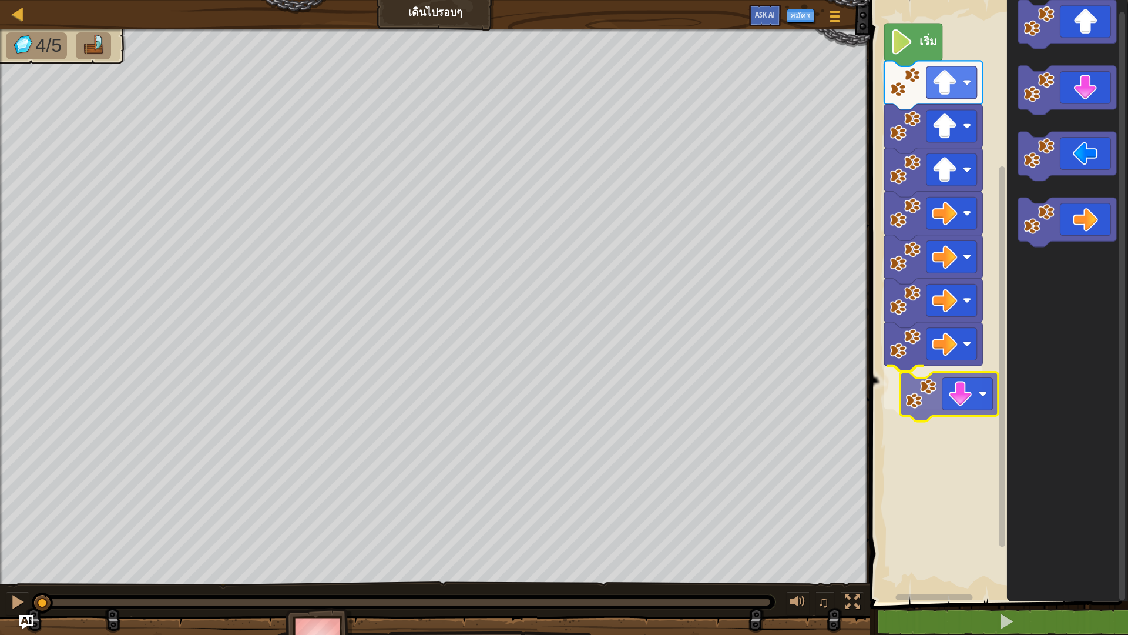
click at [929, 394] on div "เริ่ม" at bounding box center [997, 297] width 261 height 607
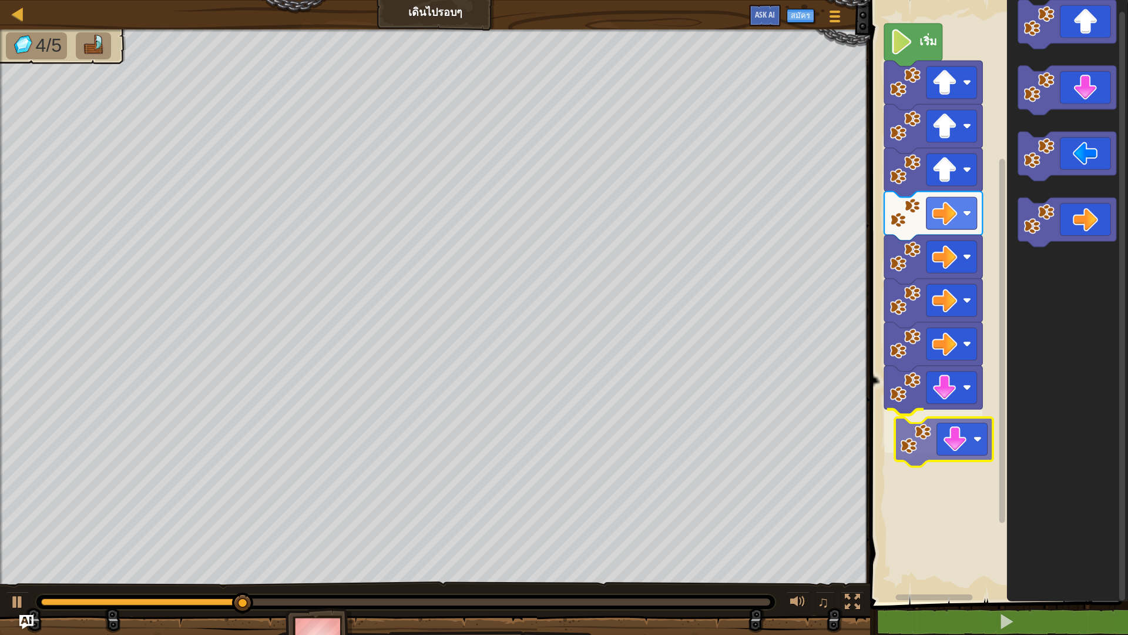
click at [932, 454] on div "เริ่ม" at bounding box center [997, 297] width 261 height 607
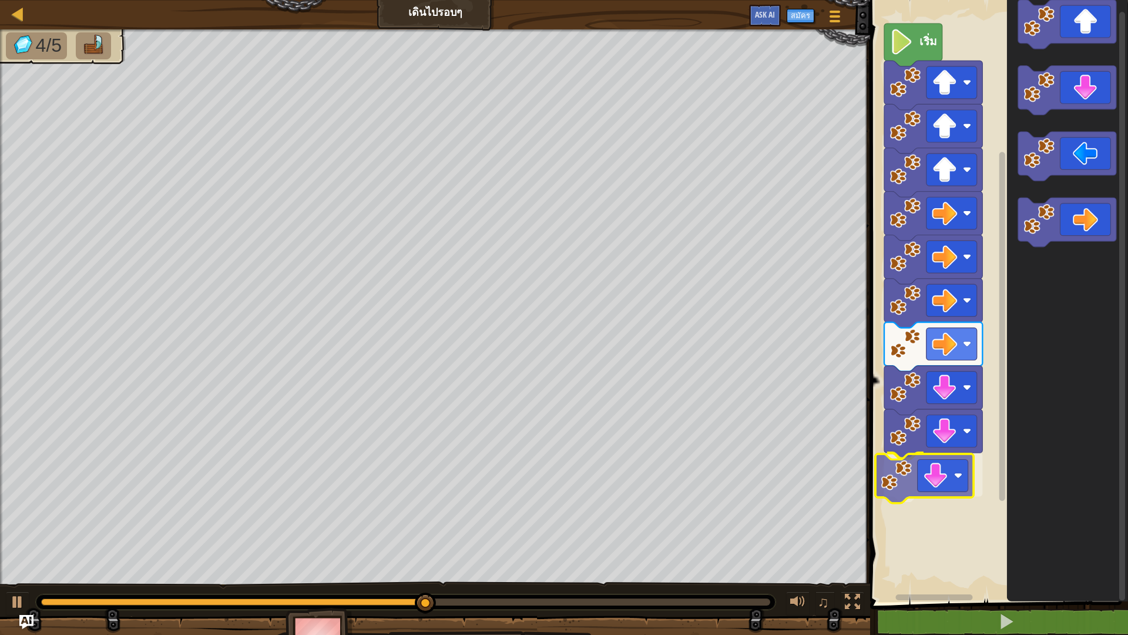
click at [914, 474] on div "เริ่ม" at bounding box center [997, 297] width 261 height 607
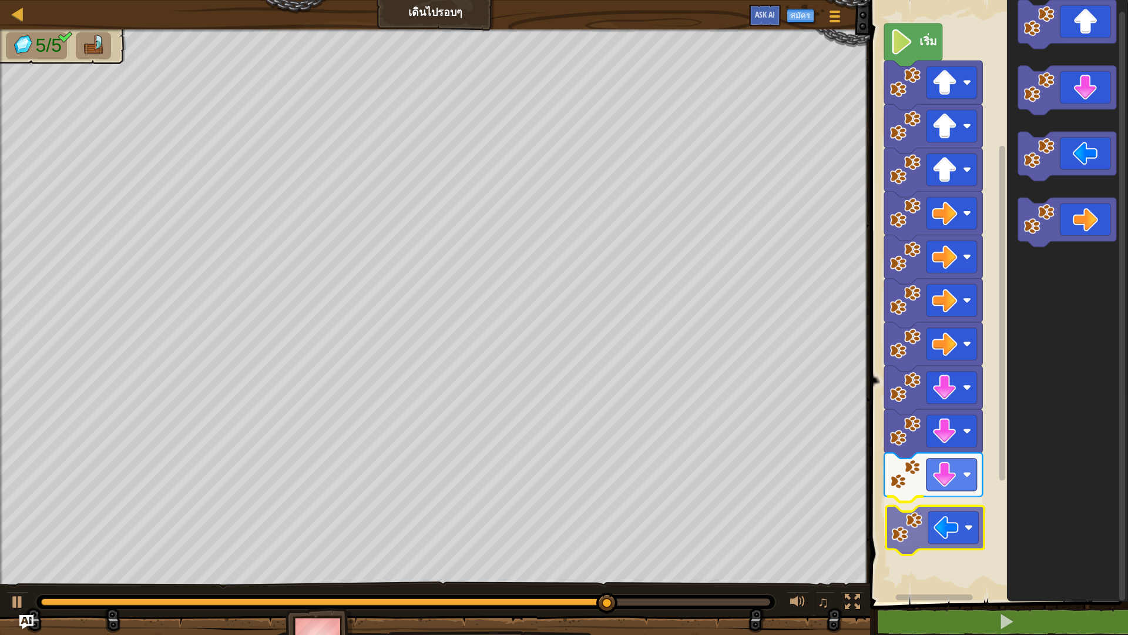
click at [919, 541] on div "เริ่ม" at bounding box center [997, 297] width 261 height 607
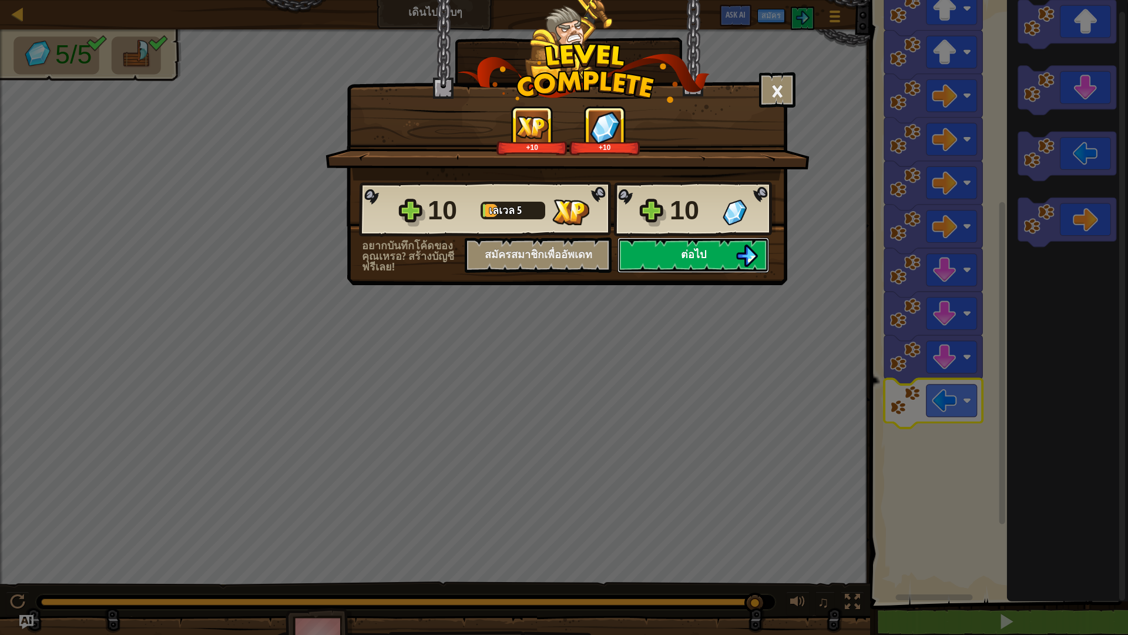
click at [652, 246] on button "ต่อไป" at bounding box center [693, 254] width 152 height 35
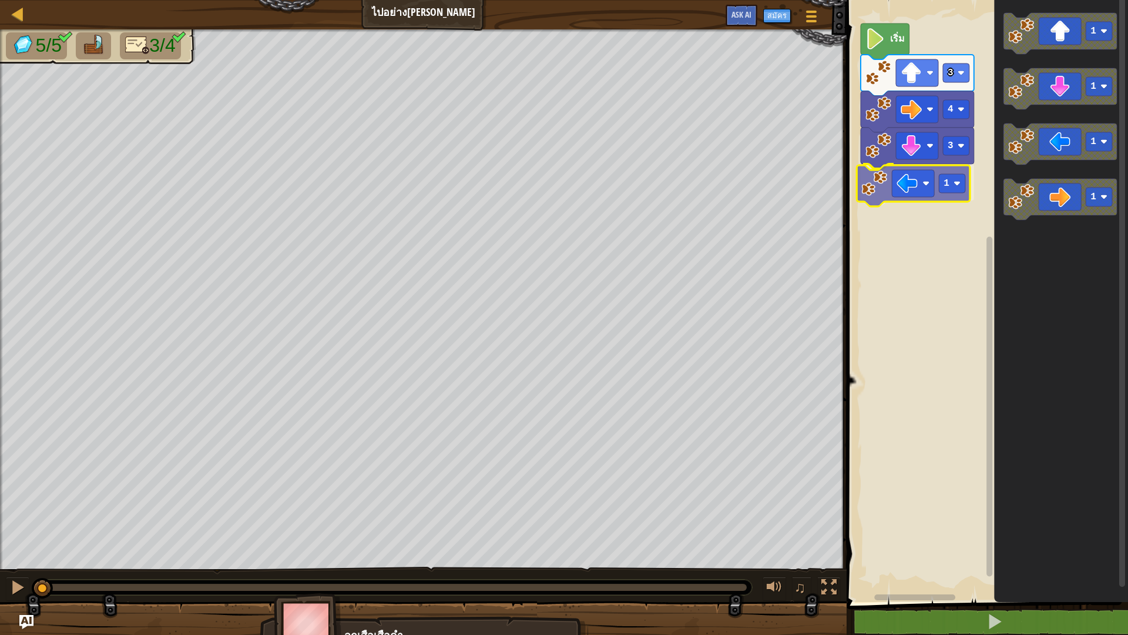
click at [929, 192] on div "3 1 4 3 เริ่ม 1 1 1 1 1" at bounding box center [985, 297] width 285 height 607
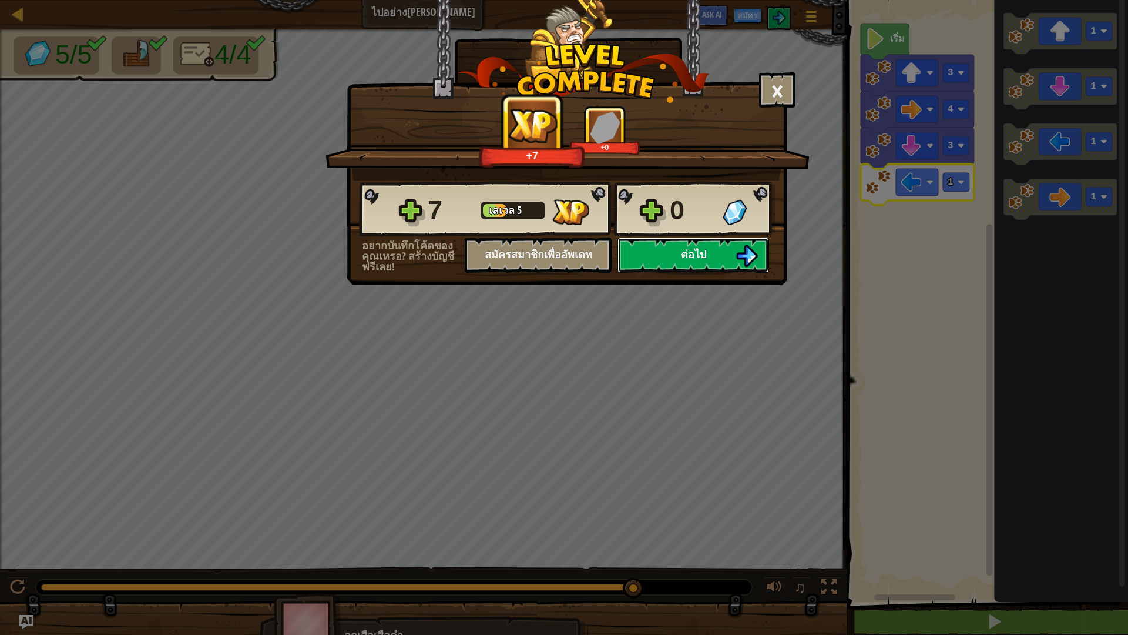
click at [729, 254] on button "ต่อไป" at bounding box center [693, 254] width 152 height 35
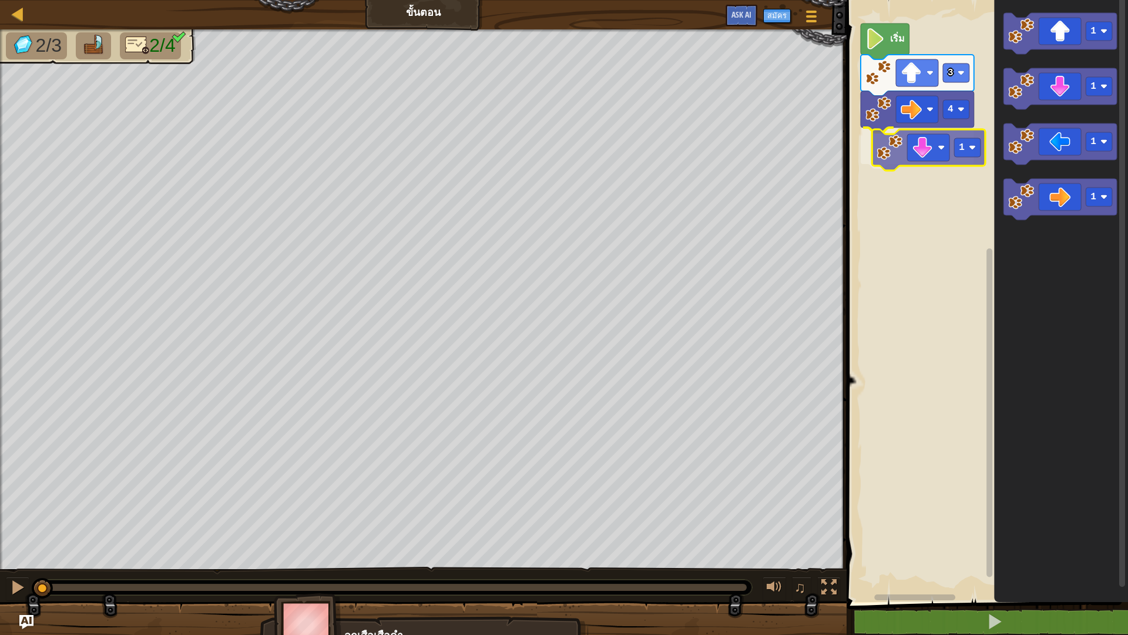
click at [928, 139] on div "4 1 3 เริ่ม 1 1 1 1 1" at bounding box center [985, 297] width 285 height 607
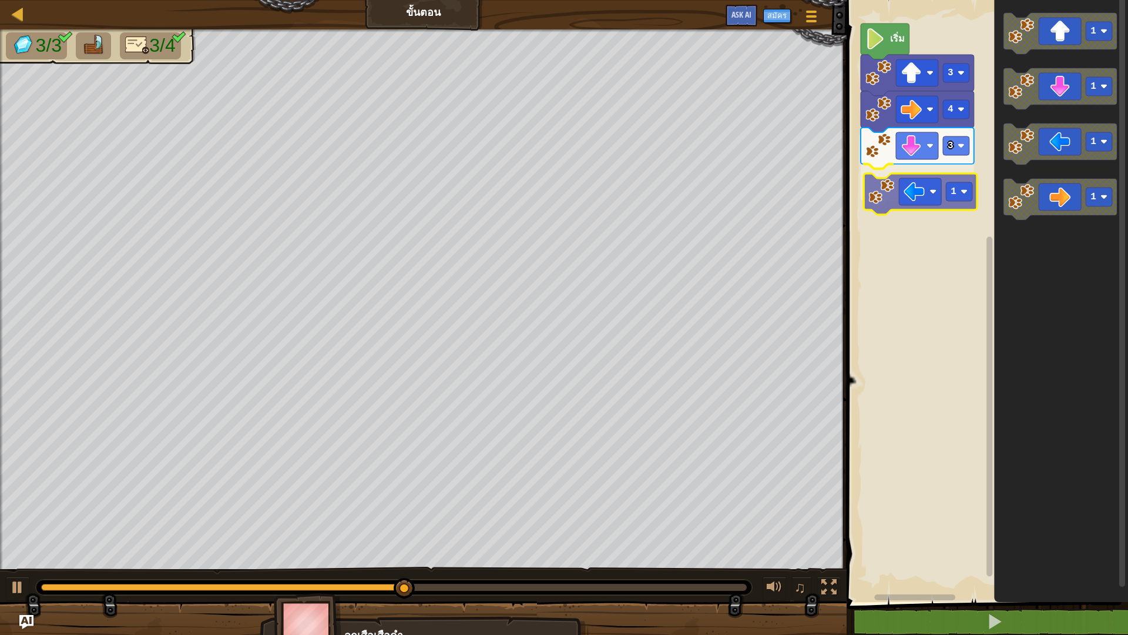
click at [927, 184] on div "เริ่ม 3 4 3 1 1 1 1 1 1" at bounding box center [985, 297] width 285 height 607
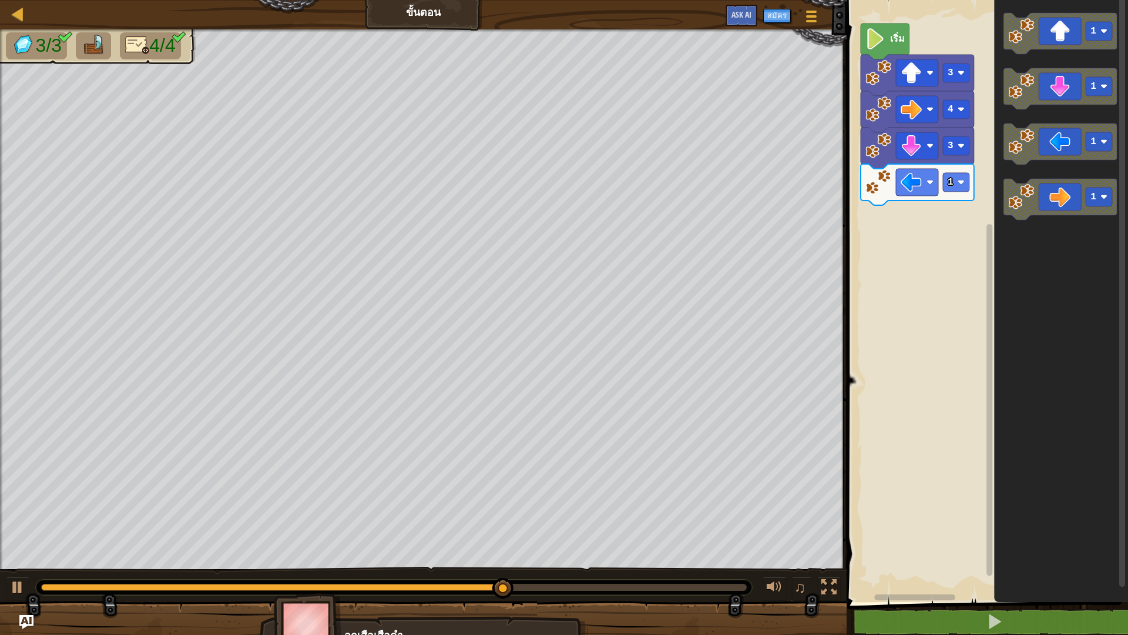
click at [923, 207] on div "เริ่ม 3 4 3 1 1 1 1 1" at bounding box center [985, 297] width 285 height 607
click at [1005, 193] on g "1 1 1 1" at bounding box center [1059, 116] width 113 height 207
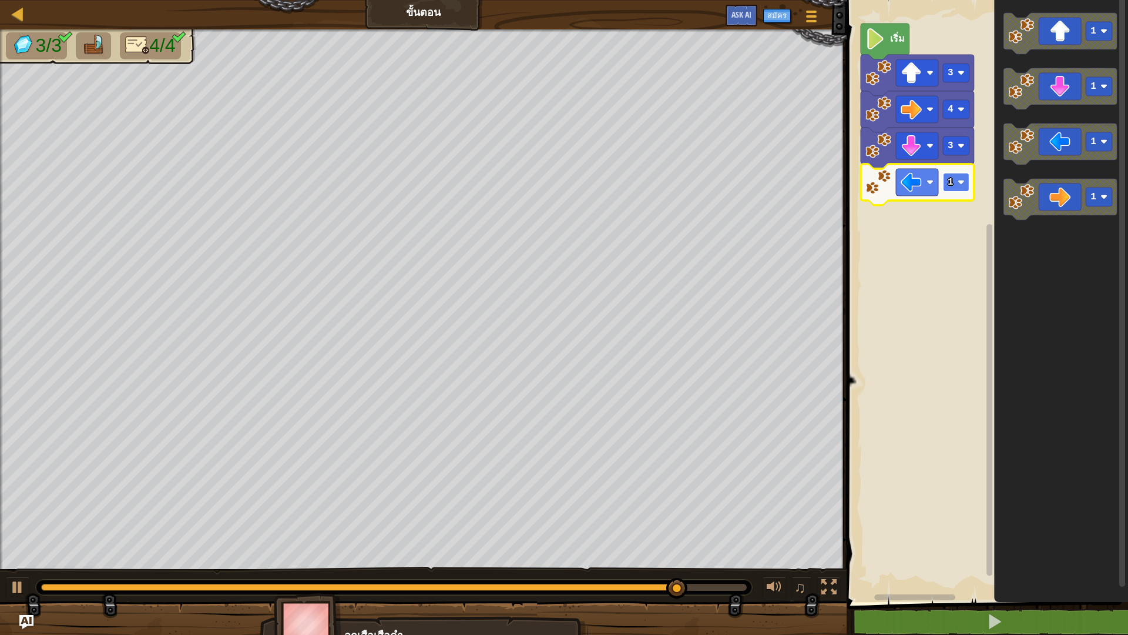
click at [954, 180] on rect "พื้นที่ทำงาน Blockly" at bounding box center [956, 182] width 26 height 19
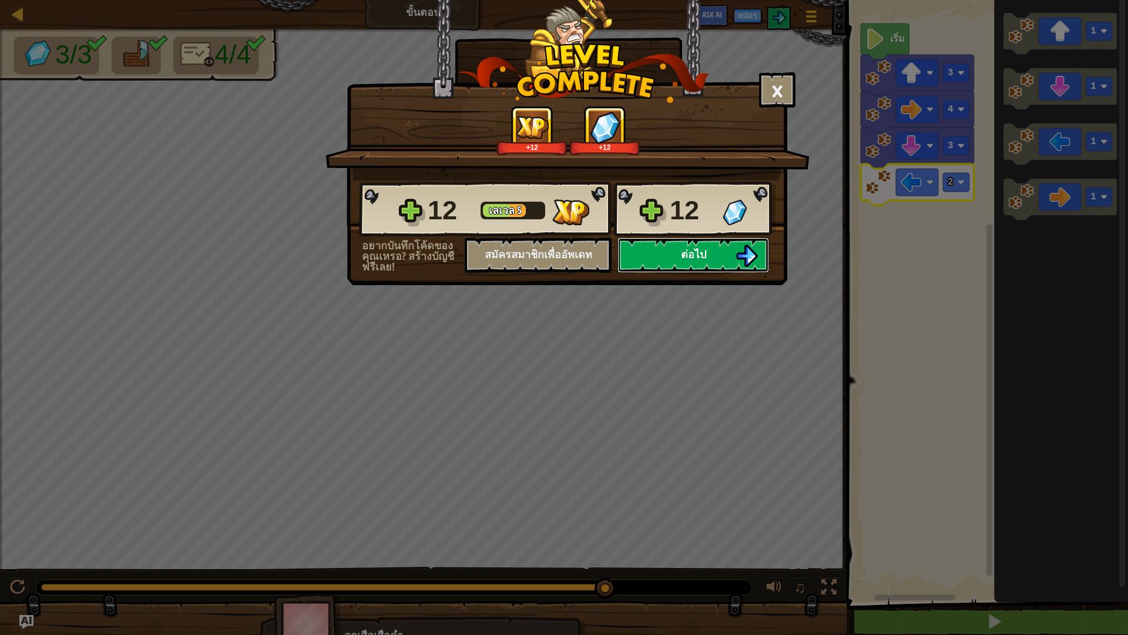
click at [697, 258] on span "ต่อไป" at bounding box center [693, 254] width 25 height 15
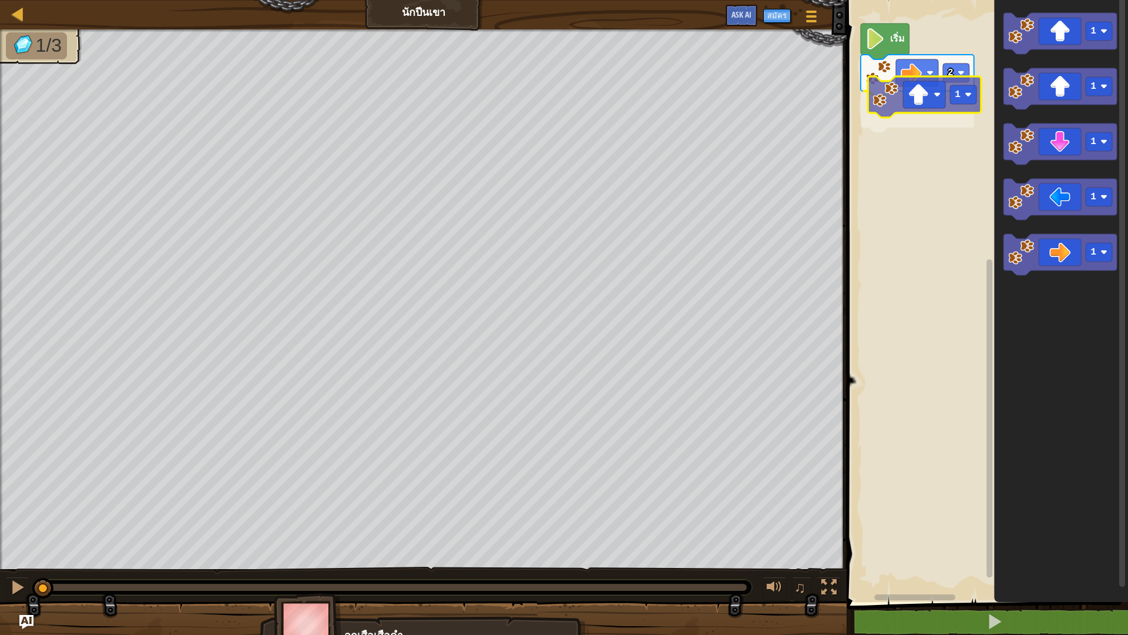
click at [927, 110] on div "2 1 เริ่ม 1 1 1 1 1 1" at bounding box center [985, 297] width 285 height 607
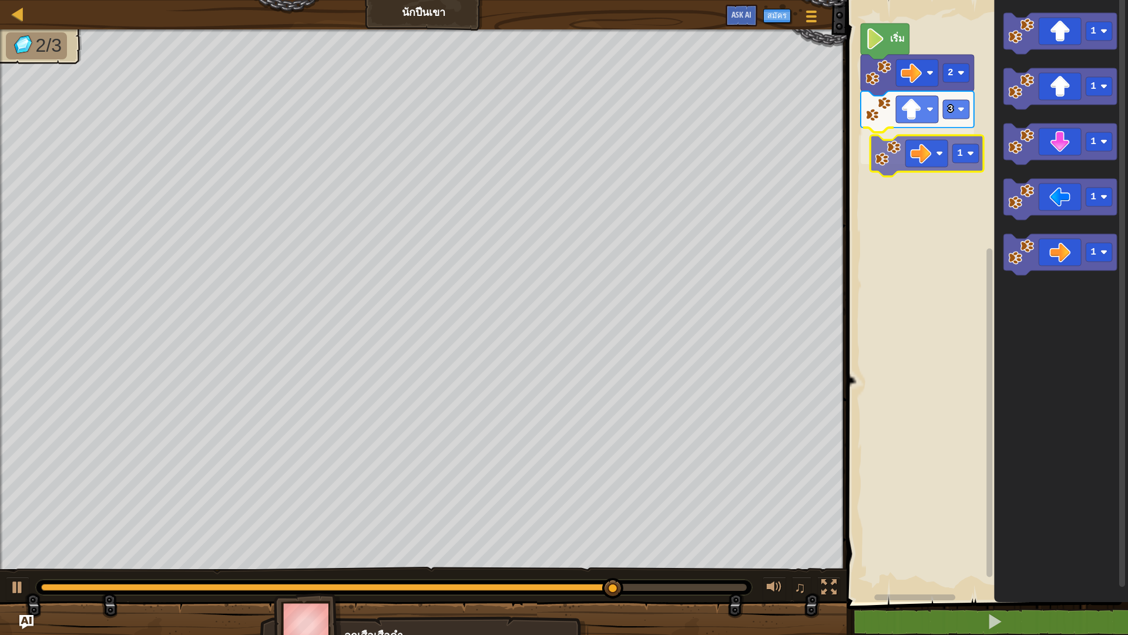
click at [922, 149] on div "เริ่ม 2 3 1 1 1 1 1 1 1" at bounding box center [985, 297] width 285 height 607
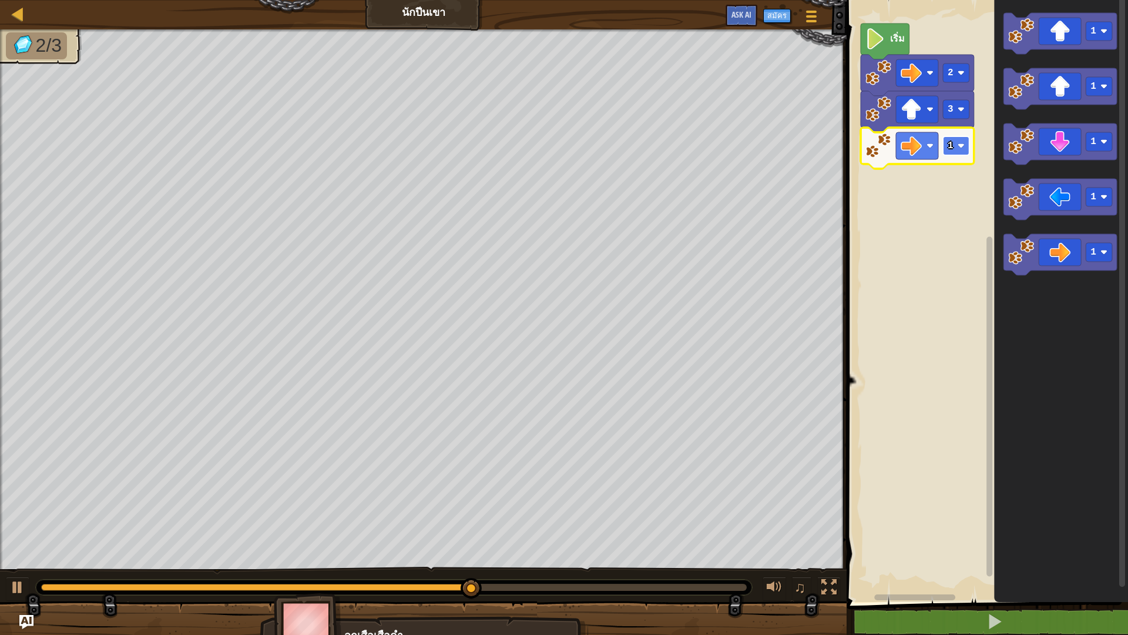
click at [959, 147] on image "พื้นที่ทำงาน Blockly" at bounding box center [961, 145] width 7 height 7
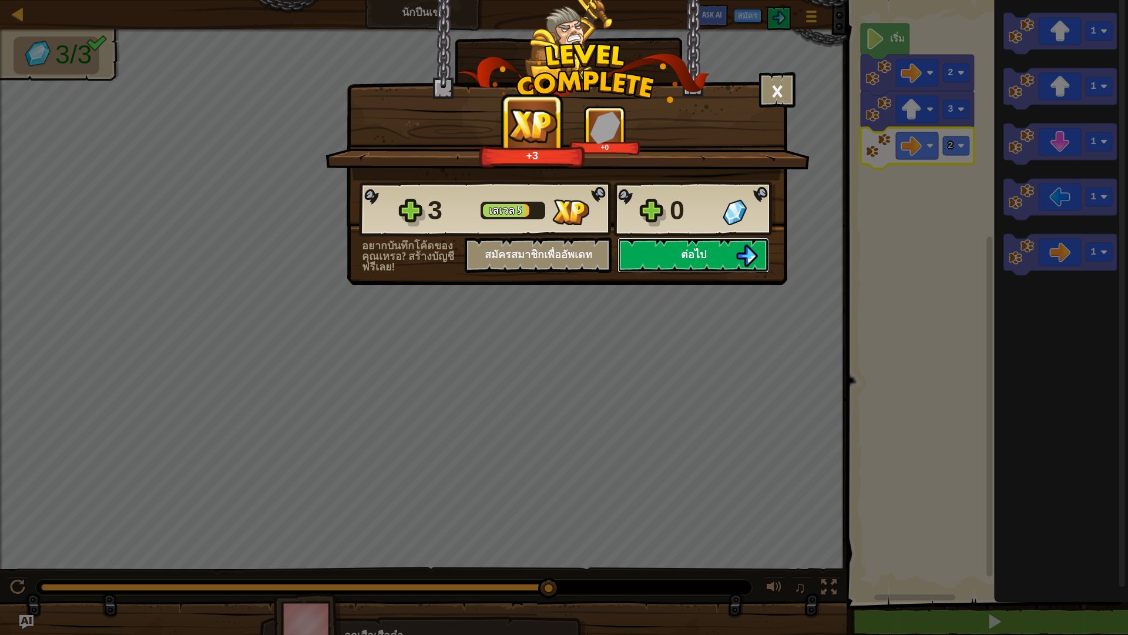
click at [716, 247] on button "ต่อไป" at bounding box center [693, 254] width 152 height 35
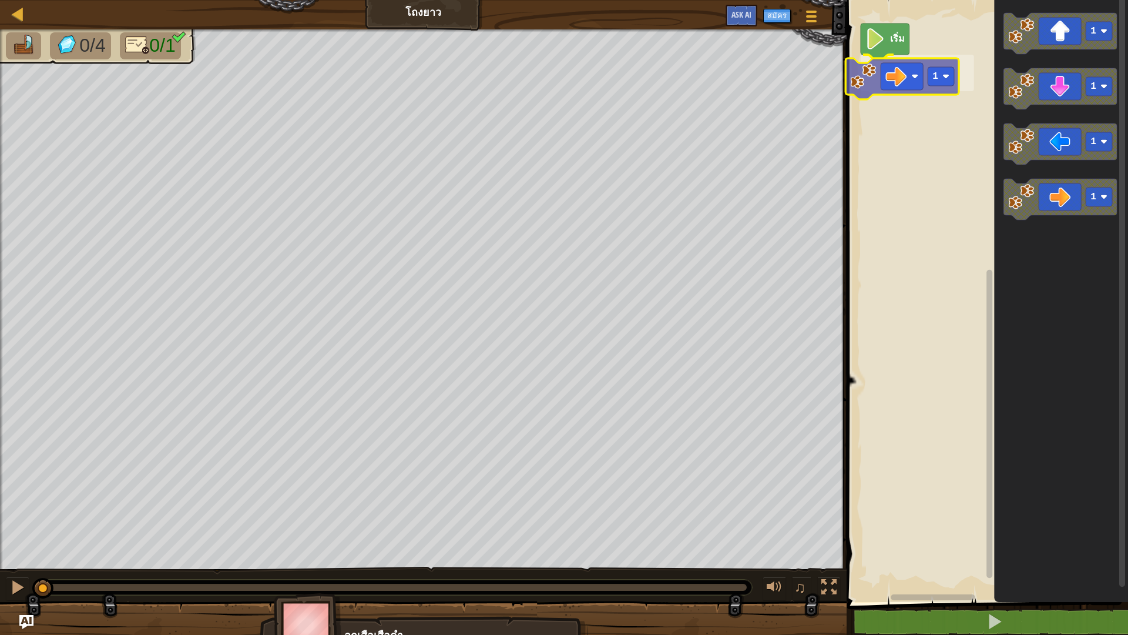
click at [900, 82] on div "เริ่ม 1 1 1 1 1 1" at bounding box center [985, 297] width 285 height 607
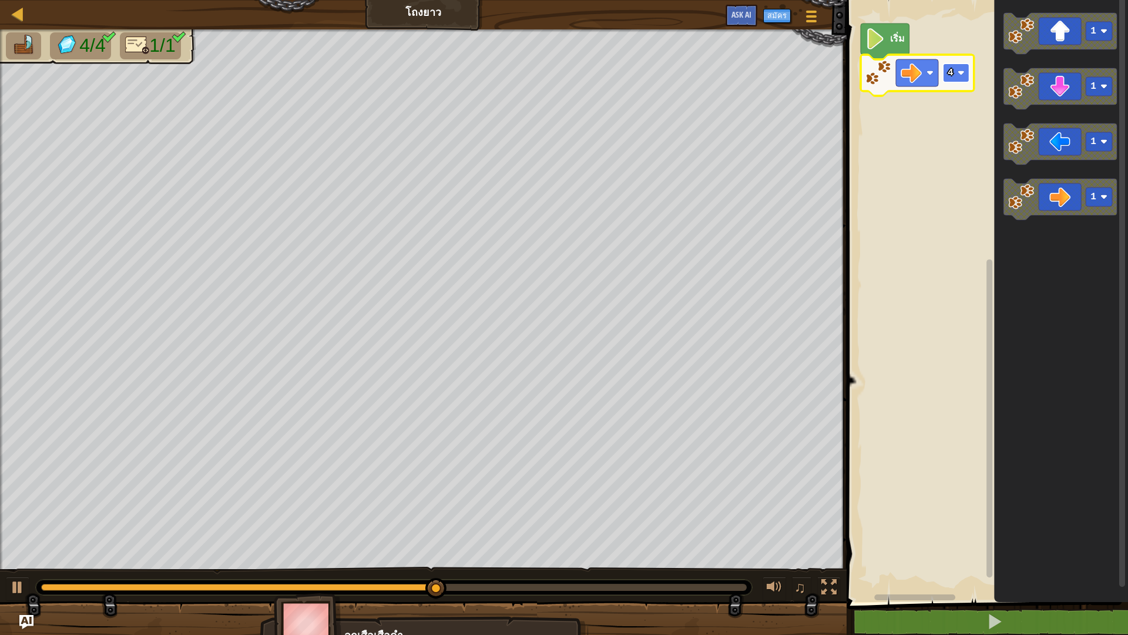
click at [956, 71] on rect "พื้นที่ทำงาน Blockly" at bounding box center [956, 72] width 26 height 19
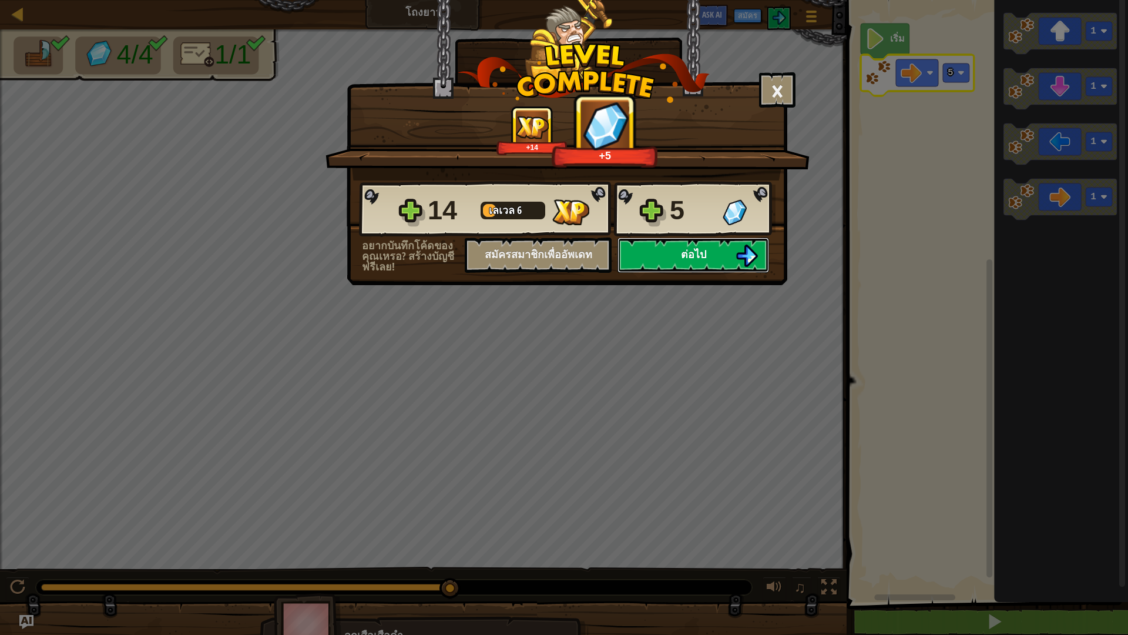
click at [706, 256] on span "ต่อไป" at bounding box center [693, 254] width 25 height 15
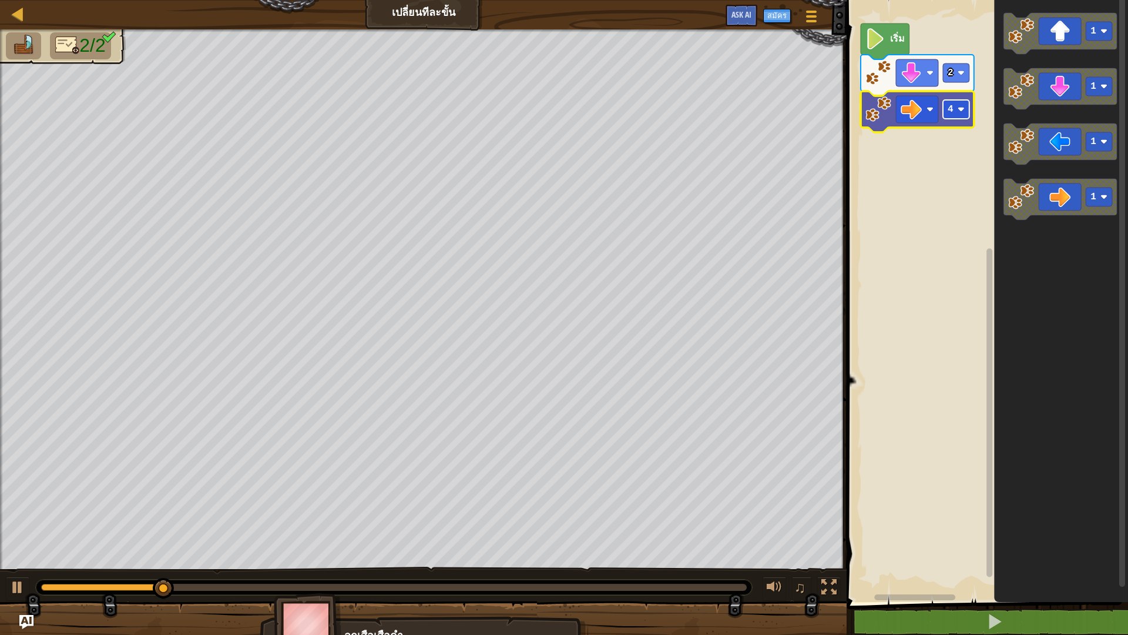
click at [965, 108] on g "4" at bounding box center [956, 109] width 26 height 19
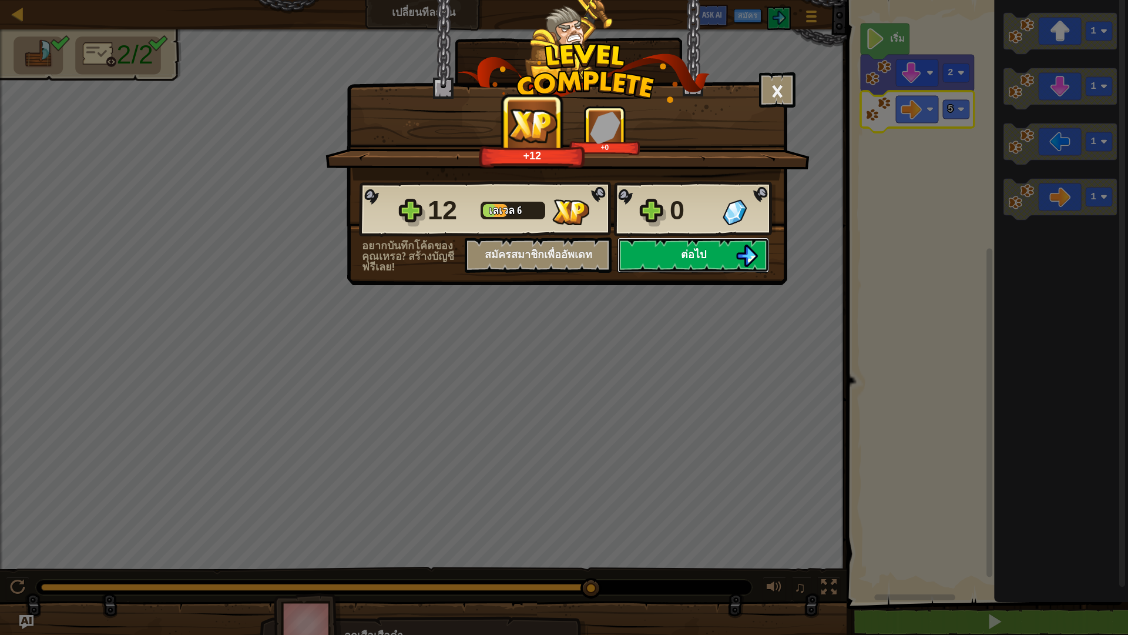
click at [711, 255] on button "ต่อไป" at bounding box center [693, 254] width 152 height 35
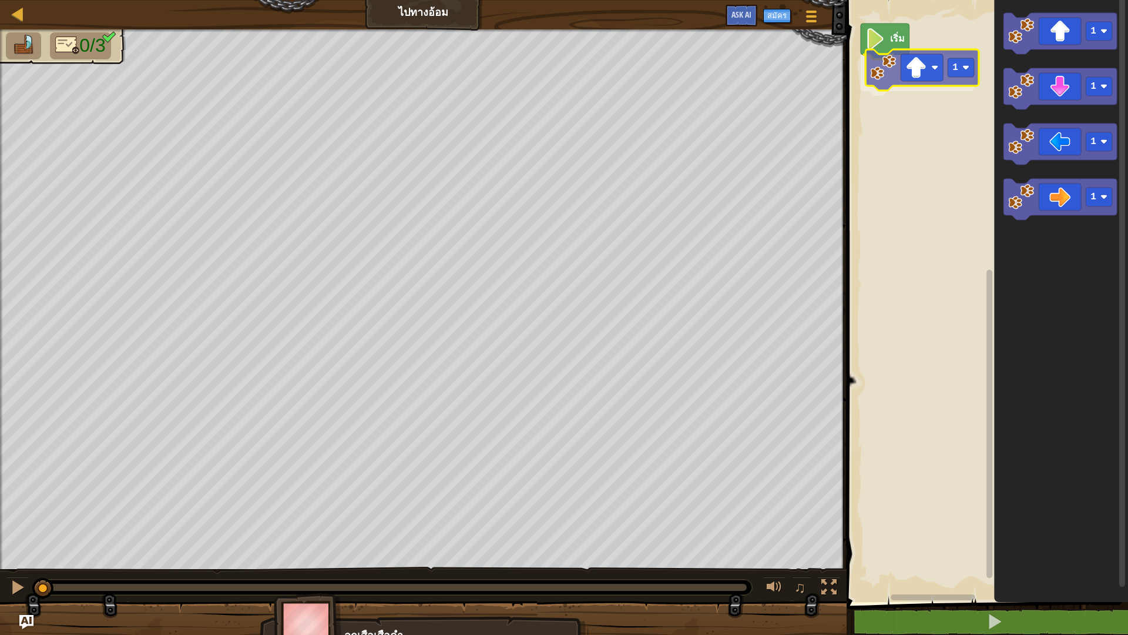
click at [915, 80] on div "เริ่ม 1 1 1 1 1 1" at bounding box center [985, 297] width 285 height 607
click at [958, 73] on image "พื้นที่ทำงาน Blockly" at bounding box center [961, 72] width 7 height 7
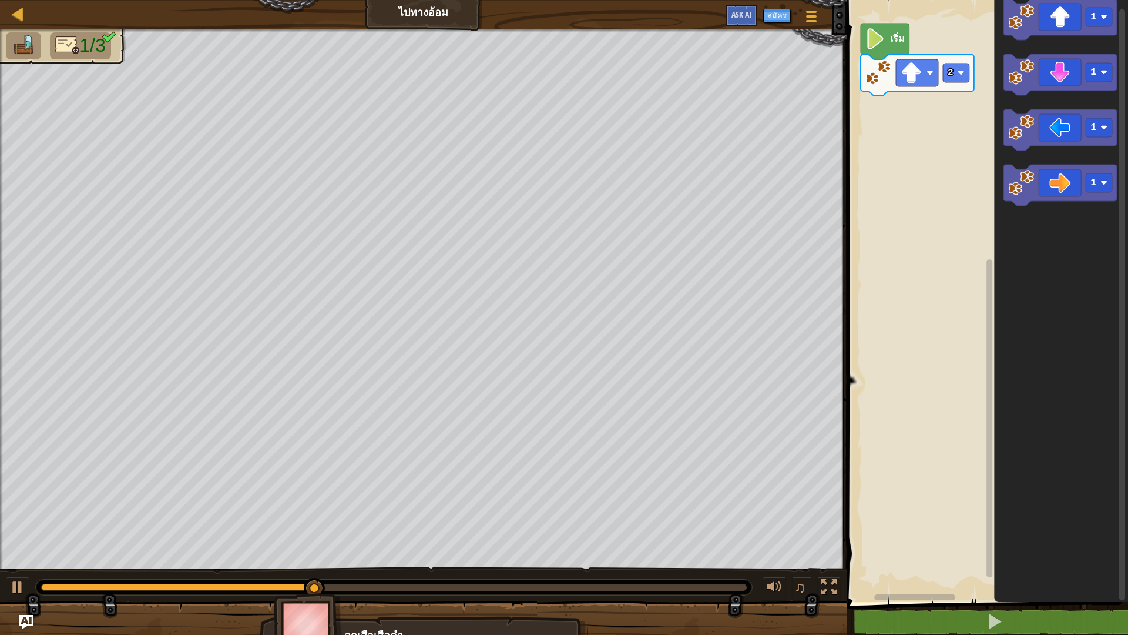
click at [978, 135] on div "เริ่ม 2 1 1 1 1" at bounding box center [985, 297] width 285 height 607
click at [906, 115] on div "เริ่ม 2 1 1 1 1 1 1" at bounding box center [985, 297] width 285 height 607
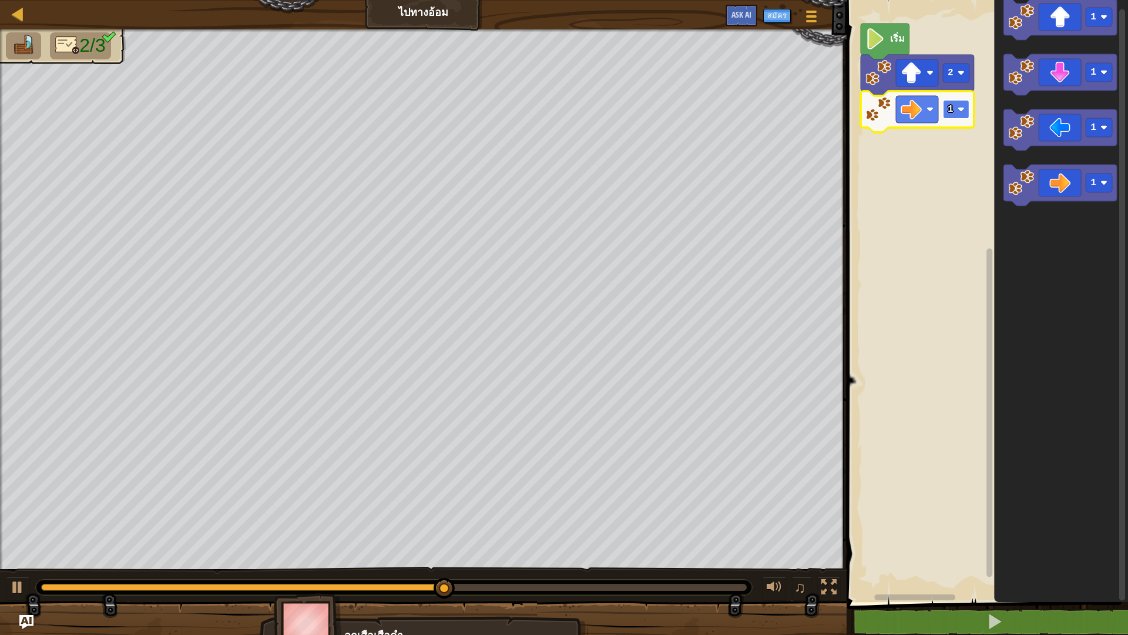
click at [955, 108] on rect "พื้นที่ทำงาน Blockly" at bounding box center [956, 109] width 26 height 19
click at [961, 111] on image "พื้นที่ทำงาน Blockly" at bounding box center [961, 109] width 7 height 7
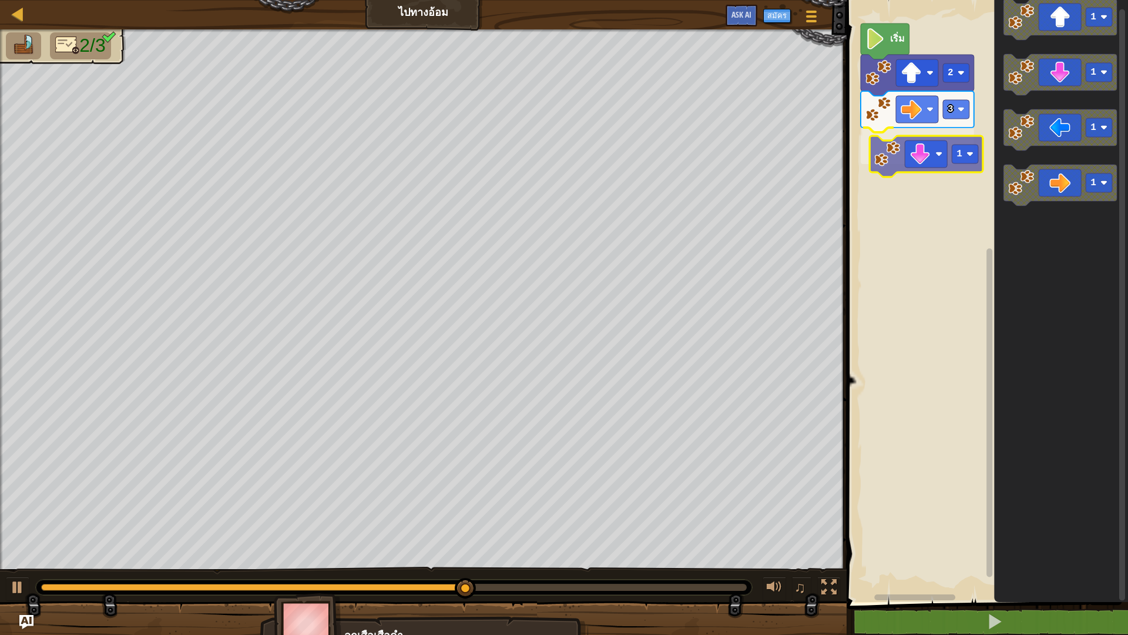
click at [917, 165] on div "เริ่ม 2 3 1 1 1 1 1 1" at bounding box center [985, 297] width 285 height 607
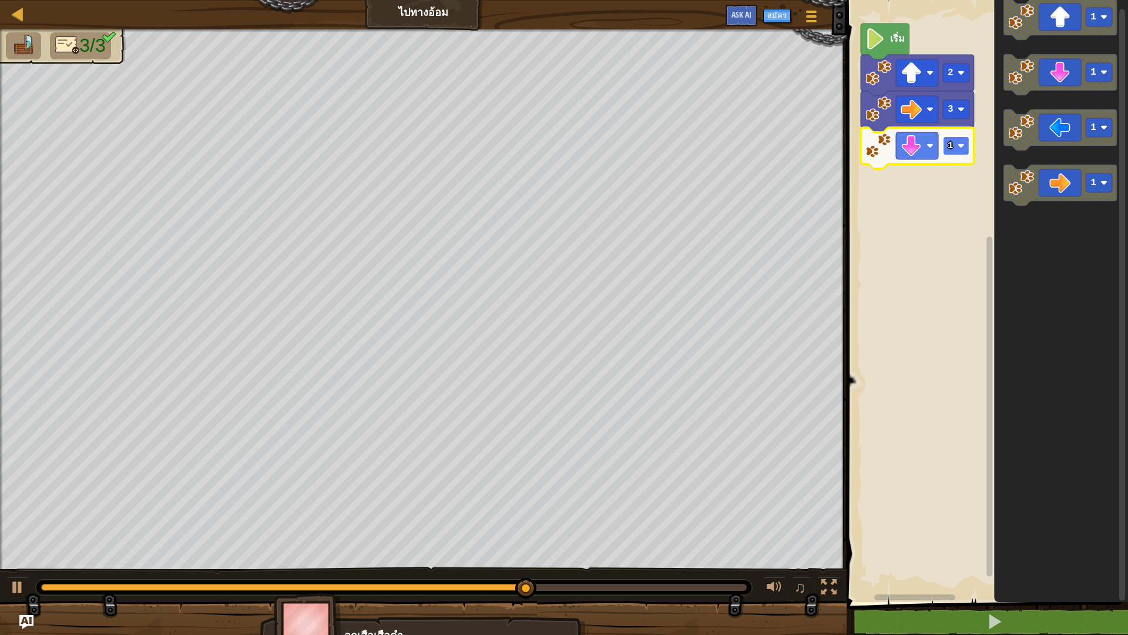
click at [958, 153] on rect "พื้นที่ทำงาน Blockly" at bounding box center [956, 145] width 26 height 19
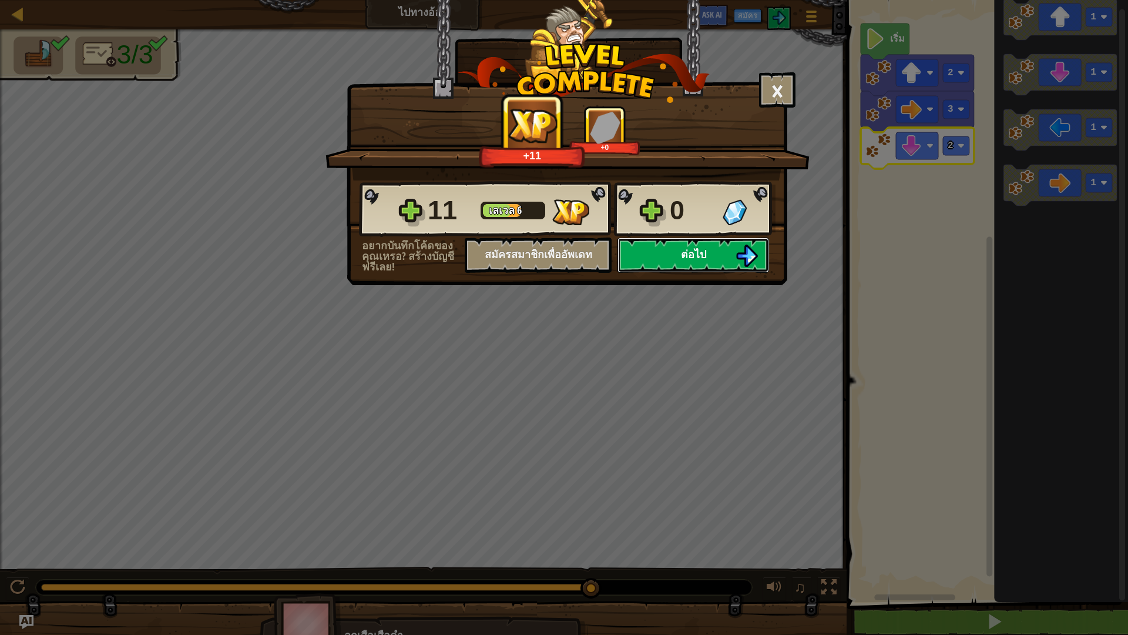
click at [693, 264] on button "ต่อไป" at bounding box center [693, 254] width 152 height 35
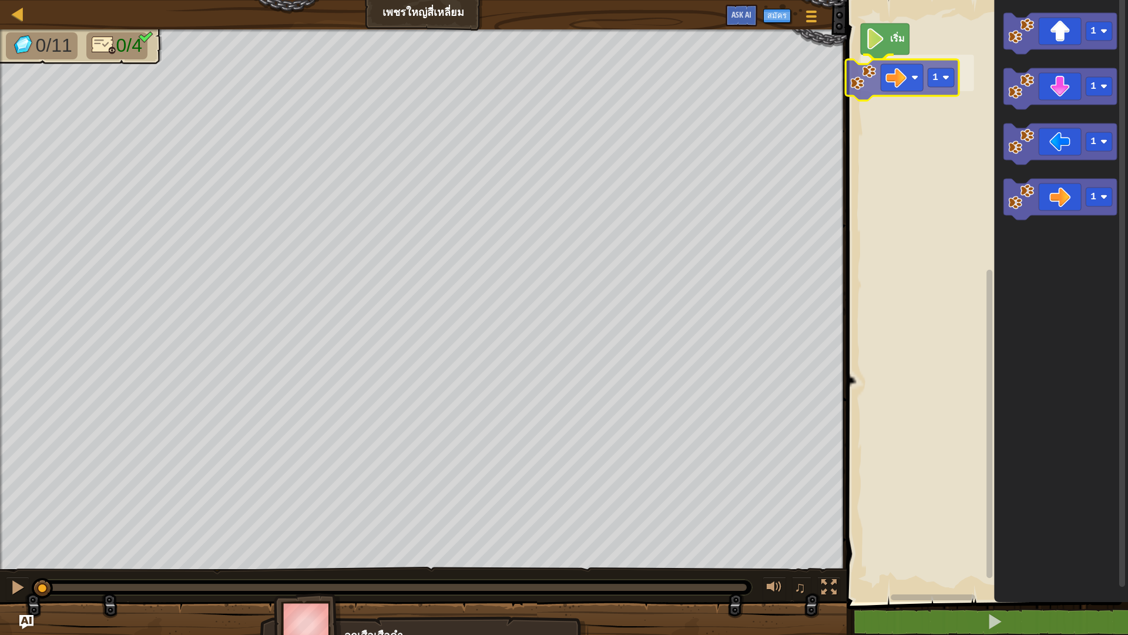
click at [907, 62] on div "เริ่ม 1 1 1 1 1 1" at bounding box center [985, 297] width 285 height 607
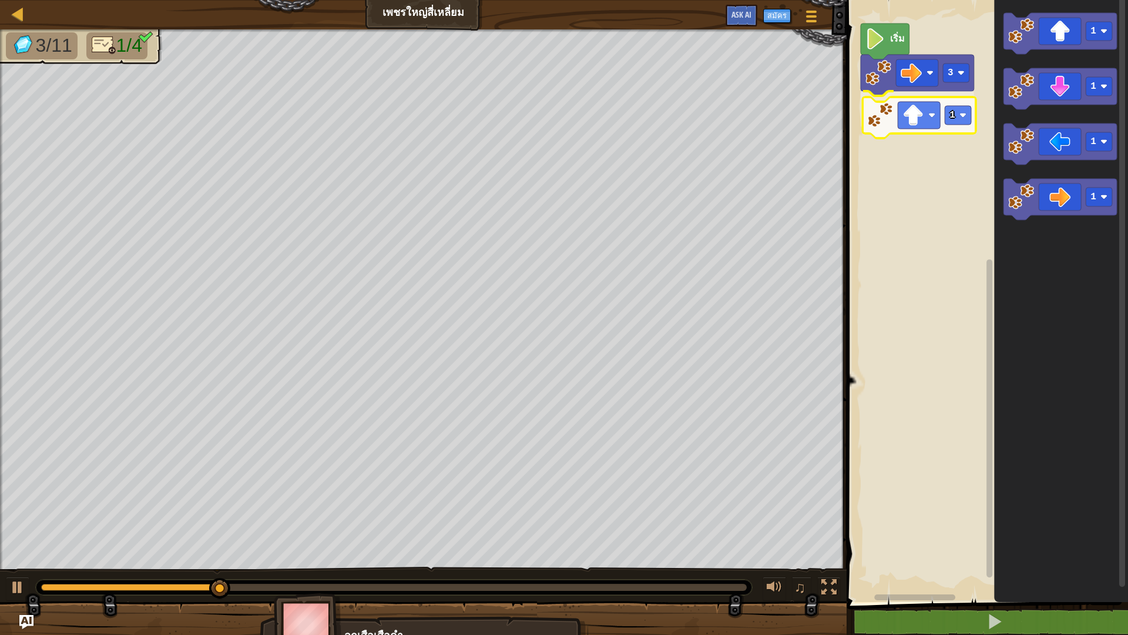
click at [935, 122] on div "เริ่ม 3 1 1 1 1 1 1" at bounding box center [985, 297] width 285 height 607
click at [962, 117] on rect "พื้นที่ทำงาน Blockly" at bounding box center [956, 109] width 26 height 19
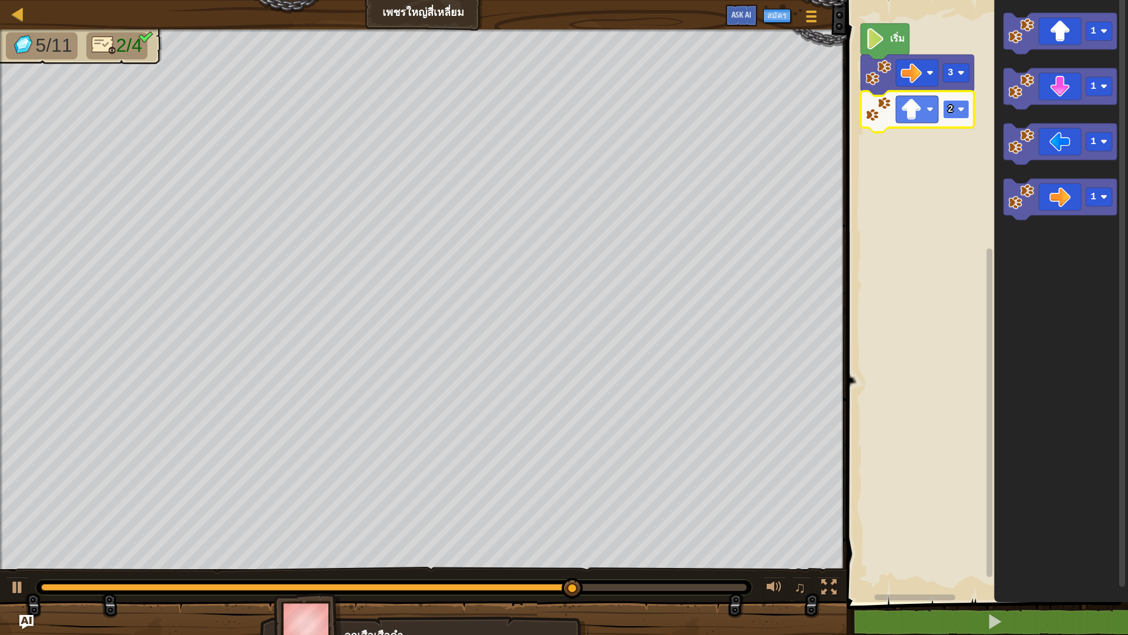
click at [959, 109] on image "พื้นที่ทำงาน Blockly" at bounding box center [961, 109] width 7 height 7
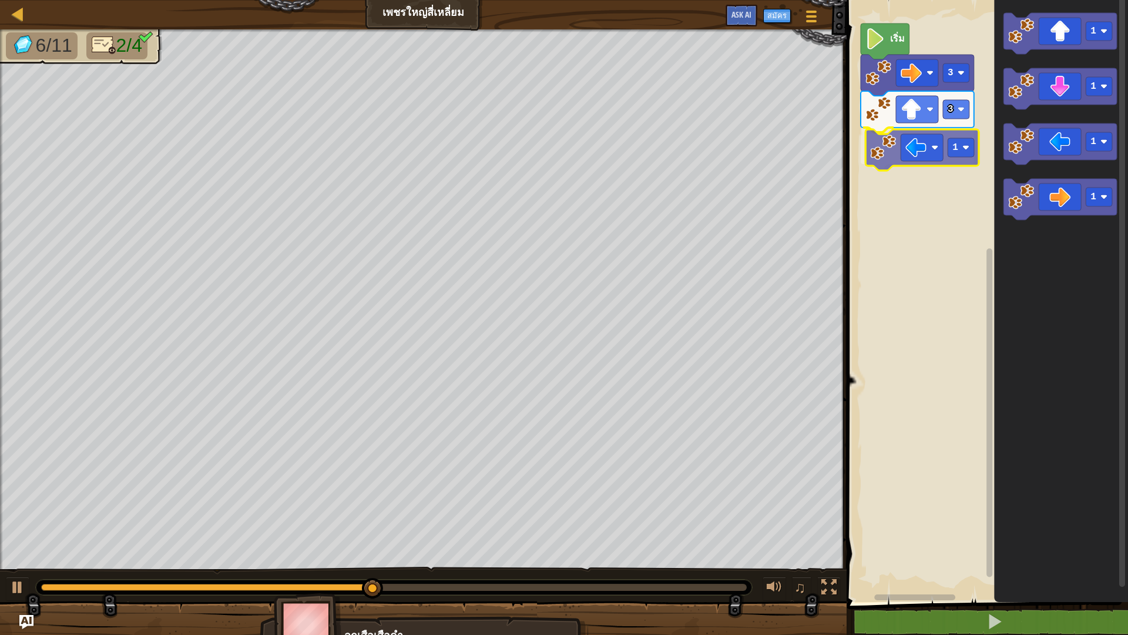
click at [921, 162] on div "เริ่ม 3 3 1 1 1 1 1 1" at bounding box center [985, 297] width 285 height 607
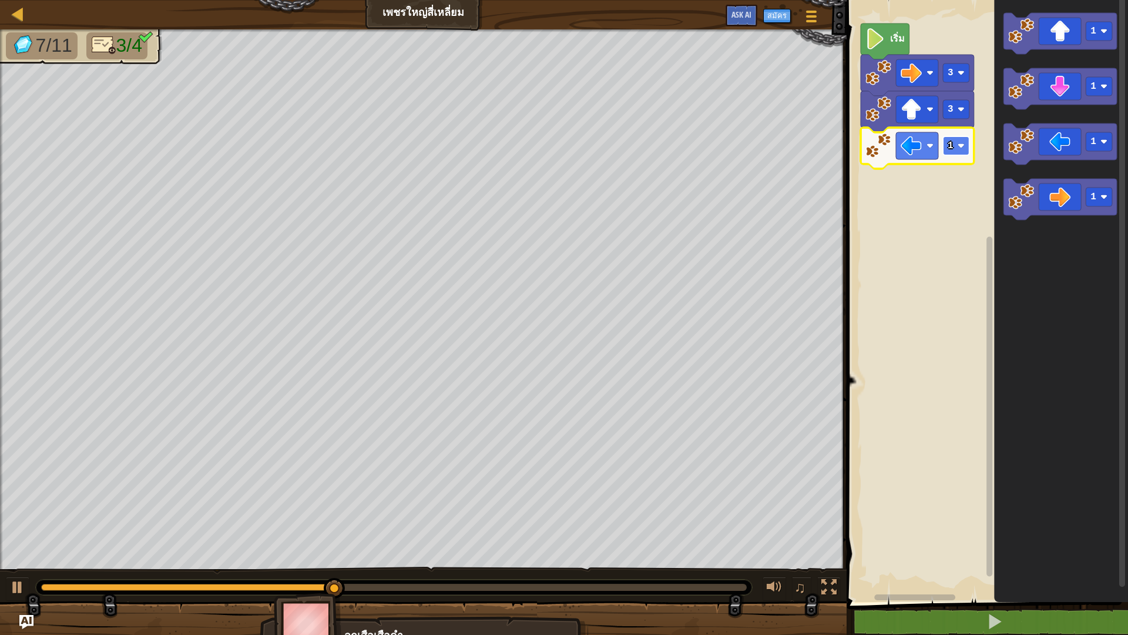
click at [956, 154] on rect "พื้นที่ทำงาน Blockly" at bounding box center [956, 145] width 26 height 19
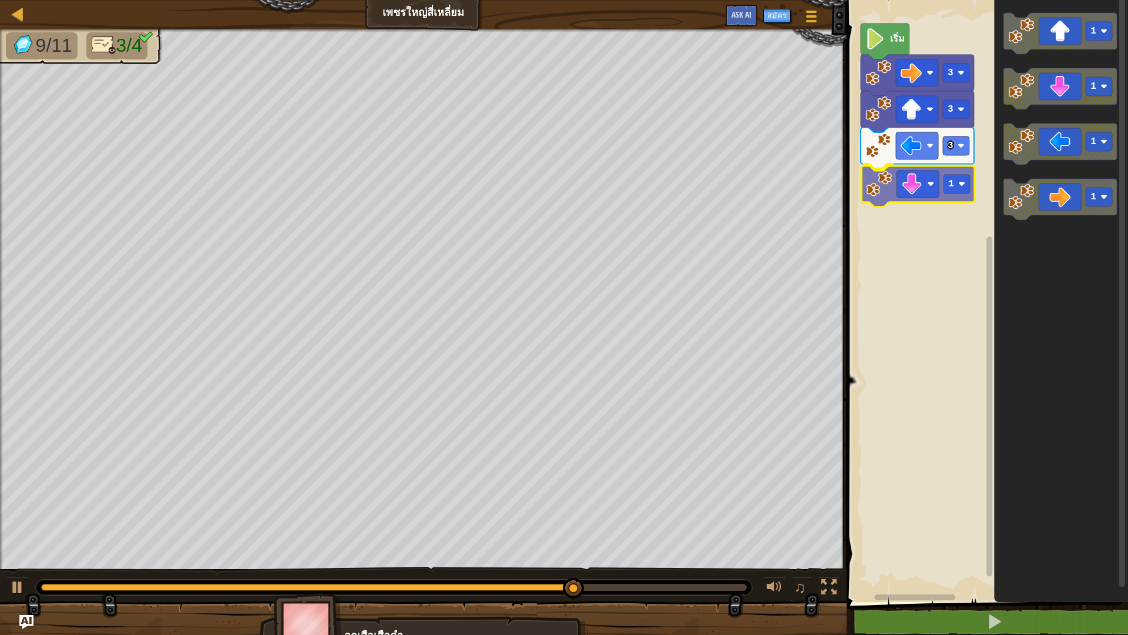
click at [927, 184] on div "เริ่ม 3 3 3 1 1 1 1 1 1" at bounding box center [985, 297] width 285 height 607
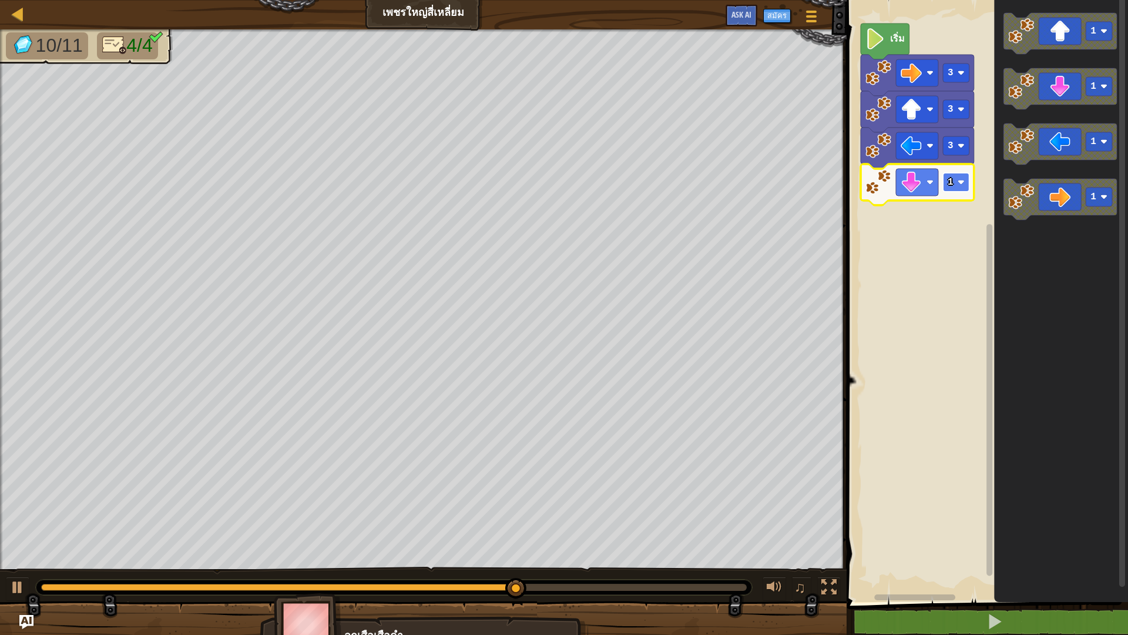
click at [957, 177] on rect "พื้นที่ทำงาน Blockly" at bounding box center [956, 182] width 26 height 19
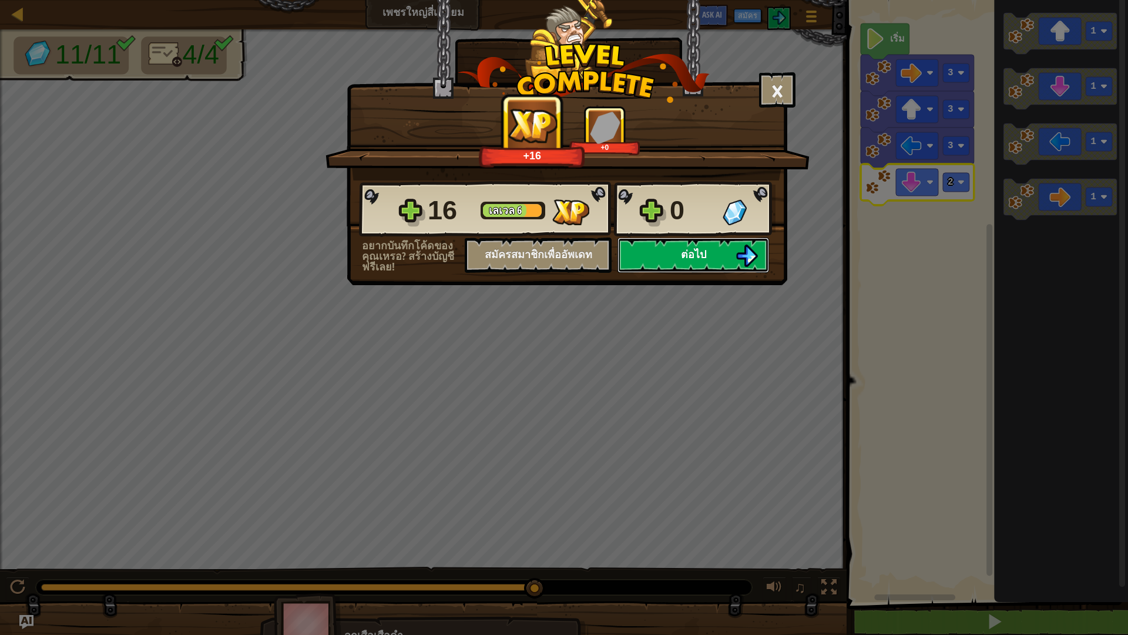
click at [707, 246] on button "ต่อไป" at bounding box center [693, 254] width 152 height 35
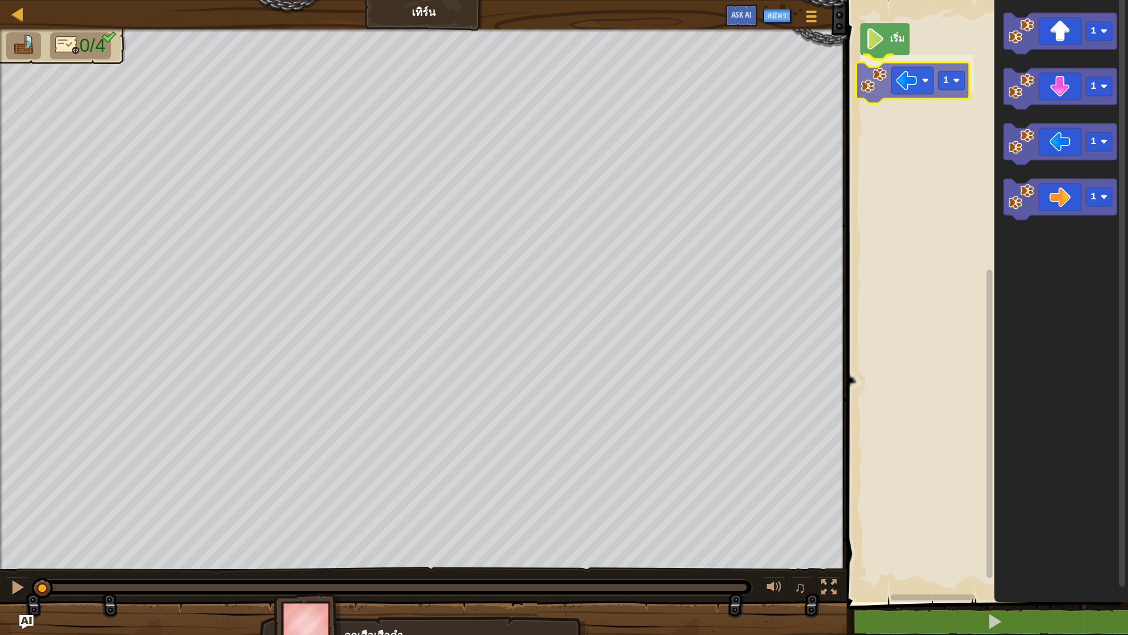
click at [929, 82] on div "เริ่ม 1 1 1 1 1 1" at bounding box center [985, 297] width 285 height 607
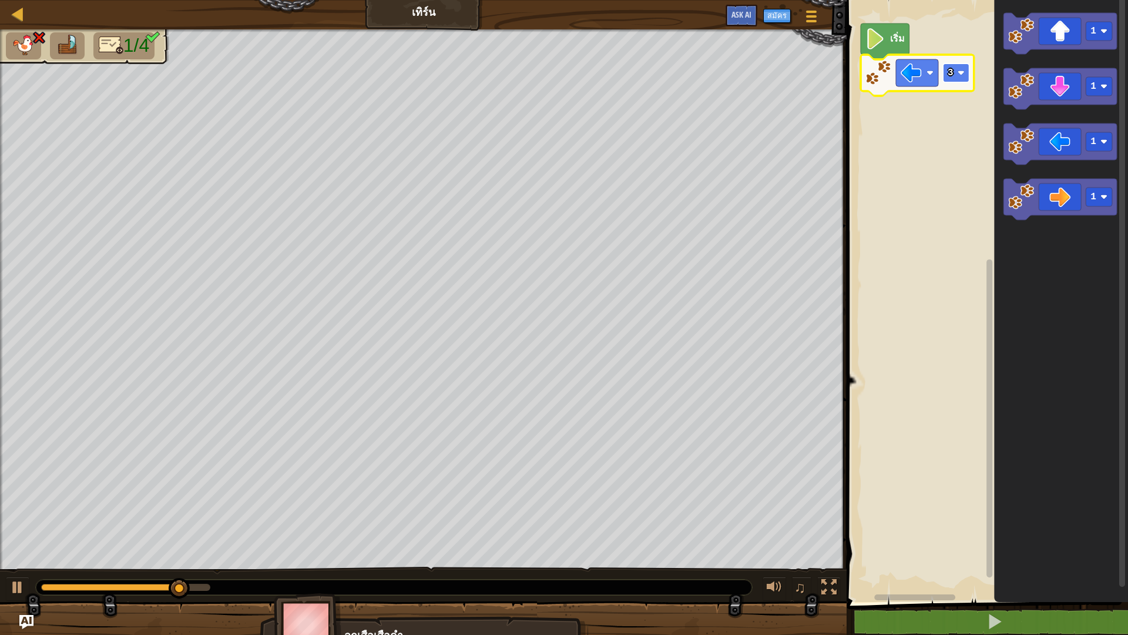
click at [963, 76] on image "พื้นที่ทำงาน Blockly" at bounding box center [961, 72] width 7 height 7
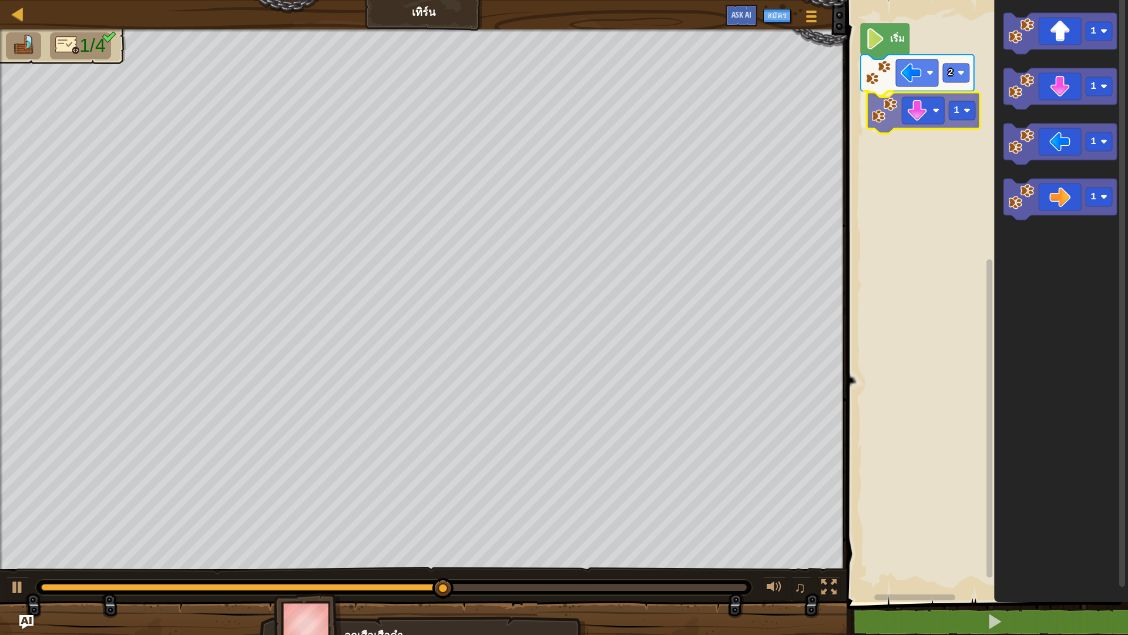
click at [892, 120] on div "เริ่ม 2 1 1 1 1 1 1" at bounding box center [985, 297] width 285 height 607
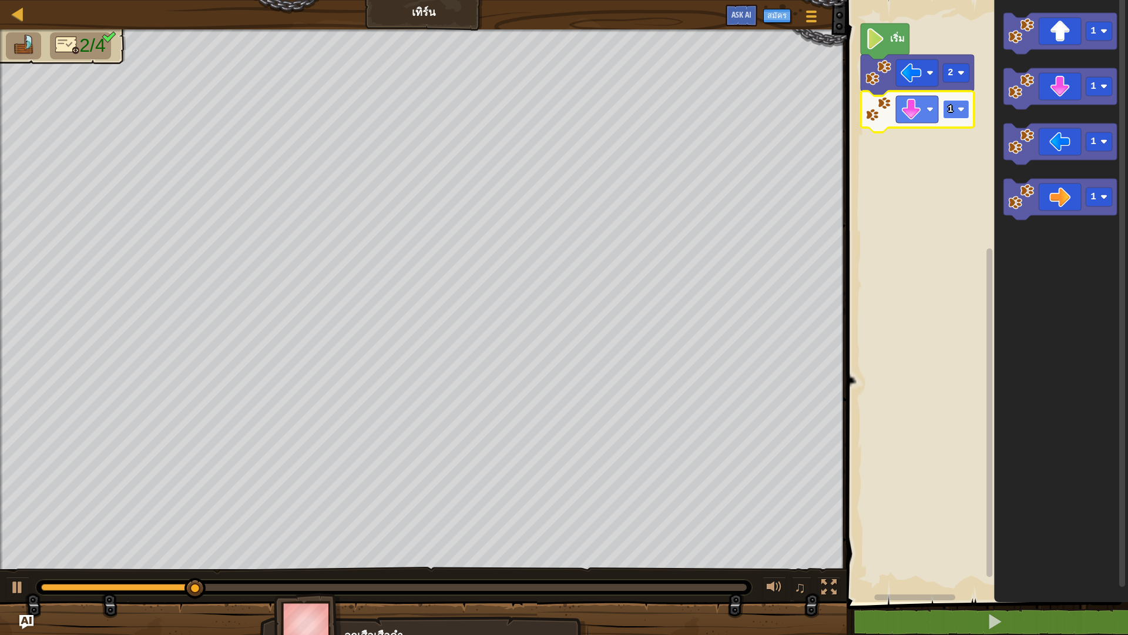
click at [963, 113] on image "พื้นที่ทำงาน Blockly" at bounding box center [961, 109] width 7 height 7
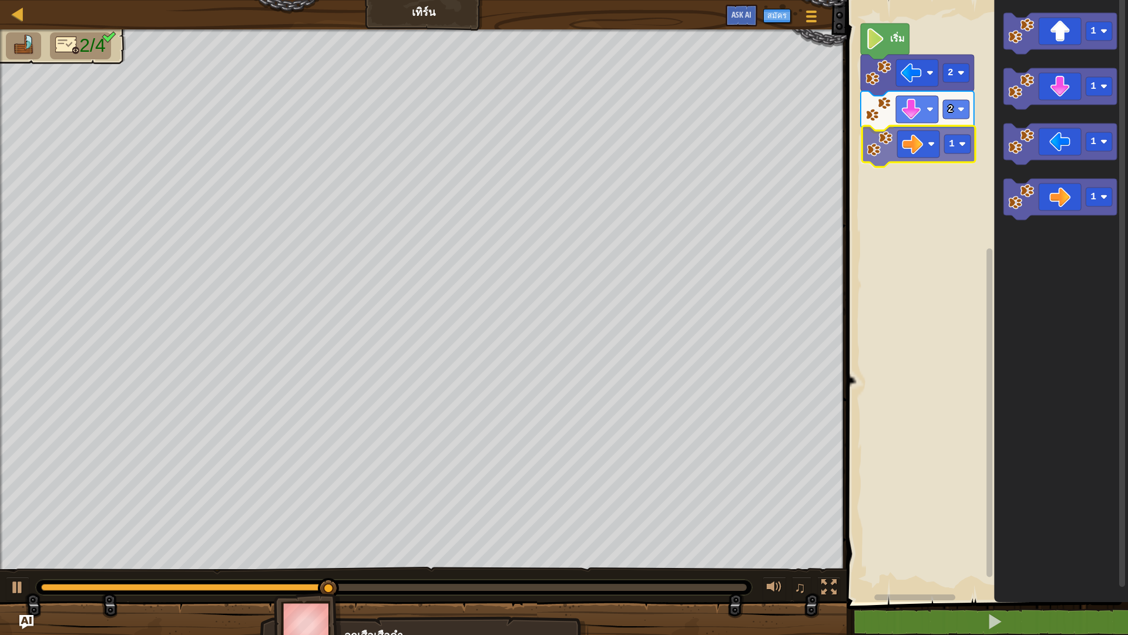
click at [924, 143] on div "เริ่ม 2 2 1 1 1 1 1 1" at bounding box center [985, 297] width 285 height 607
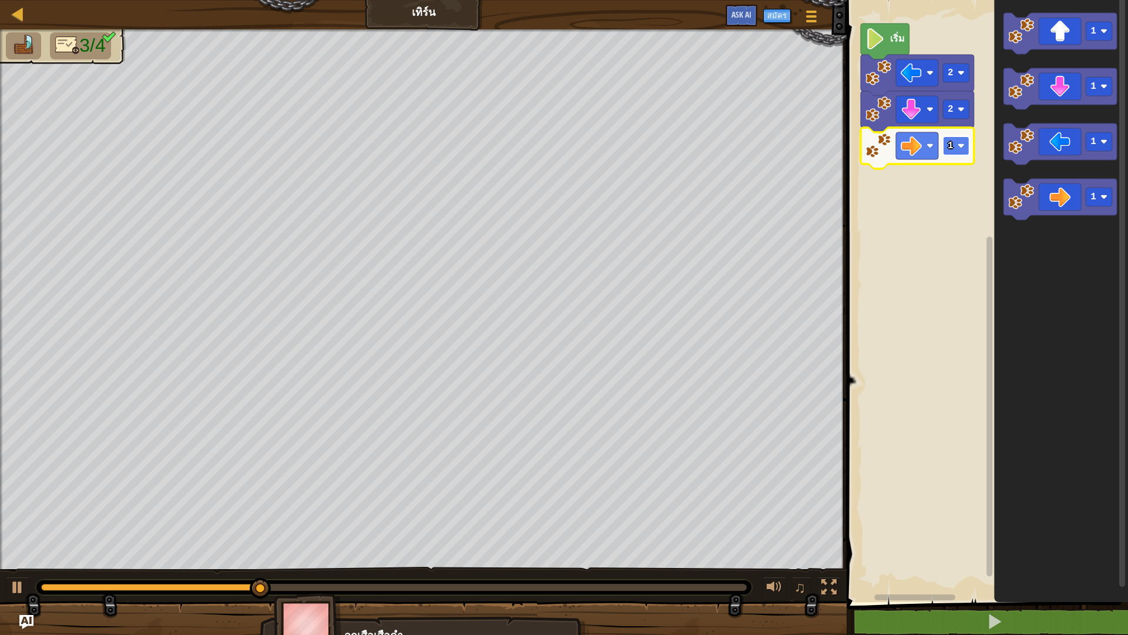
click at [961, 146] on image "พื้นที่ทำงาน Blockly" at bounding box center [961, 145] width 7 height 7
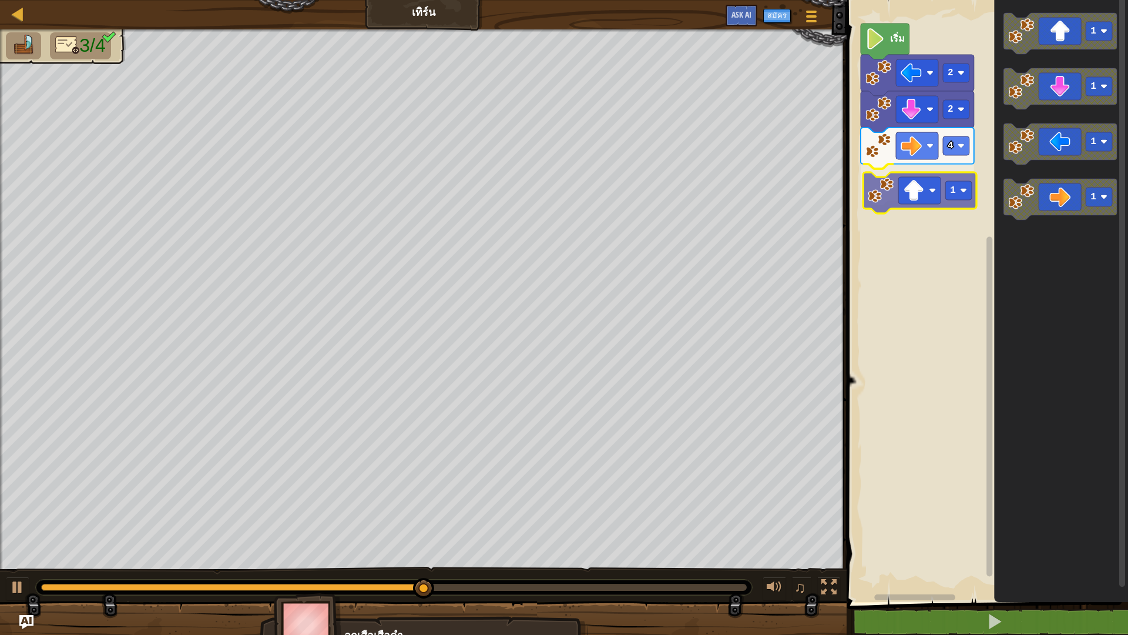
click at [908, 213] on div "เริ่ม 2 2 4 1 1 1 1 1 1" at bounding box center [985, 297] width 285 height 607
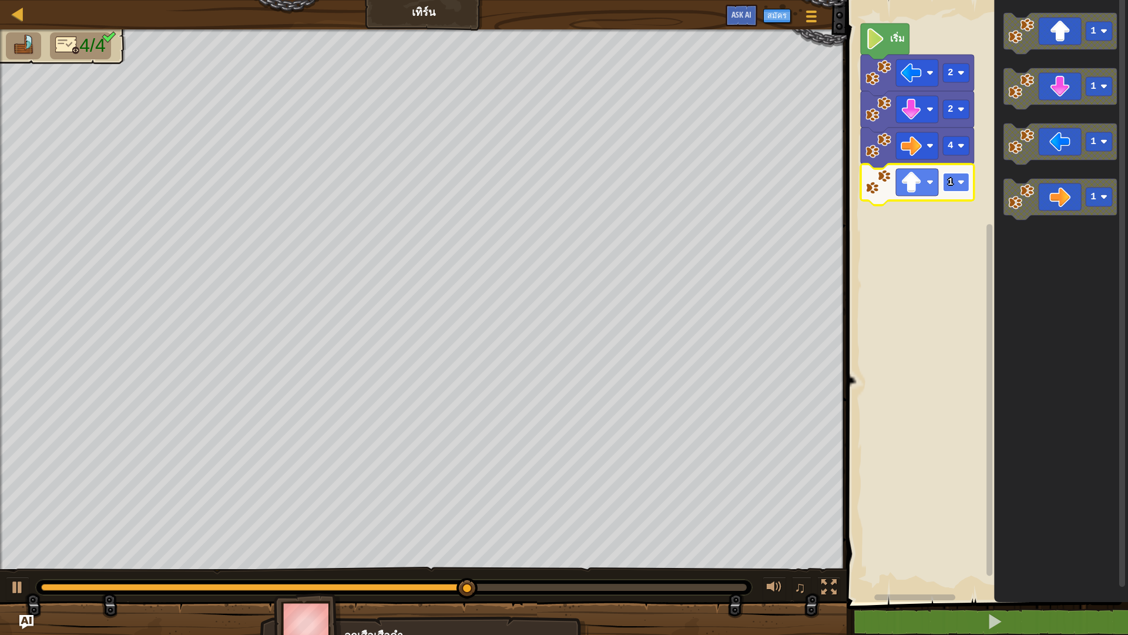
click at [957, 186] on rect "พื้นที่ทำงาน Blockly" at bounding box center [956, 182] width 26 height 19
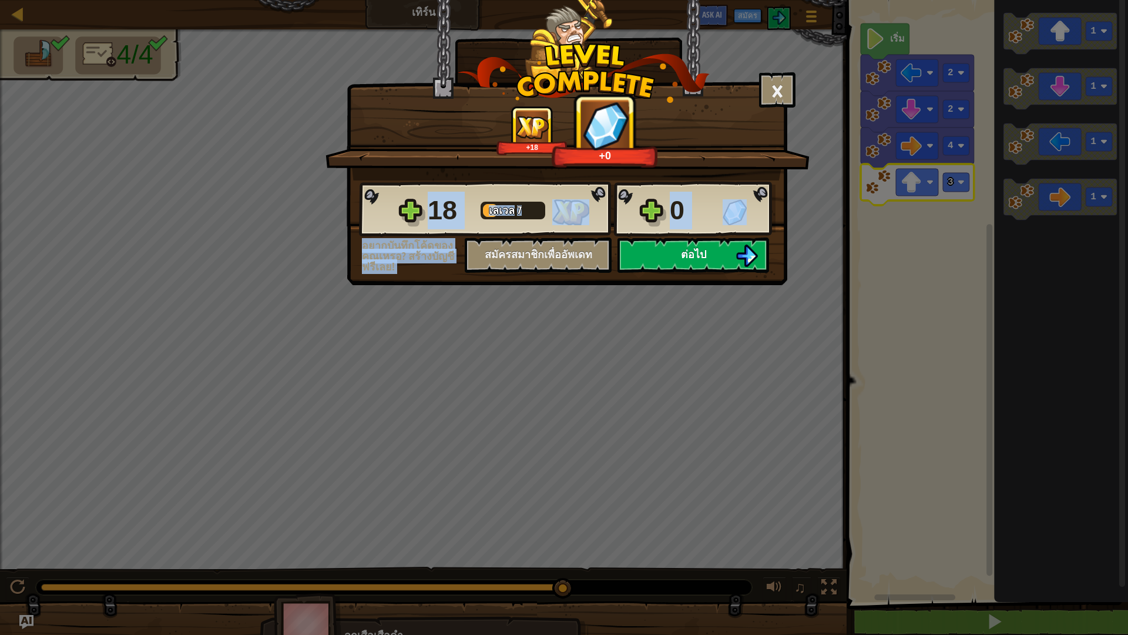
drag, startPoint x: 704, startPoint y: 232, endPoint x: 695, endPoint y: 239, distance: 11.8
click at [695, 239] on div "18 [PERSON_NAME] 7 0 อยากบันทึกโค้ดของคุณเหรอ? สร้างบัญชีฟรีเลย! สมัครสมาชิกเพื…" at bounding box center [566, 226] width 439 height 92
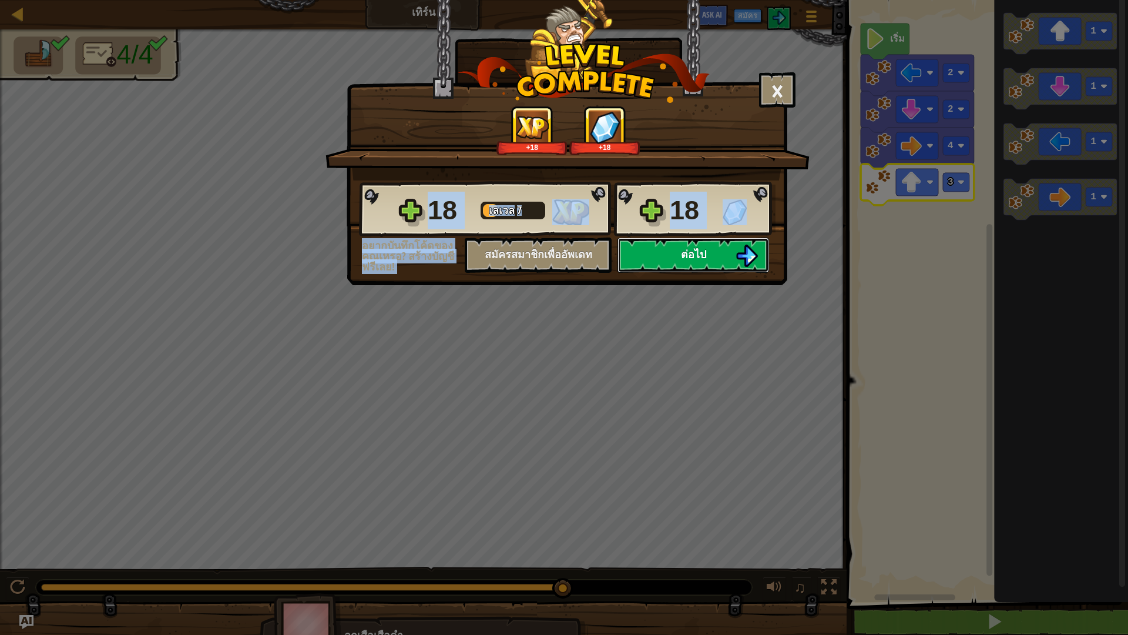
click at [688, 244] on button "ต่อไป" at bounding box center [693, 254] width 152 height 35
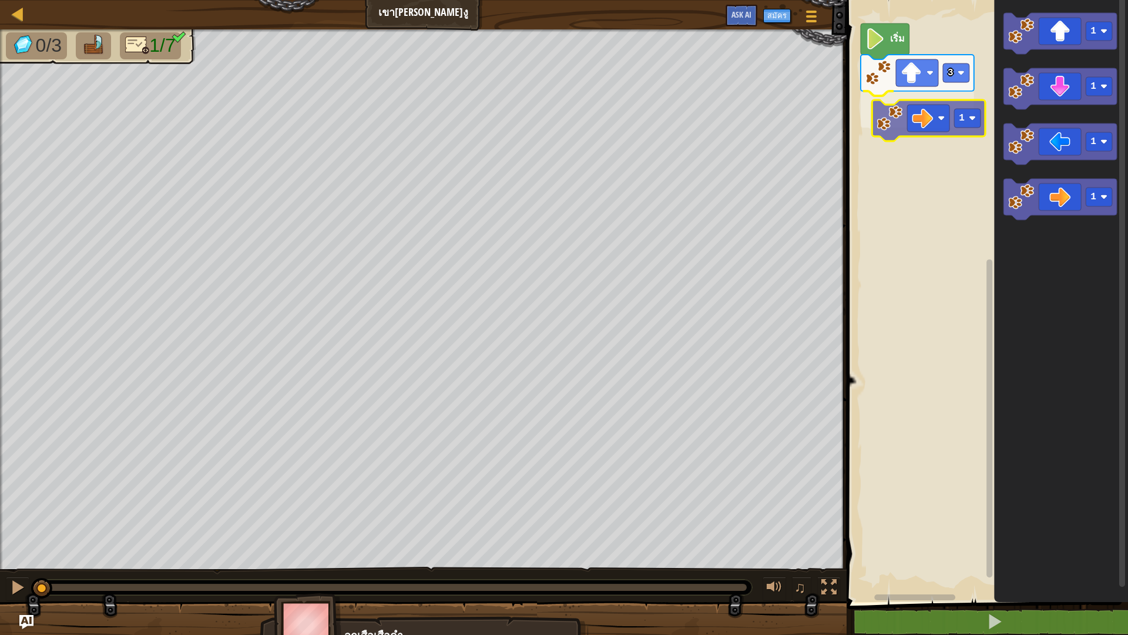
click at [914, 132] on div "3 1 เริ่ม 1 1 1 1 1" at bounding box center [985, 297] width 285 height 607
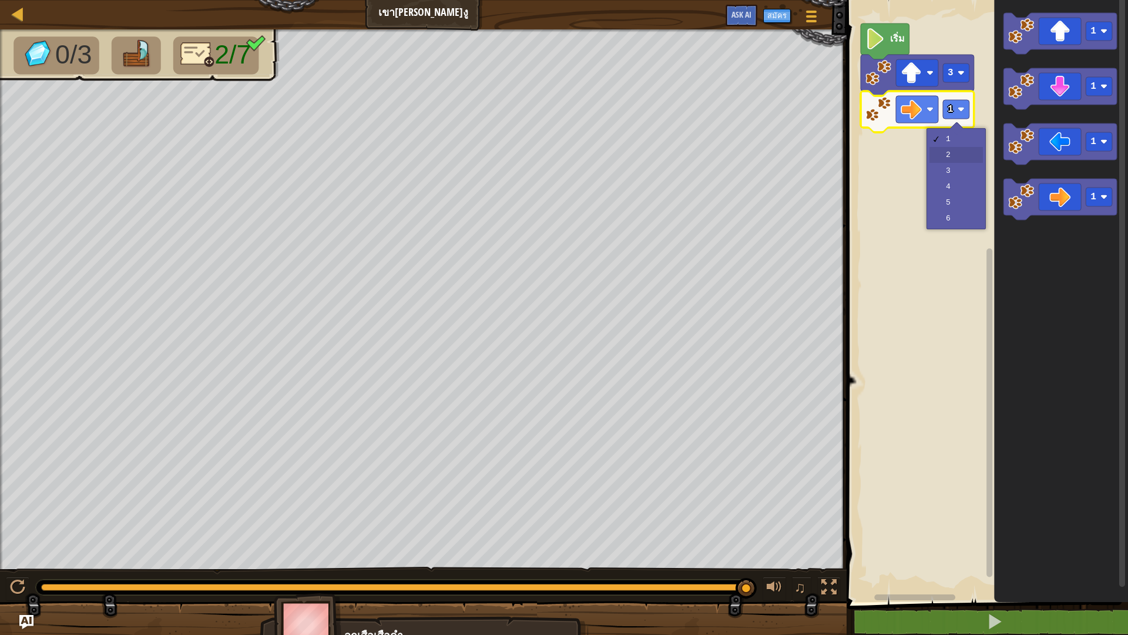
drag, startPoint x: 952, startPoint y: 156, endPoint x: 978, endPoint y: 153, distance: 25.4
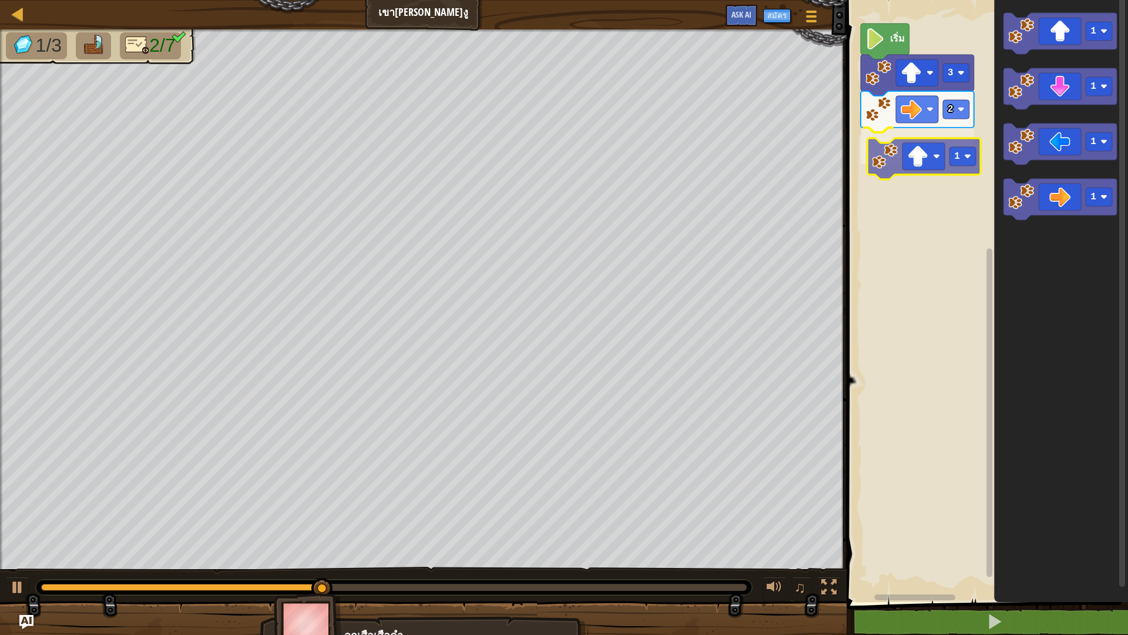
click at [932, 166] on div "เริ่ม 3 2 1 1 1 1 1 1" at bounding box center [985, 297] width 285 height 607
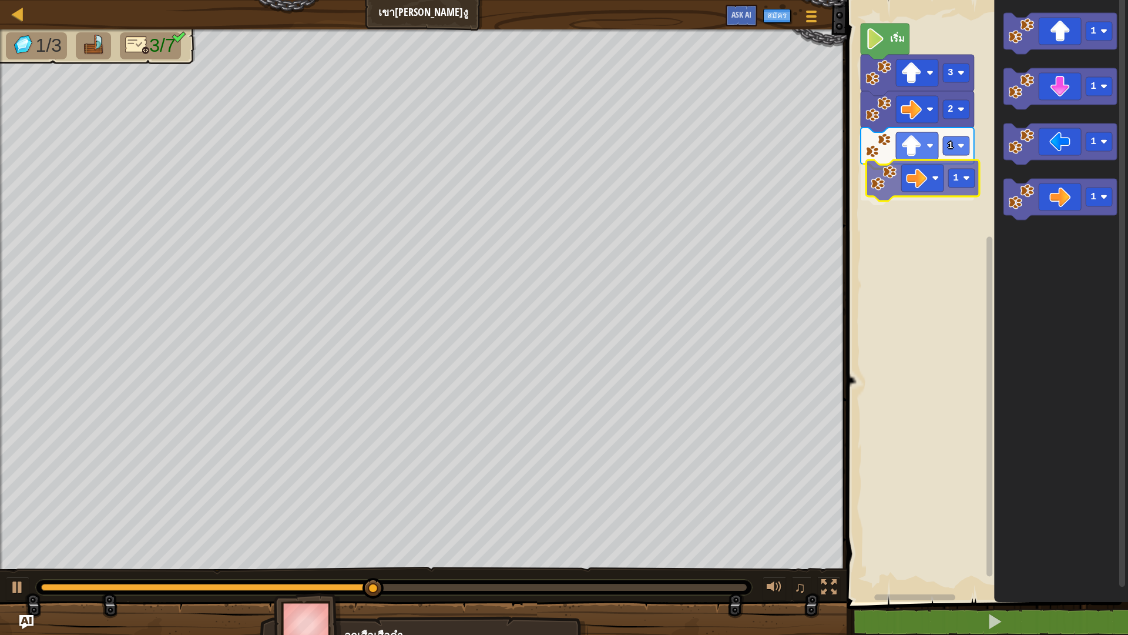
click at [894, 174] on div "เริ่ม 3 2 1 1 1 1 1 1 1" at bounding box center [985, 297] width 285 height 607
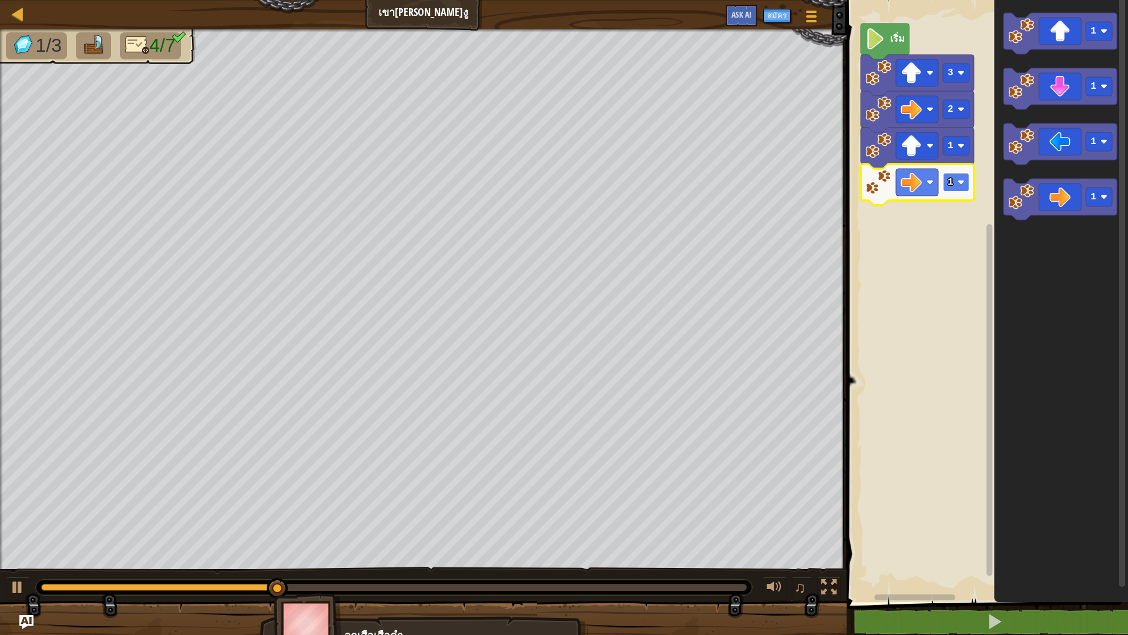
click at [960, 177] on rect "พื้นที่ทำงาน Blockly" at bounding box center [956, 182] width 26 height 19
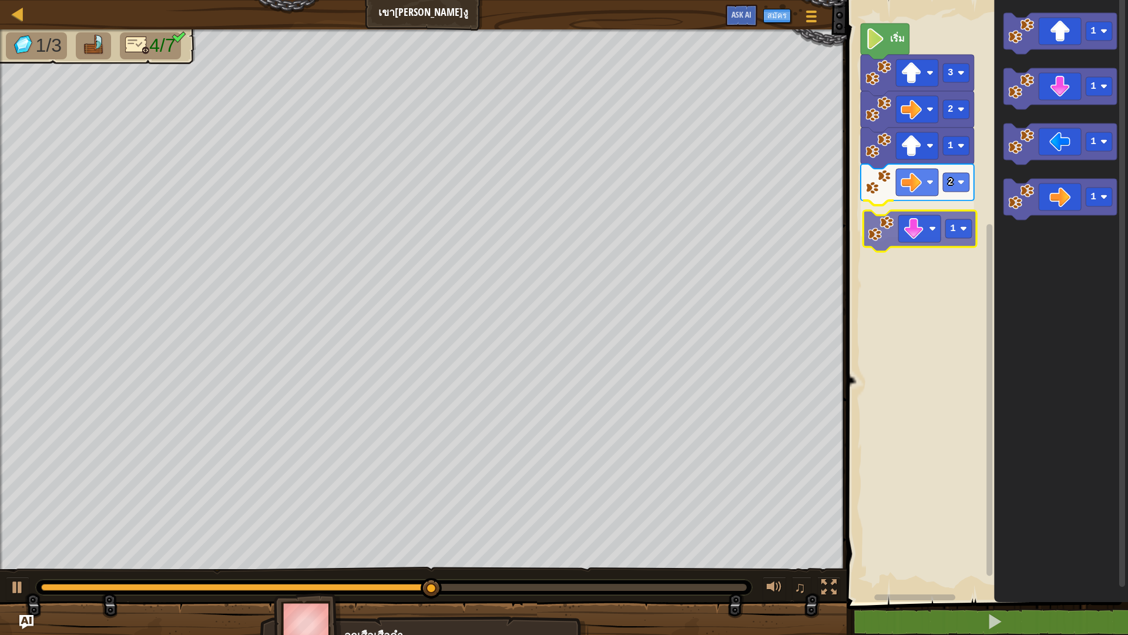
click at [934, 231] on div "เริ่ม 3 2 1 2 1 1 1 1 1 1" at bounding box center [985, 297] width 285 height 607
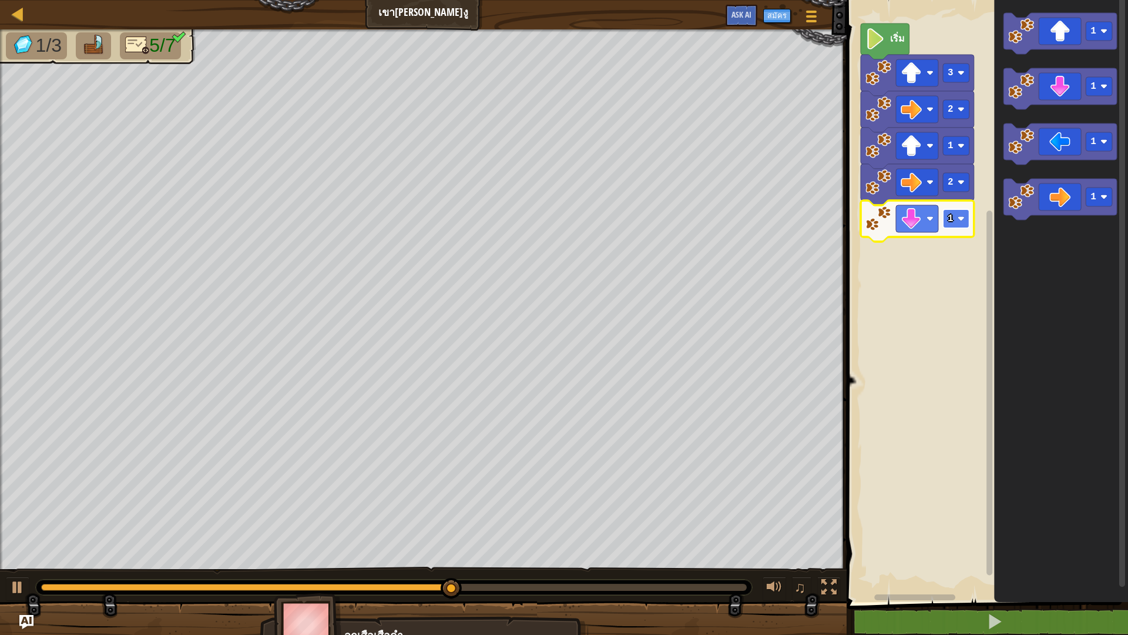
click at [960, 227] on rect "พื้นที่ทำงาน Blockly" at bounding box center [956, 218] width 26 height 19
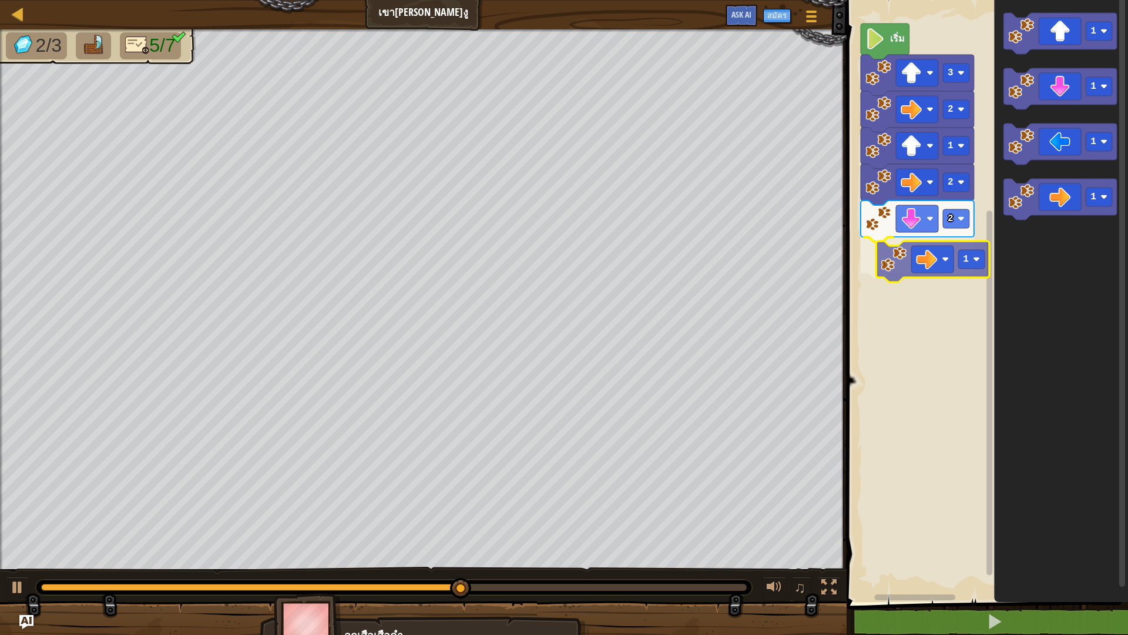
click at [927, 254] on div "เริ่ม 3 2 1 2 2 1 1 1 1 1 1" at bounding box center [985, 297] width 285 height 607
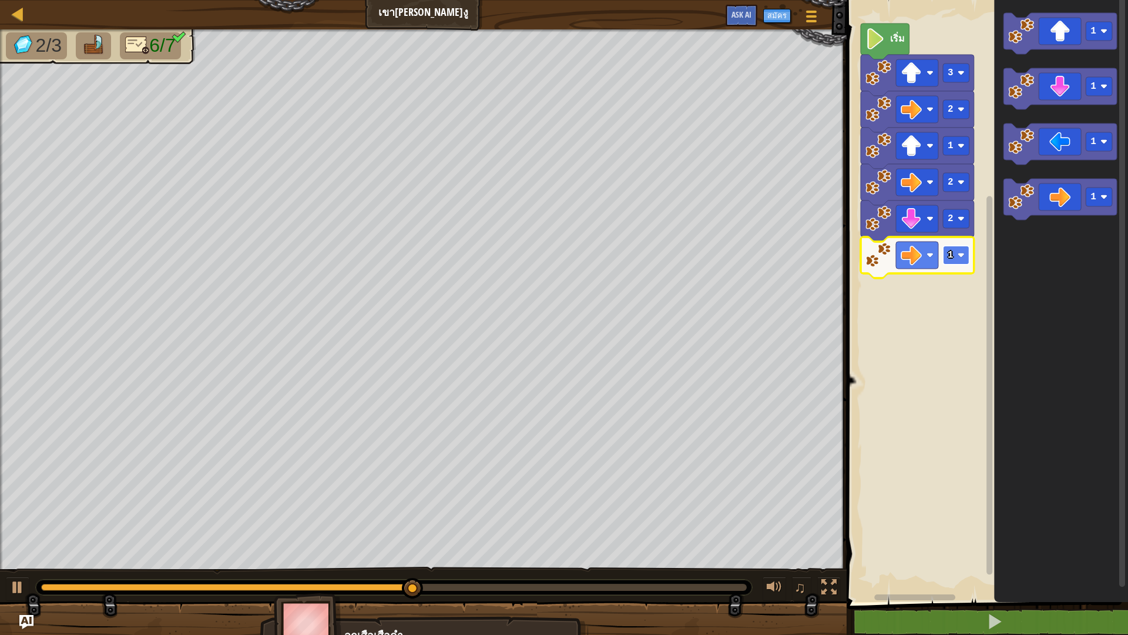
click at [967, 263] on rect "พื้นที่ทำงาน Blockly" at bounding box center [956, 255] width 26 height 19
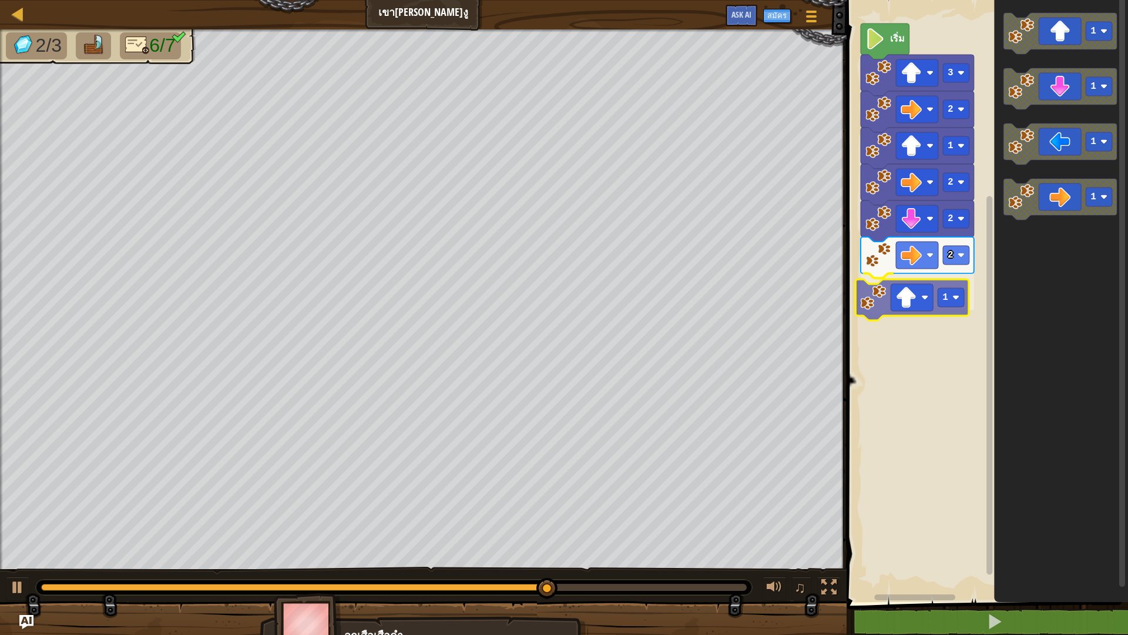
click at [939, 301] on div "เริ่ม 3 2 1 2 2 2 1 1 1 1 1 1" at bounding box center [985, 297] width 285 height 607
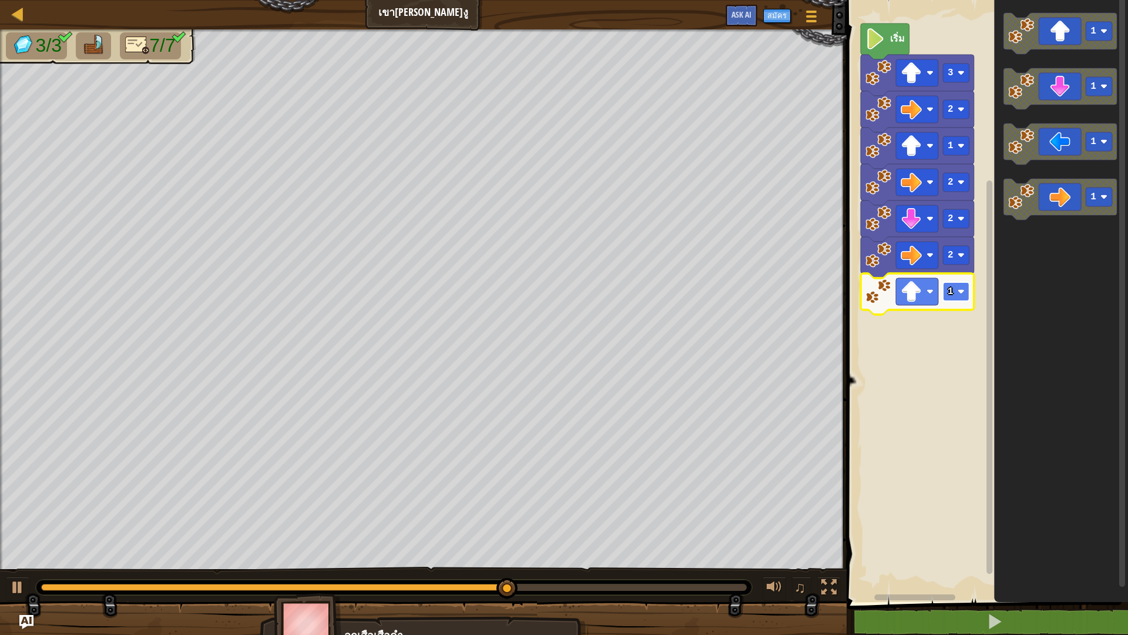
click at [963, 290] on image "พื้นที่ทำงาน Blockly" at bounding box center [961, 291] width 7 height 7
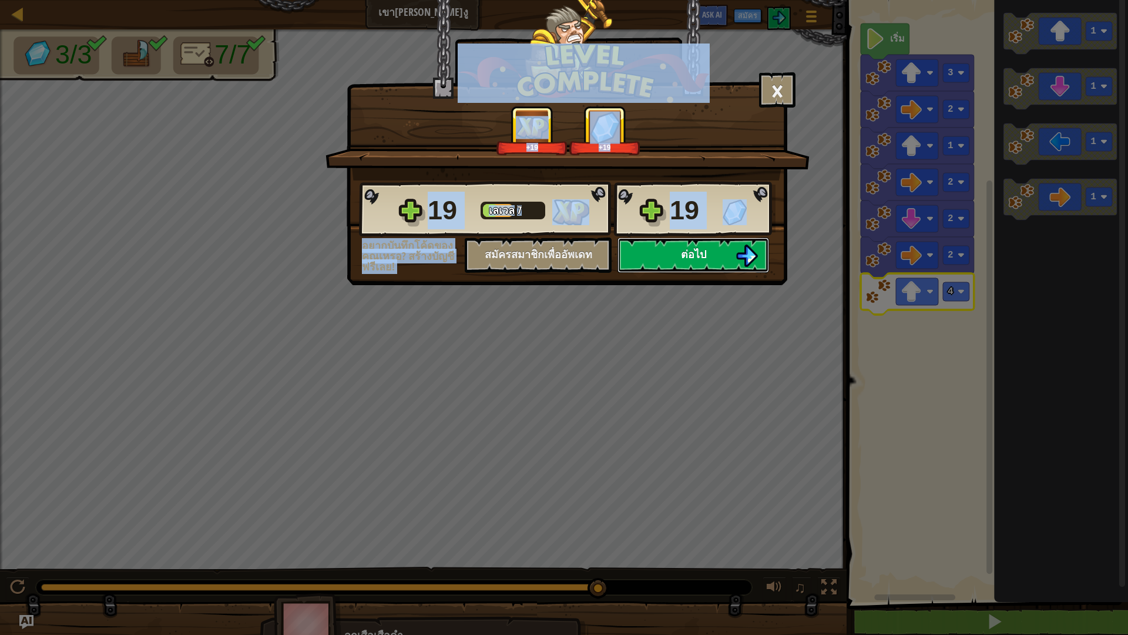
click at [696, 260] on span "ต่อไป" at bounding box center [693, 254] width 25 height 15
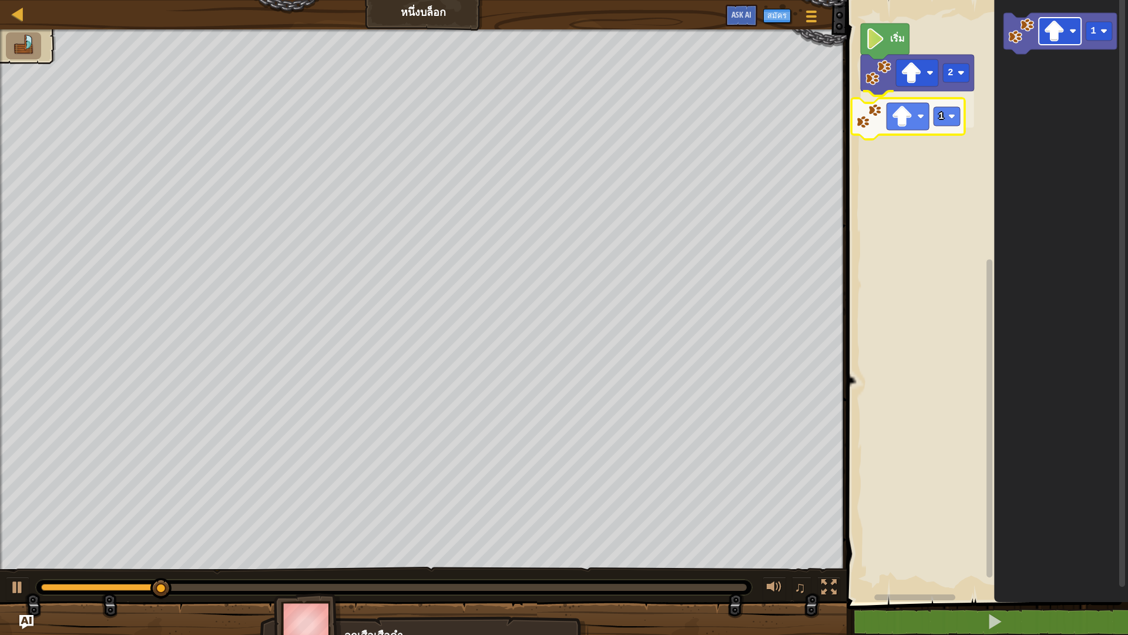
click at [901, 111] on div "เริ่ม 2 1 1 1" at bounding box center [985, 297] width 285 height 607
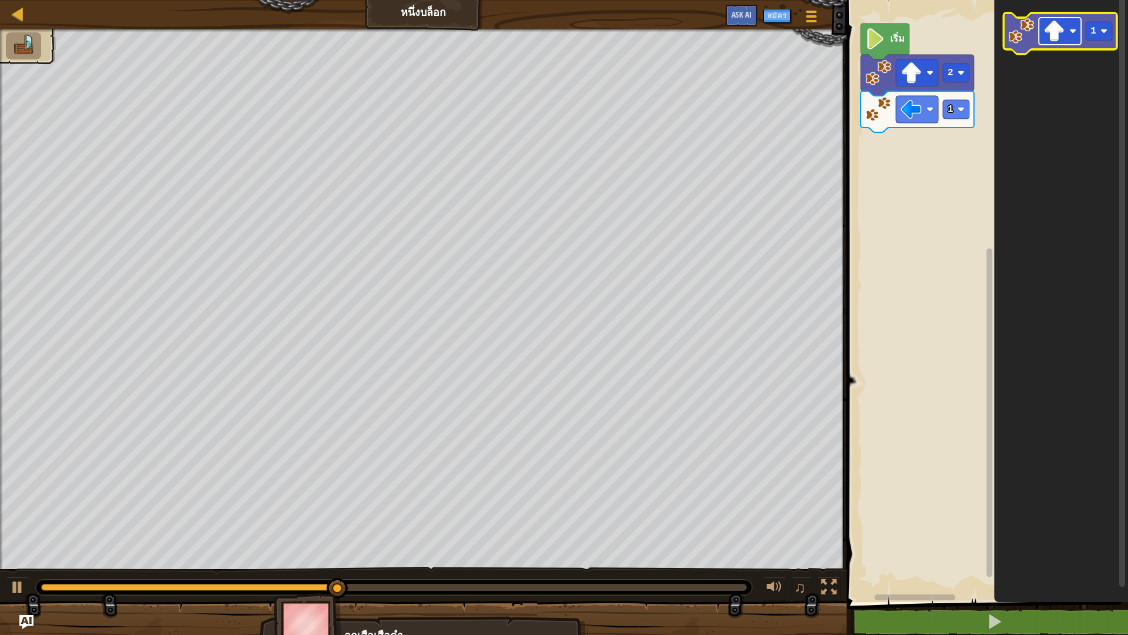
click at [1069, 32] on rect "พื้นที่ทำงาน Blockly" at bounding box center [1060, 31] width 42 height 27
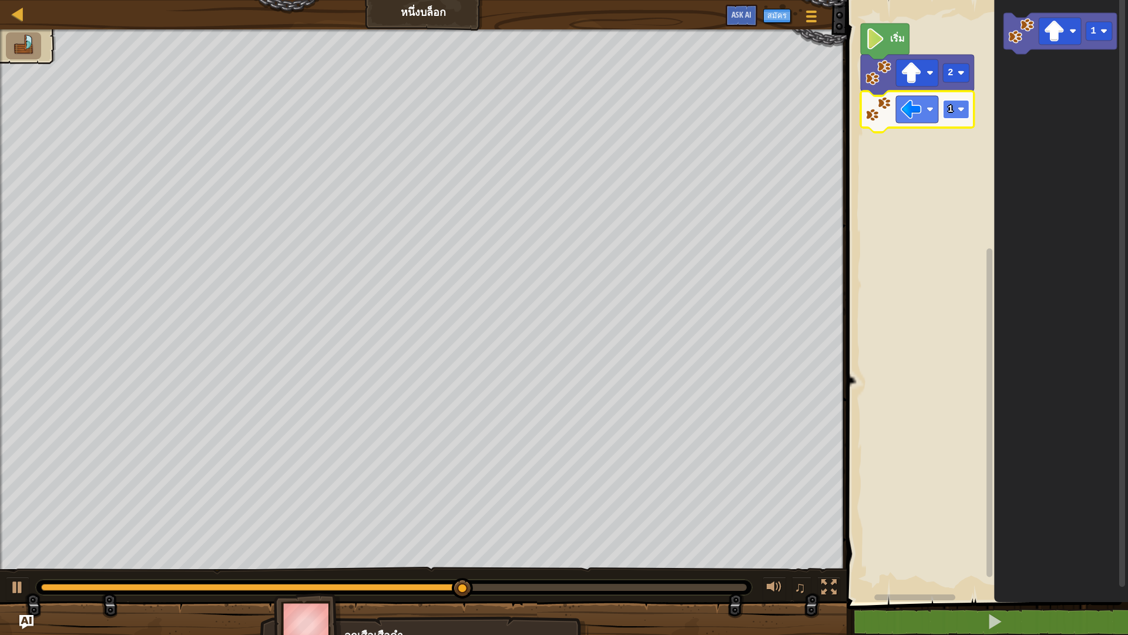
click at [961, 112] on image "พื้นที่ทำงาน Blockly" at bounding box center [961, 109] width 7 height 7
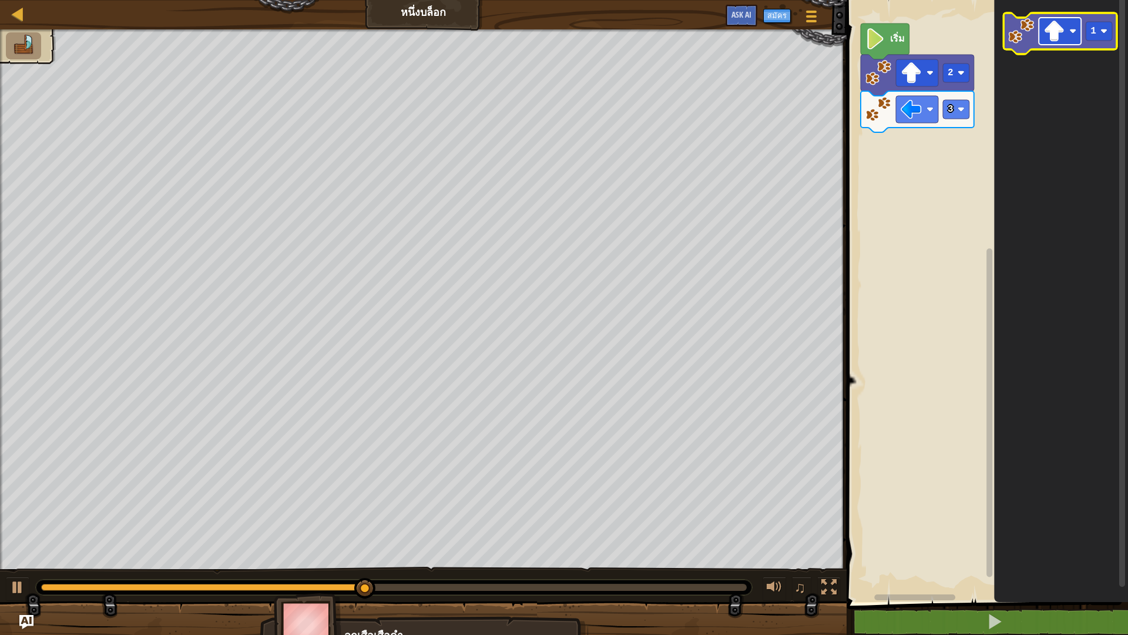
click at [1063, 29] on image "พื้นที่ทำงาน Blockly" at bounding box center [1053, 31] width 21 height 21
click at [1102, 29] on image "พื้นที่ทำงาน Blockly" at bounding box center [1103, 31] width 7 height 7
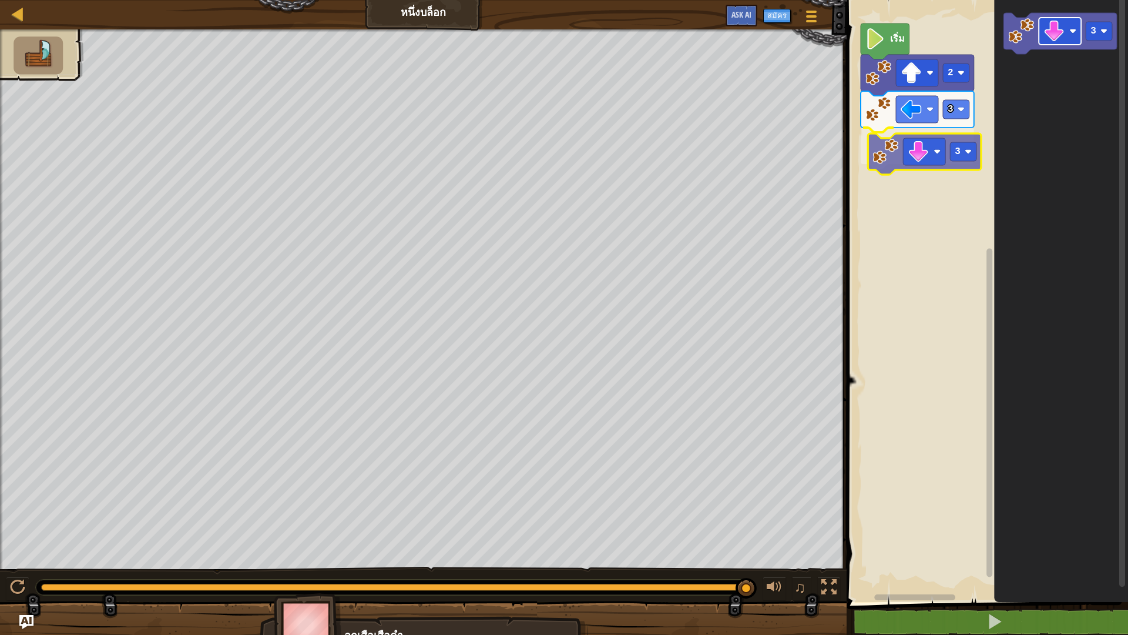
click at [937, 162] on div "เริ่ม 2 3 3 3 3" at bounding box center [985, 297] width 285 height 607
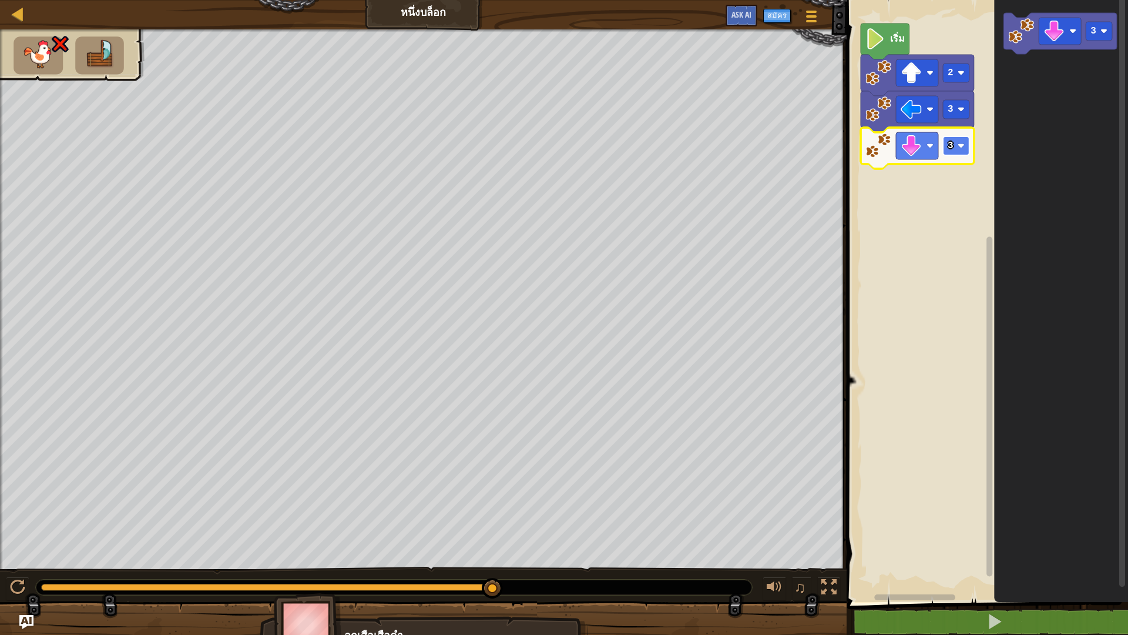
click at [960, 146] on image "พื้นที่ทำงาน Blockly" at bounding box center [961, 145] width 7 height 7
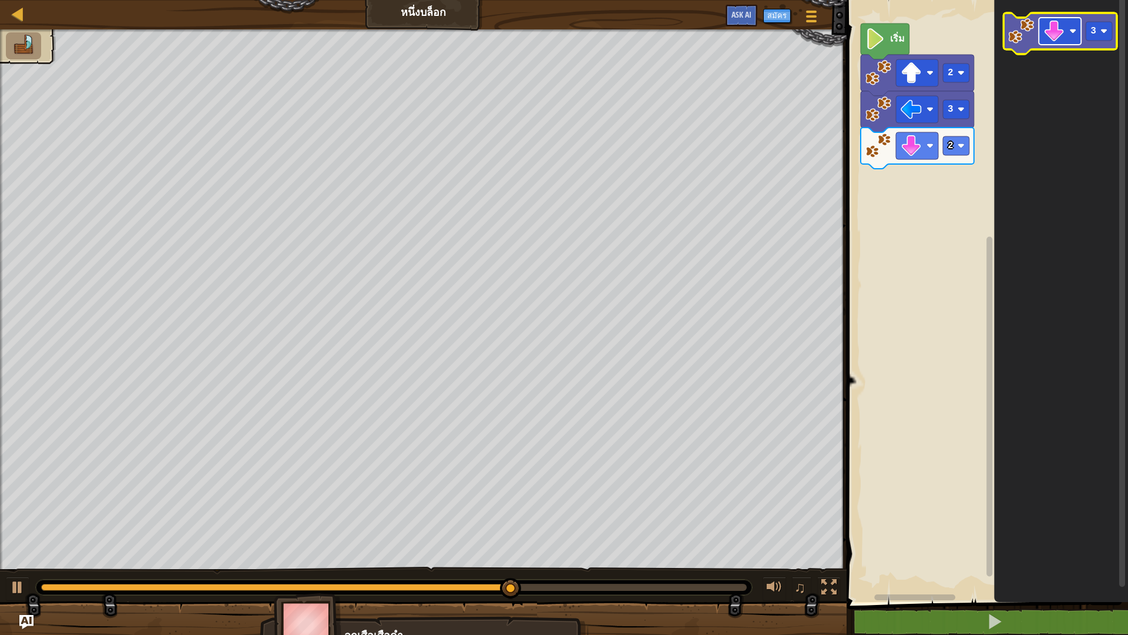
click at [1066, 39] on rect "พื้นที่ทำงาน Blockly" at bounding box center [1060, 31] width 42 height 27
click at [1099, 32] on rect "พื้นที่ทำงาน Blockly" at bounding box center [1099, 31] width 26 height 19
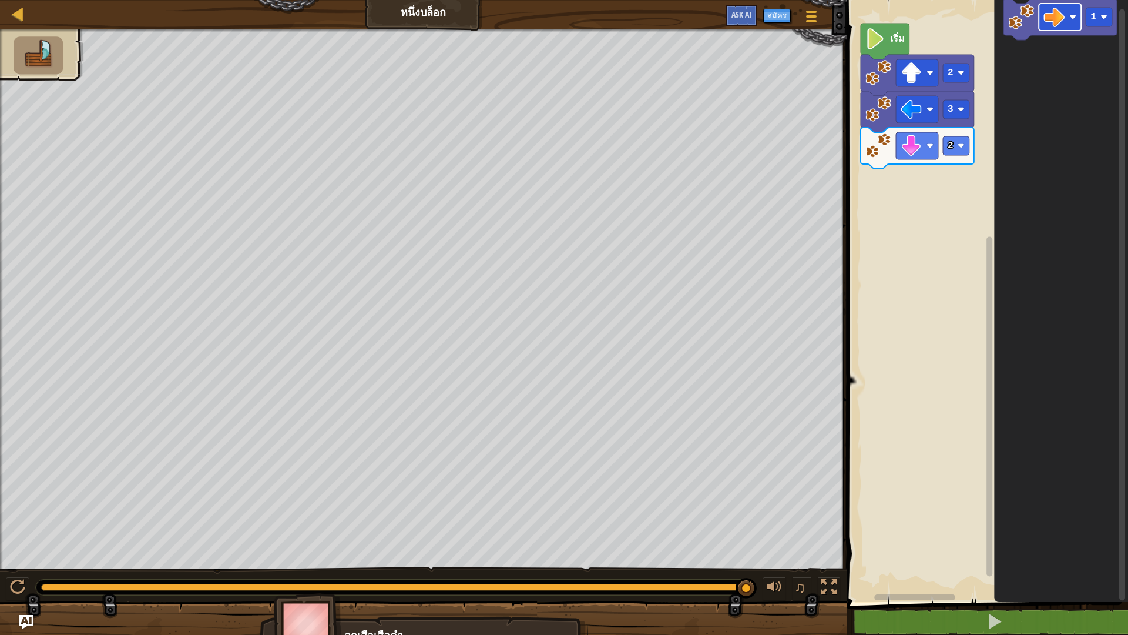
click at [1127, 0] on icon "1" at bounding box center [1061, 297] width 134 height 607
click at [1070, 45] on g "1" at bounding box center [1059, 33] width 113 height 41
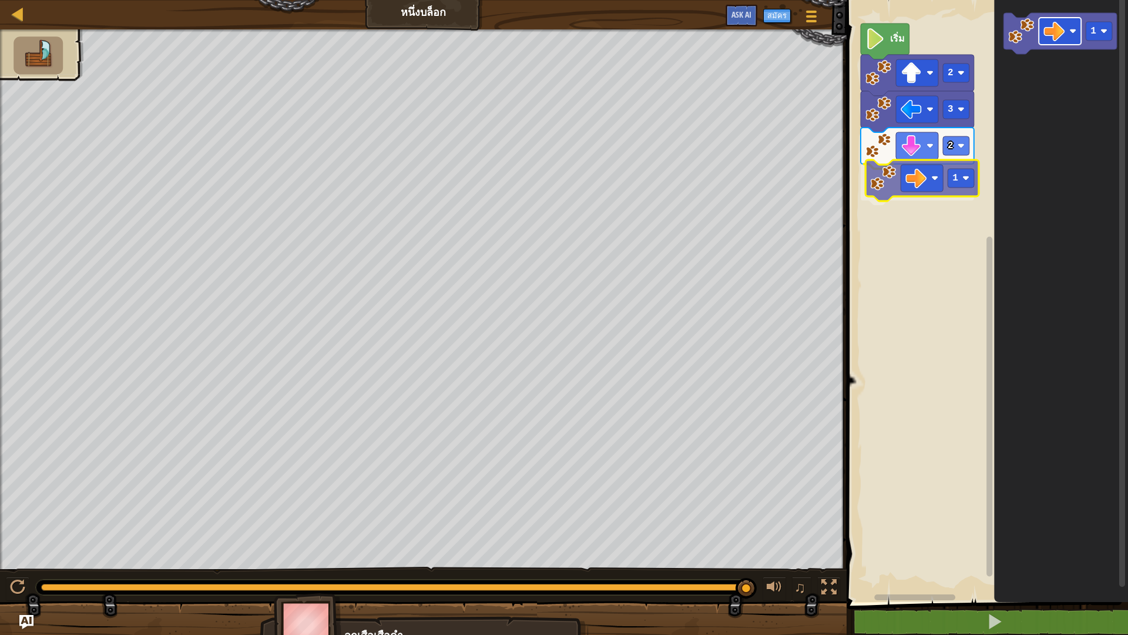
click at [933, 177] on div "เริ่ม 2 3 2 1 1 1" at bounding box center [985, 297] width 285 height 607
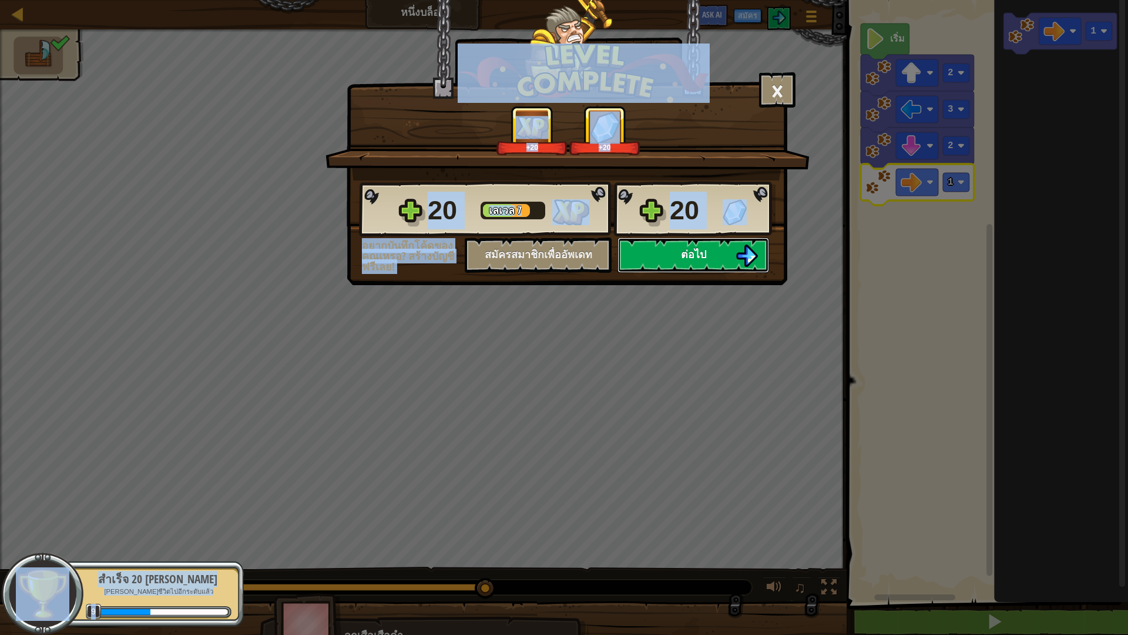
click at [686, 244] on button "ต่อไป" at bounding box center [693, 254] width 152 height 35
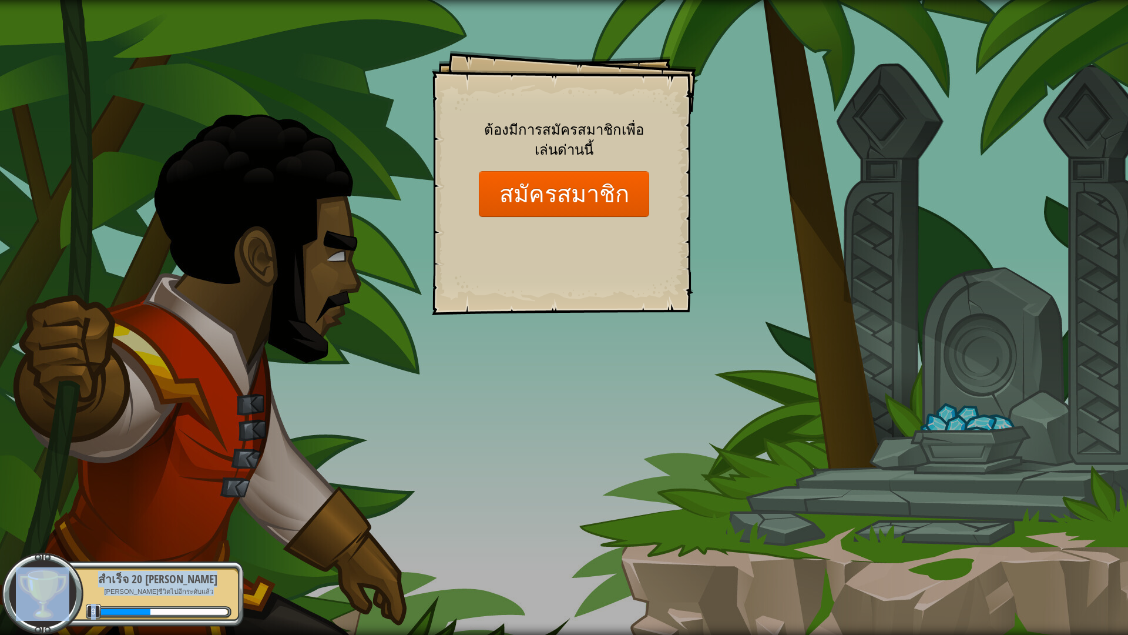
click at [1049, 85] on div "Goals Start Level เกิดข้อผิดพลาดในการโหลดจากเซิร์ฟเวอร์ [PERSON_NAME]รีเฟรชหน้า…" at bounding box center [564, 317] width 1128 height 635
click at [541, 192] on button "สมัครสมาชิก" at bounding box center [564, 193] width 170 height 45
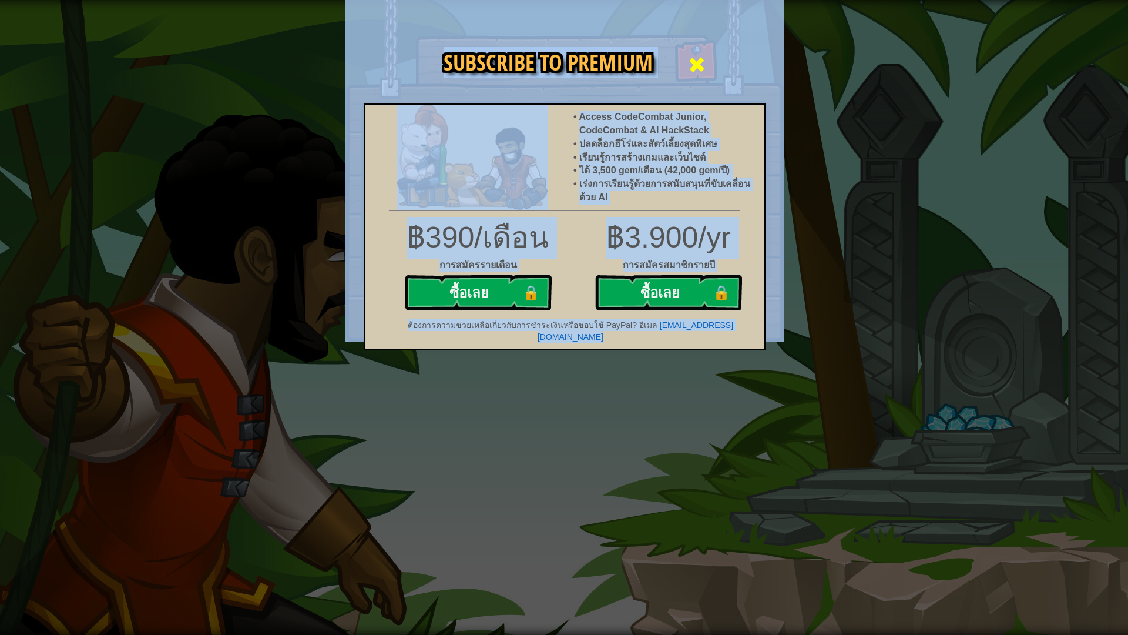
click at [691, 57] on span at bounding box center [696, 64] width 19 height 19
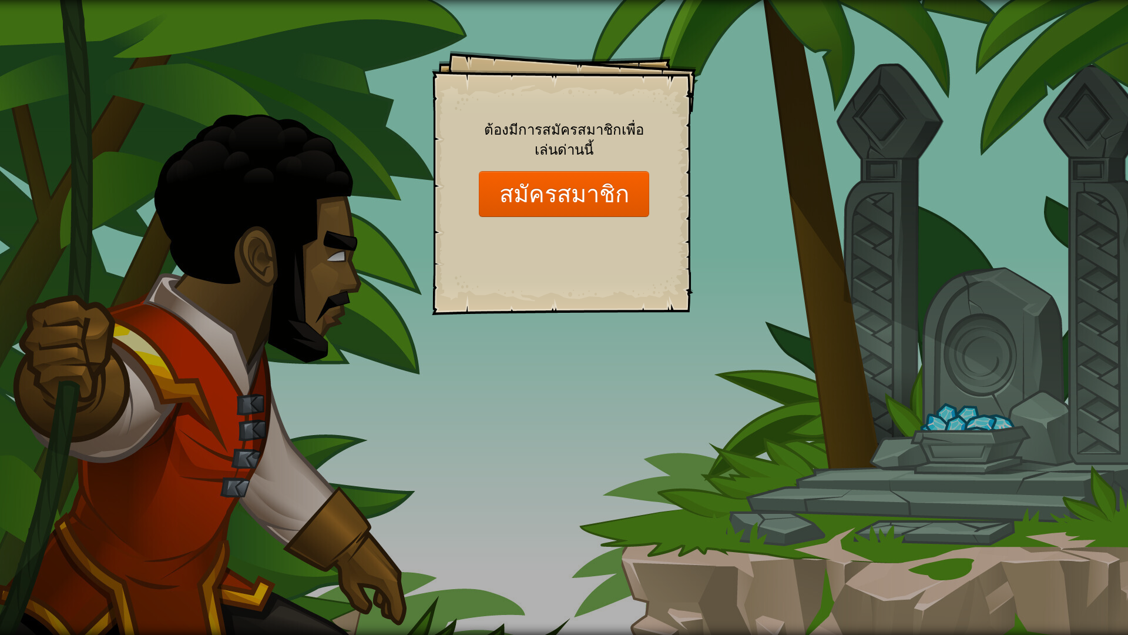
click at [559, 9] on div "Goals Start Level เกิดข้อผิดพลาดในการโหลดจากเซิร์ฟเวอร์ [PERSON_NAME]รีเฟรชหน้า…" at bounding box center [564, 317] width 1128 height 635
